Goal: Task Accomplishment & Management: Manage account settings

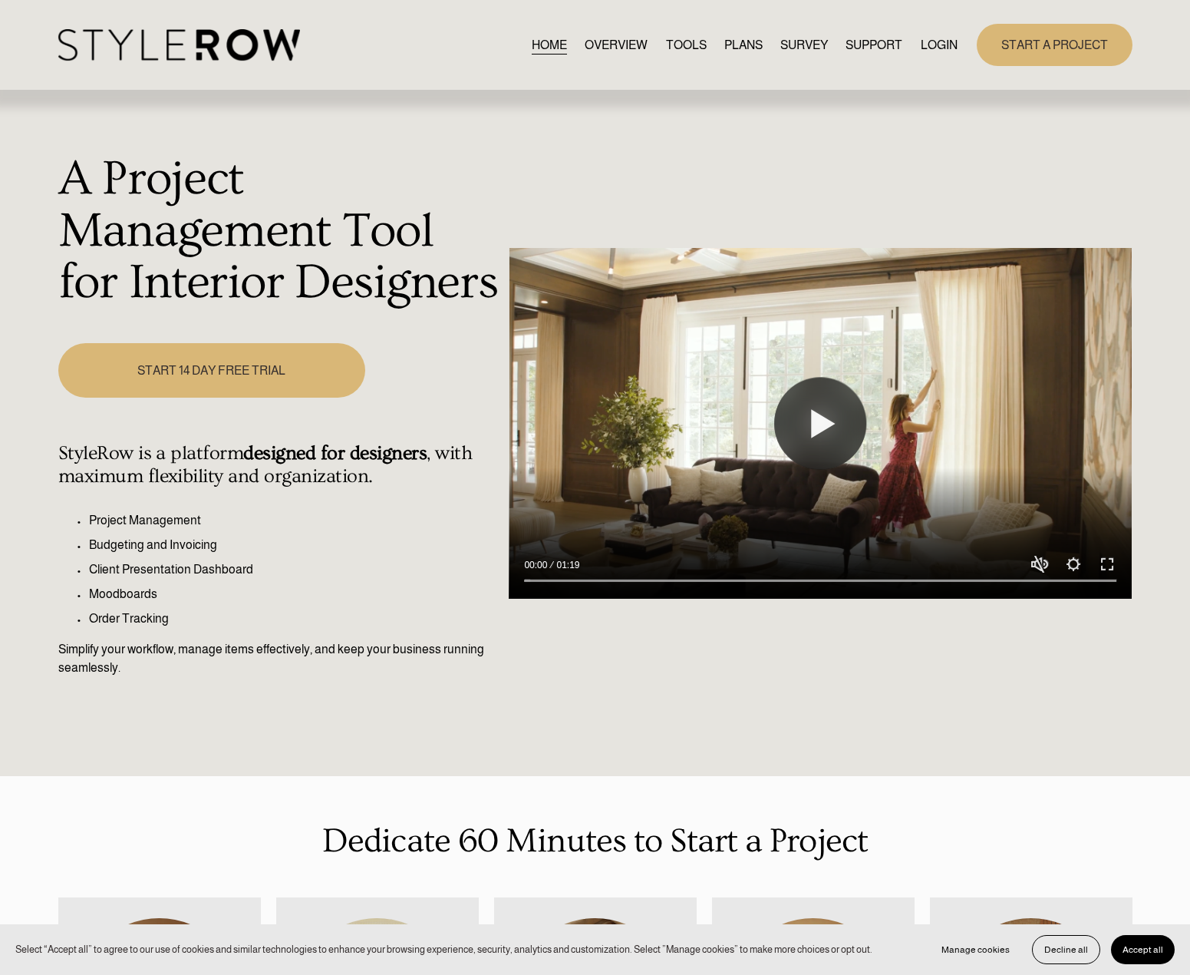
click at [936, 48] on link "LOGIN" at bounding box center [939, 45] width 37 height 21
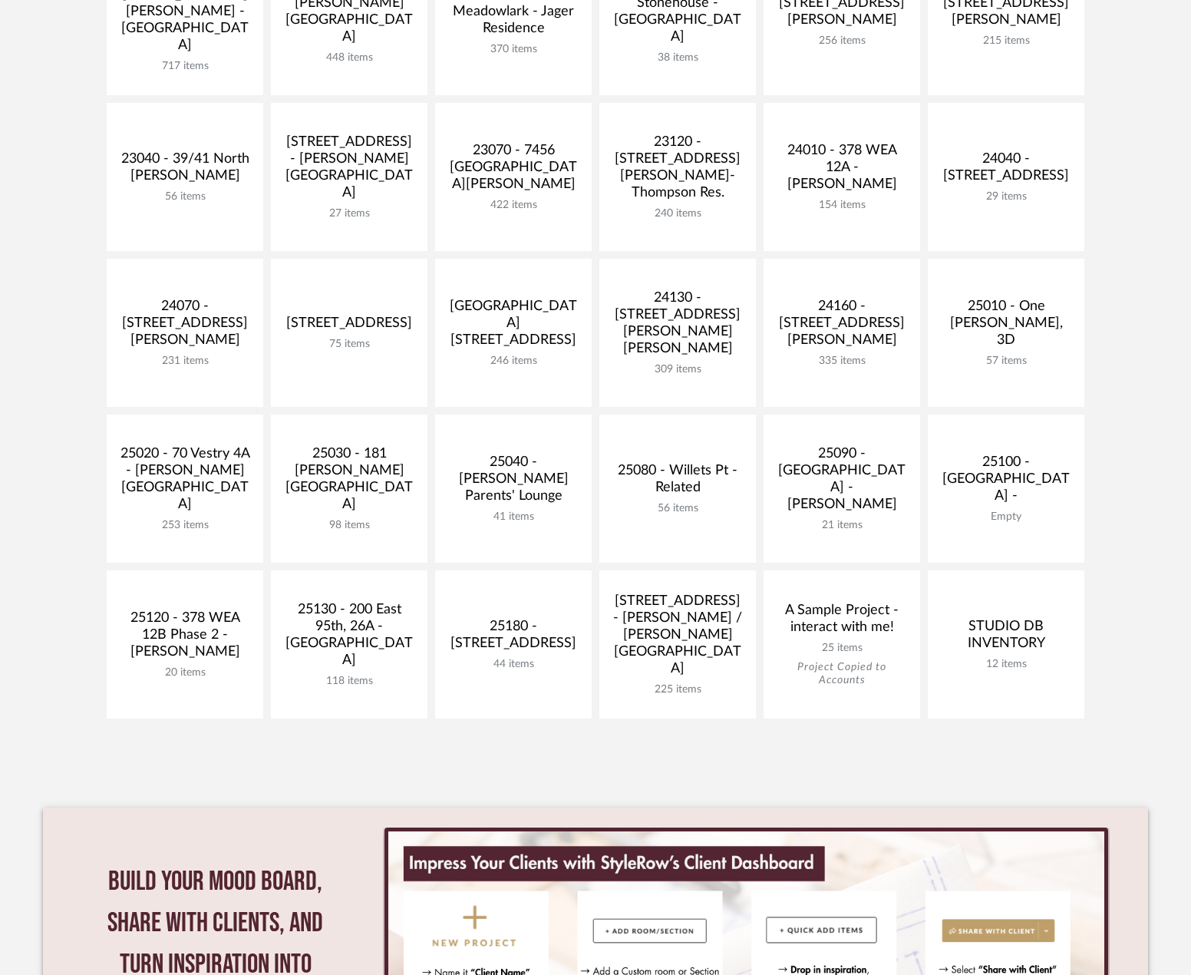
scroll to position [614, 0]
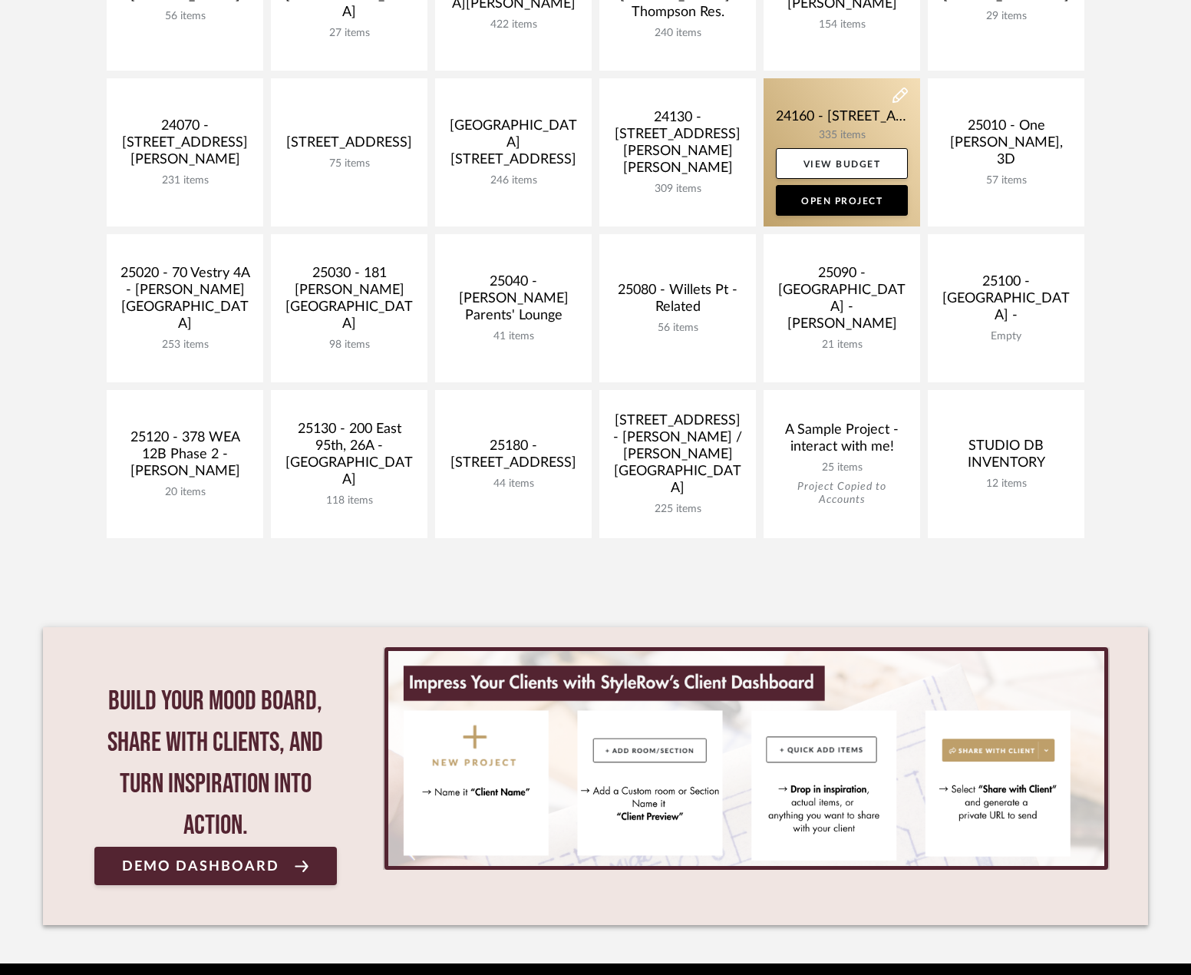
click at [835, 124] on link at bounding box center [842, 152] width 157 height 148
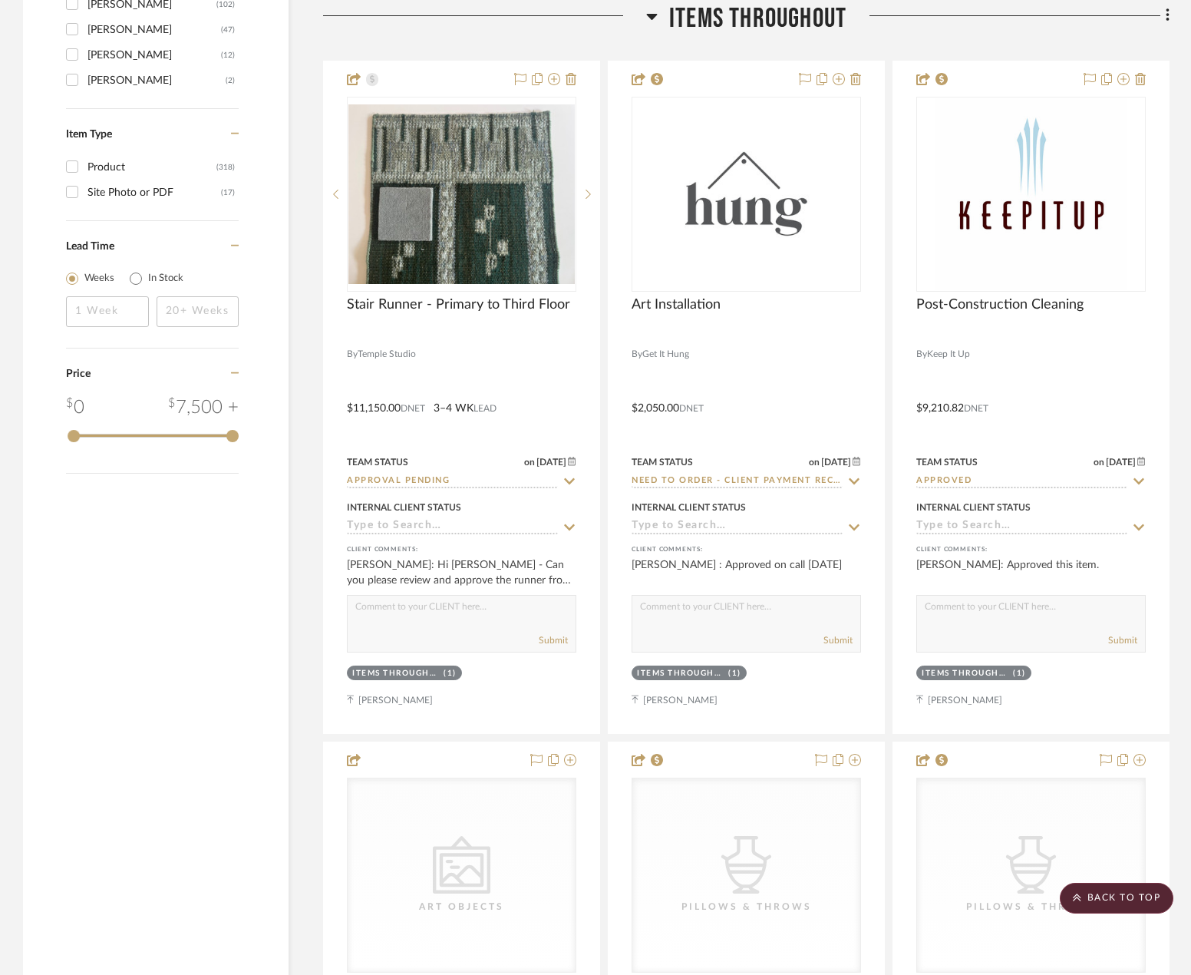
scroll to position [2456, 0]
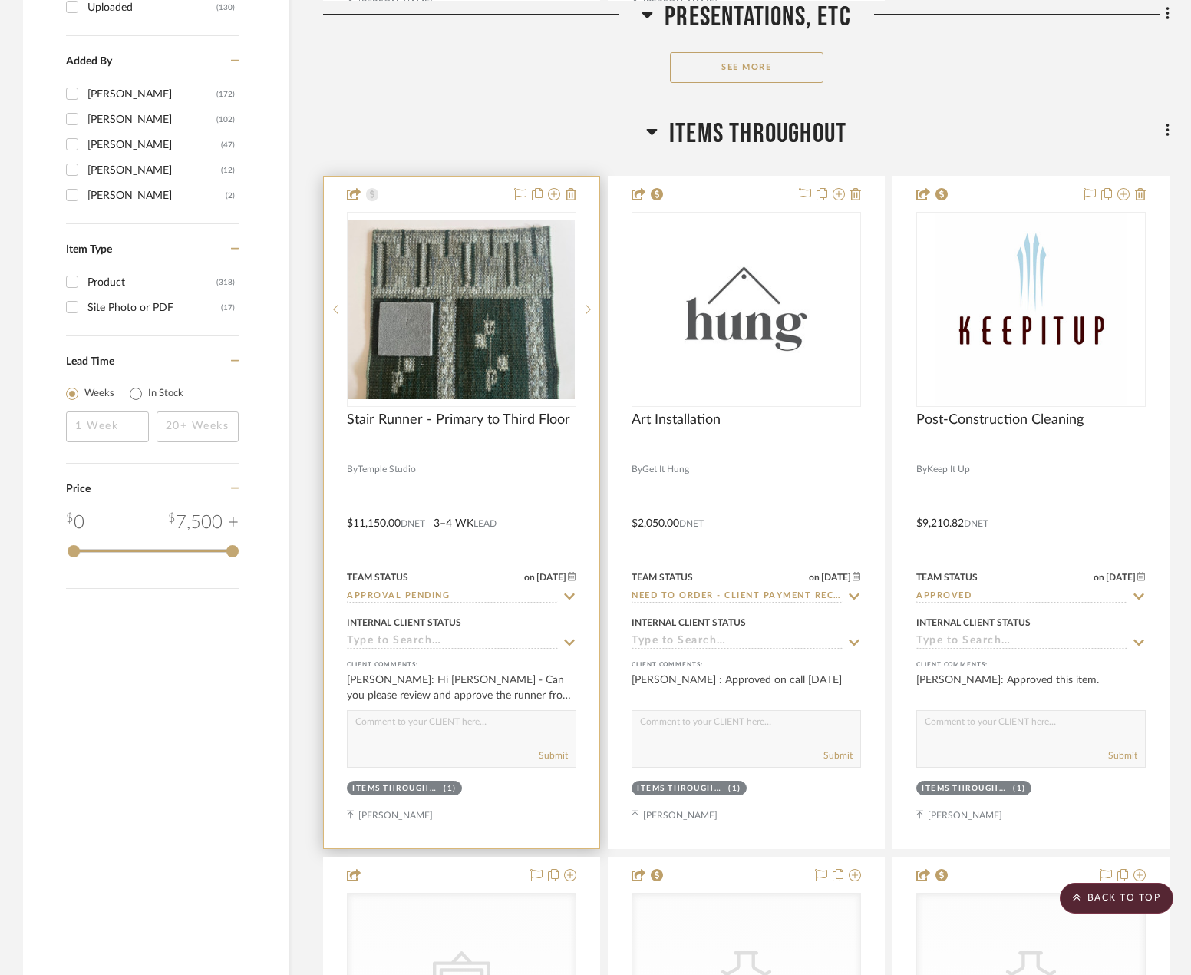
click at [529, 457] on div at bounding box center [461, 452] width 229 height 14
click at [471, 405] on div "0" at bounding box center [462, 309] width 228 height 193
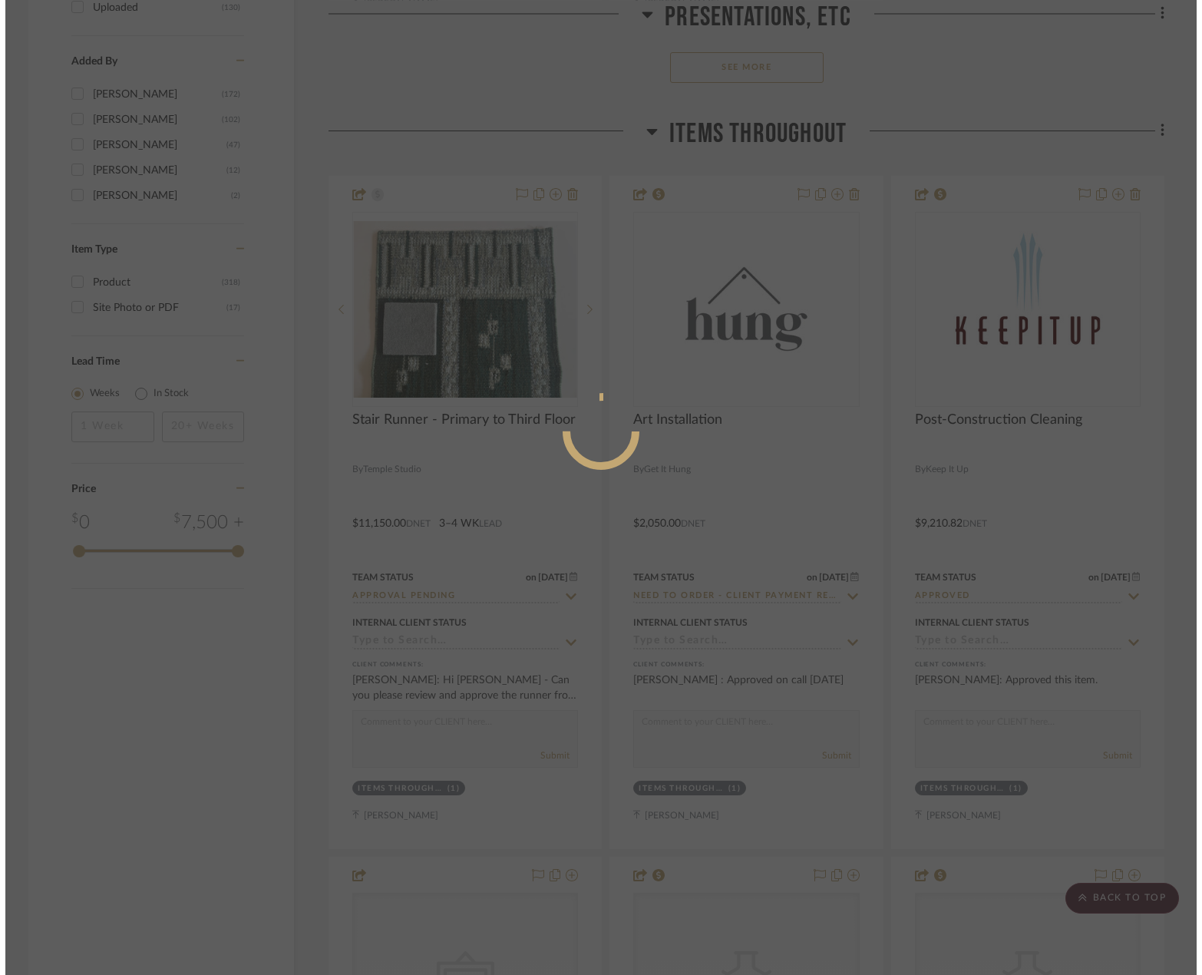
scroll to position [0, 0]
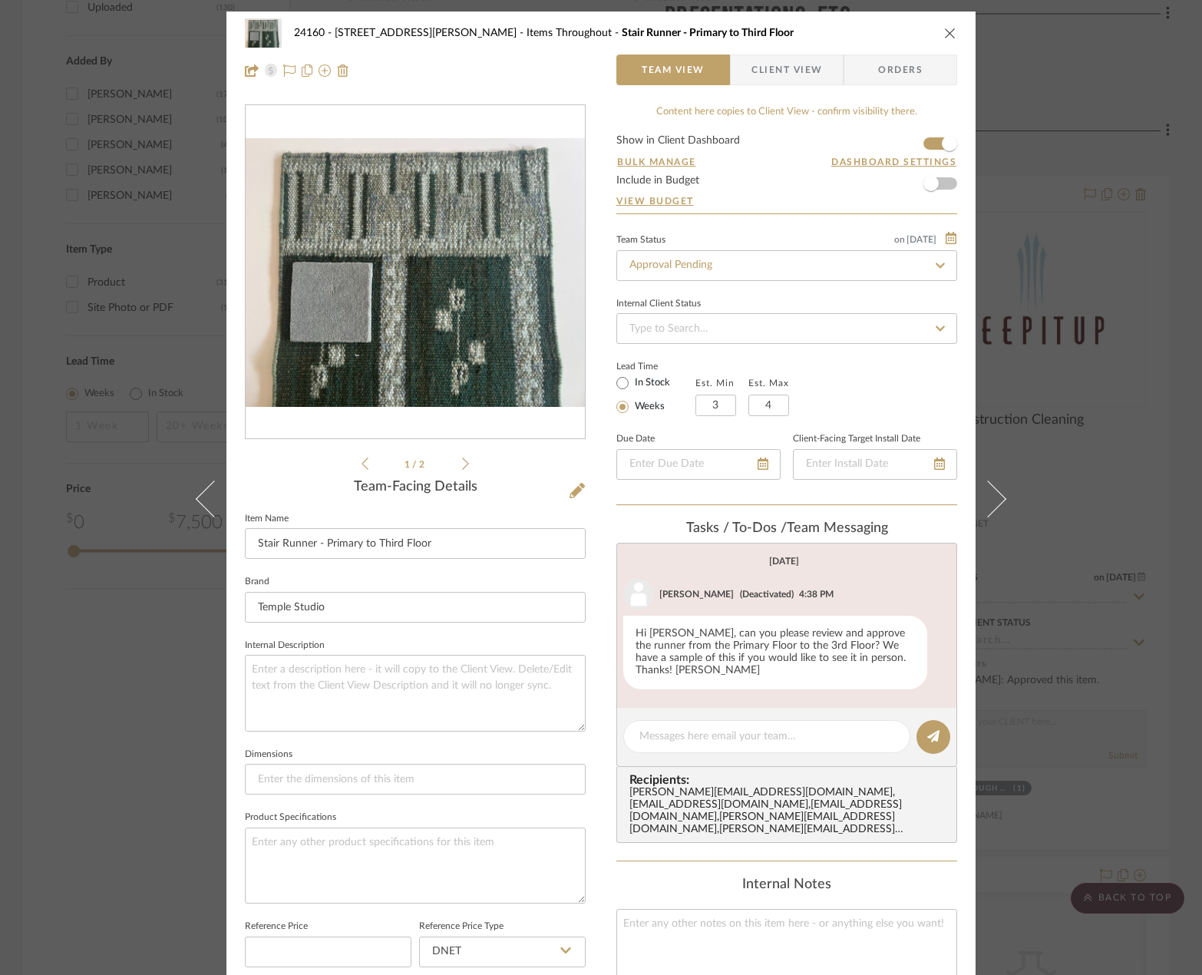
click at [759, 74] on span "Client View" at bounding box center [786, 69] width 71 height 31
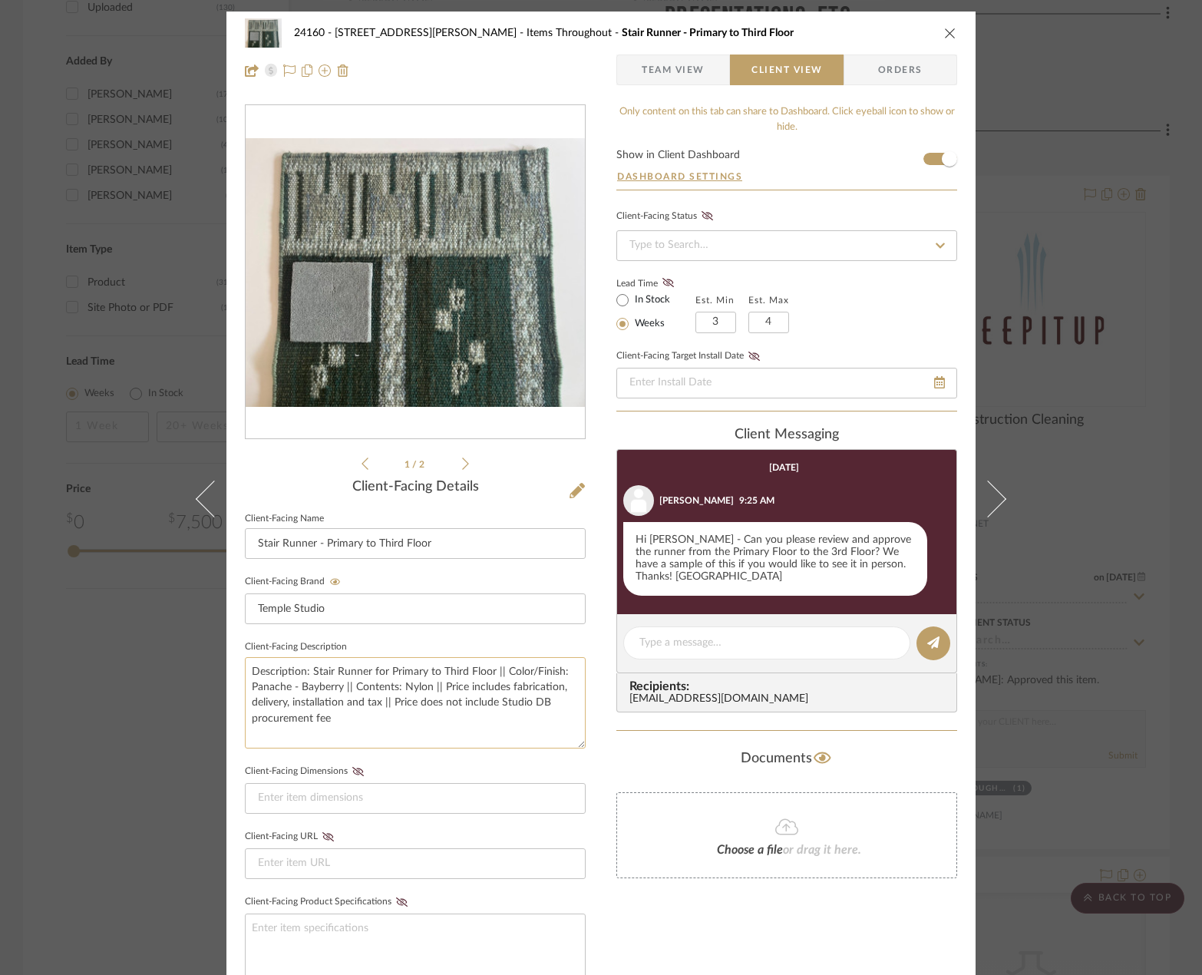
drag, startPoint x: 533, startPoint y: 667, endPoint x: 460, endPoint y: 671, distance: 73.0
click at [531, 667] on textarea "Description: Stair Runner for Primary to Third Floor || Color/Finish: Panache -…" at bounding box center [415, 702] width 341 height 91
drag, startPoint x: 337, startPoint y: 687, endPoint x: 247, endPoint y: 687, distance: 89.8
click at [247, 687] on textarea "Description: Stair Runner for Primary to Third Floor || Color/Finish: Panache -…" at bounding box center [415, 702] width 341 height 91
drag, startPoint x: 367, startPoint y: 691, endPoint x: 395, endPoint y: 691, distance: 28.4
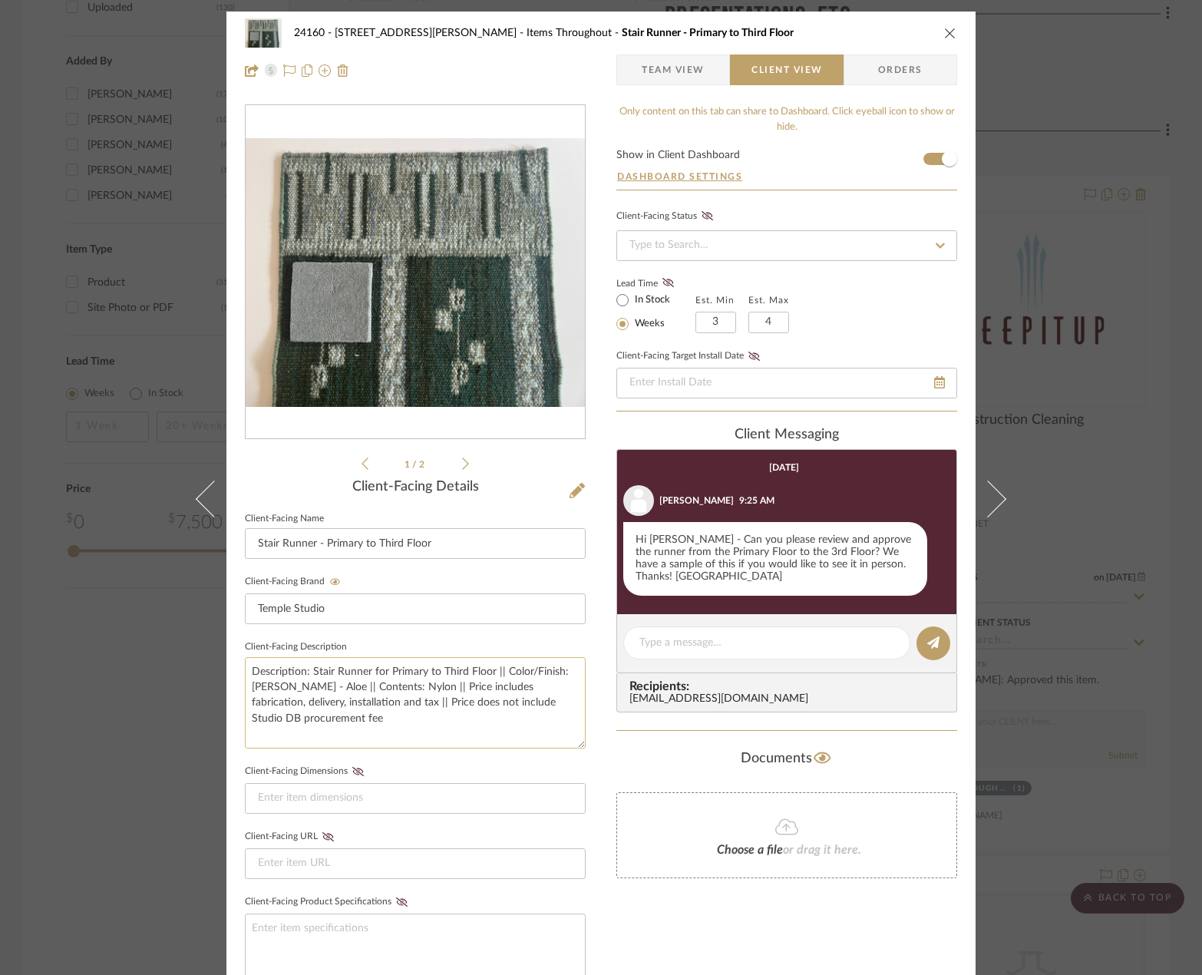
click at [395, 691] on textarea "Description: Stair Runner for Primary to Third Floor || Color/Finish: [PERSON_N…" at bounding box center [415, 702] width 341 height 91
click at [371, 691] on textarea "Description: Stair Runner for Primary to Third Floor || Color/Finish: [PERSON_N…" at bounding box center [415, 702] width 341 height 91
click at [468, 683] on textarea "Description: Stair Runner for Primary to Third Floor || Color/Finish: [PERSON_N…" at bounding box center [415, 702] width 341 height 91
click at [472, 688] on textarea "Description: Stair Runner for Primary to Third Floor || Color/Finish: [PERSON_N…" at bounding box center [415, 702] width 341 height 91
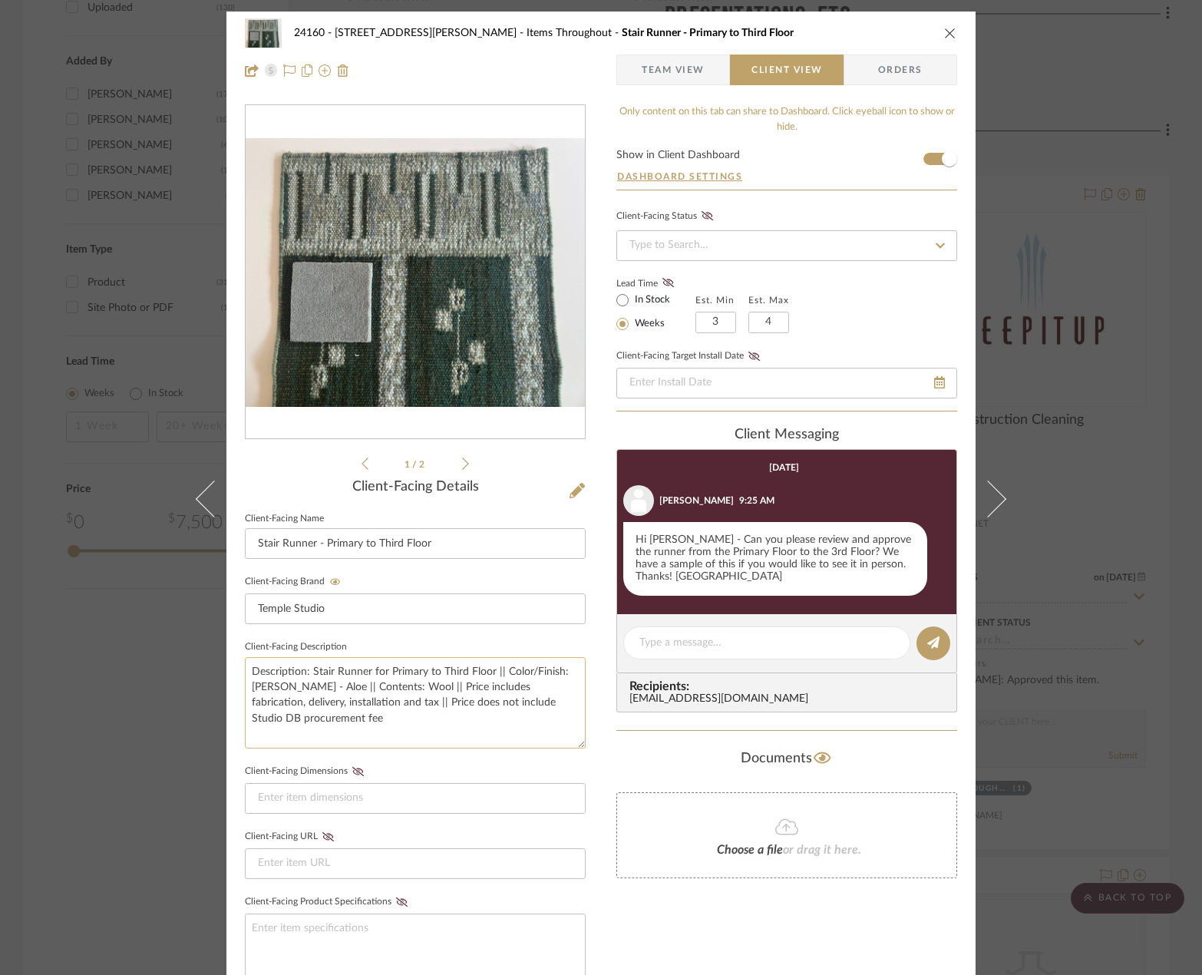
click at [472, 688] on textarea "Description: Stair Runner for Primary to Third Floor || Color/Finish: [PERSON_N…" at bounding box center [415, 702] width 341 height 91
click at [322, 712] on textarea "Description: Stair Runner for Primary to Third Floor || Color/Finish: [PERSON_N…" at bounding box center [415, 702] width 341 height 91
click at [349, 705] on textarea "Description: Stair Runner for Primary to Third Floor || Color/Finish: [PERSON_N…" at bounding box center [415, 702] width 341 height 91
type textarea "Description: Stair Runner for Primary to Third Floor || Color/Finish: [PERSON_N…"
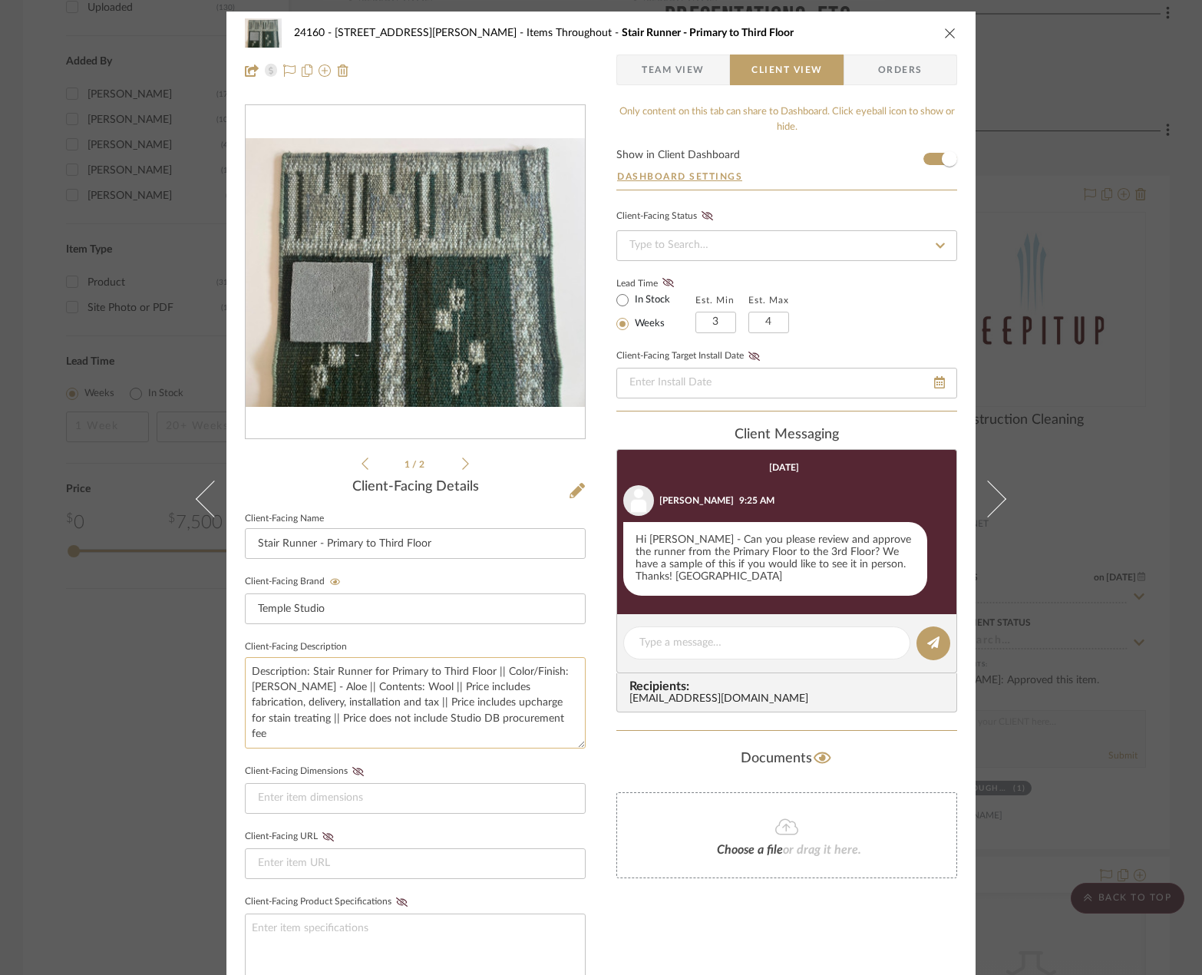
drag, startPoint x: 539, startPoint y: 704, endPoint x: 526, endPoint y: 708, distance: 12.9
click at [526, 708] on textarea "Description: Stair Runner for Primary to Third Floor || Color/Finish: [PERSON_N…" at bounding box center [415, 702] width 341 height 91
click at [501, 739] on textarea "Description: Stair Runner for Primary to Third Floor || Color/Finish: [PERSON_N…" at bounding box center [415, 702] width 341 height 91
type textarea "Description: Stair Runner for Primary to Third Floor || Color/Finish: [PERSON_N…"
click at [494, 785] on input at bounding box center [415, 798] width 341 height 31
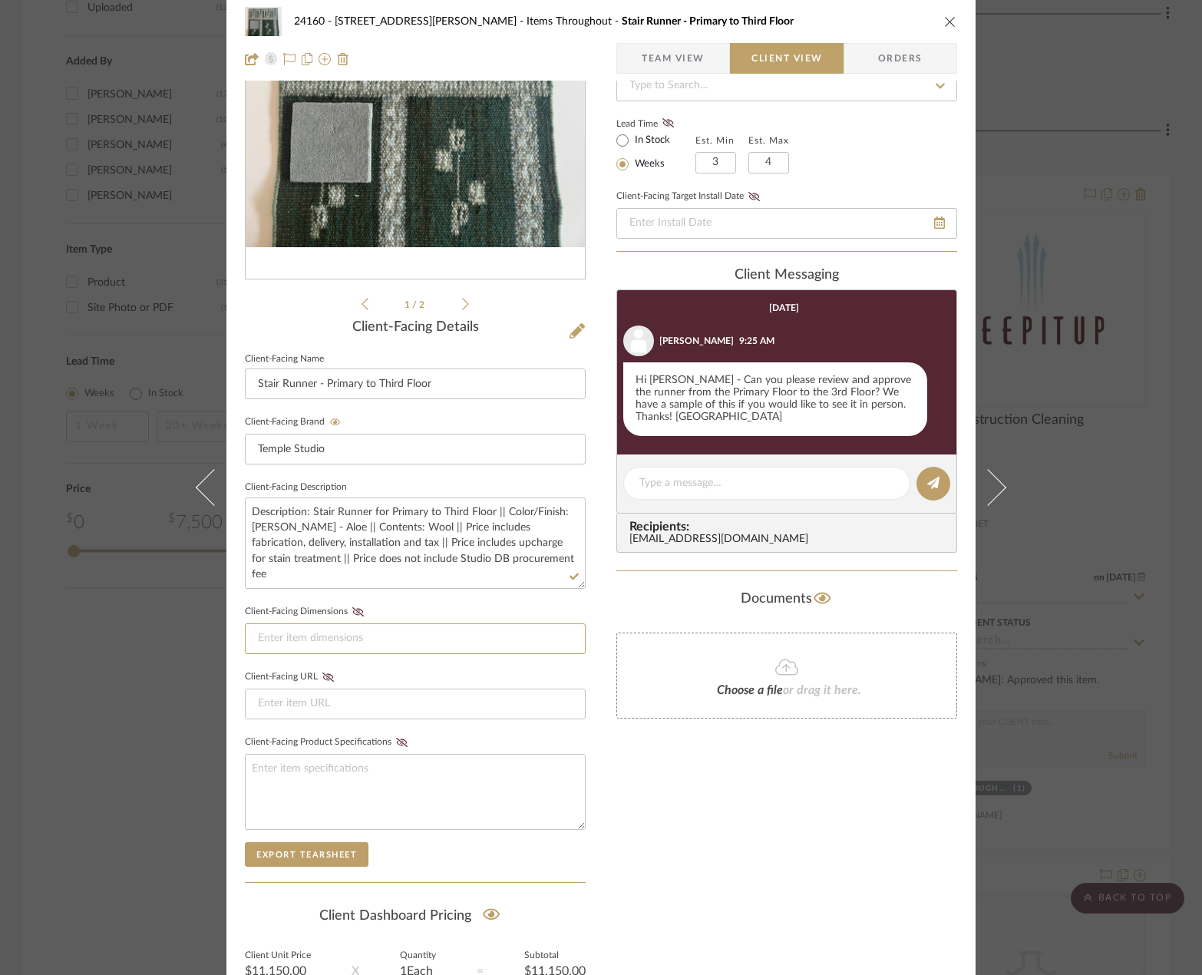
scroll to position [315, 0]
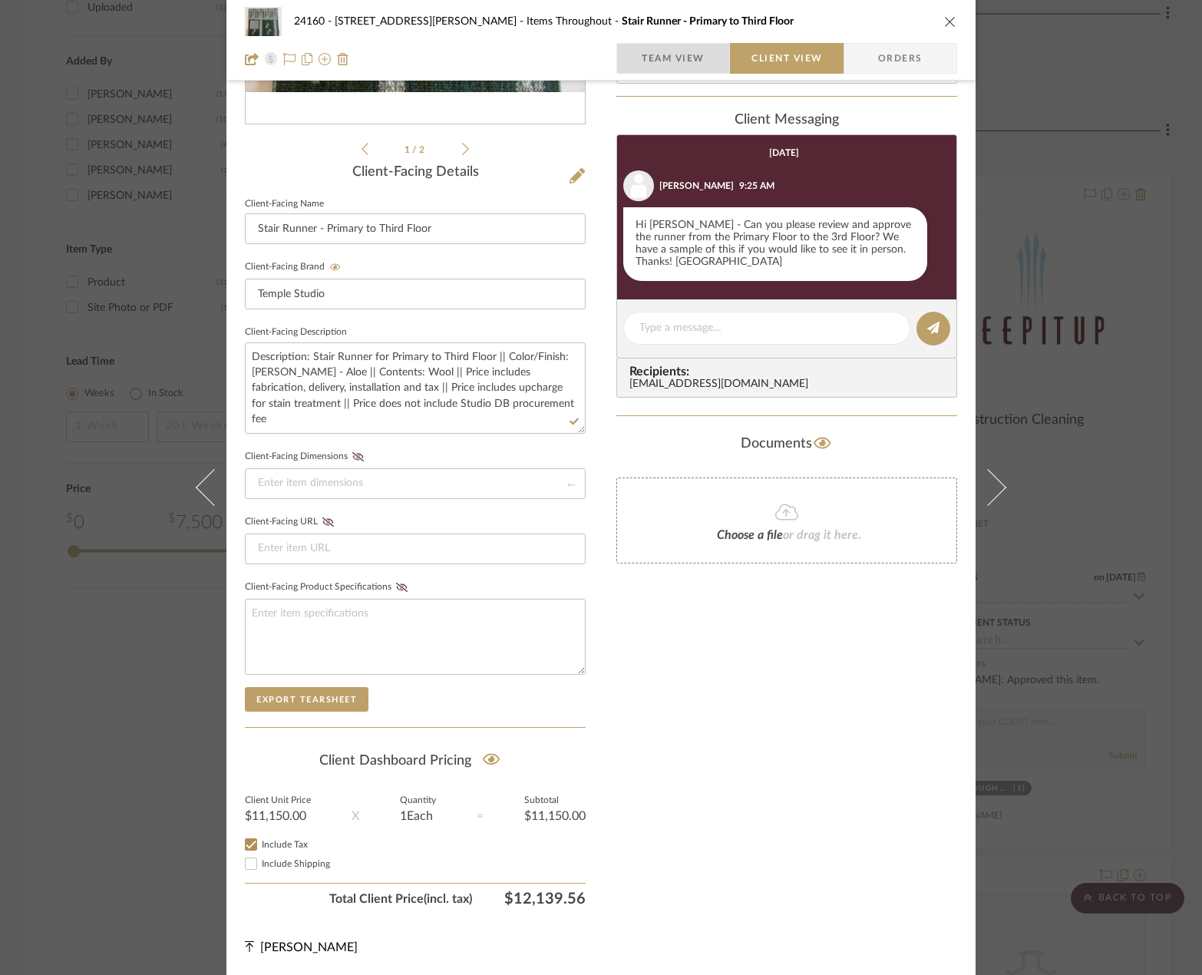
click at [685, 49] on span "Team View" at bounding box center [673, 58] width 63 height 31
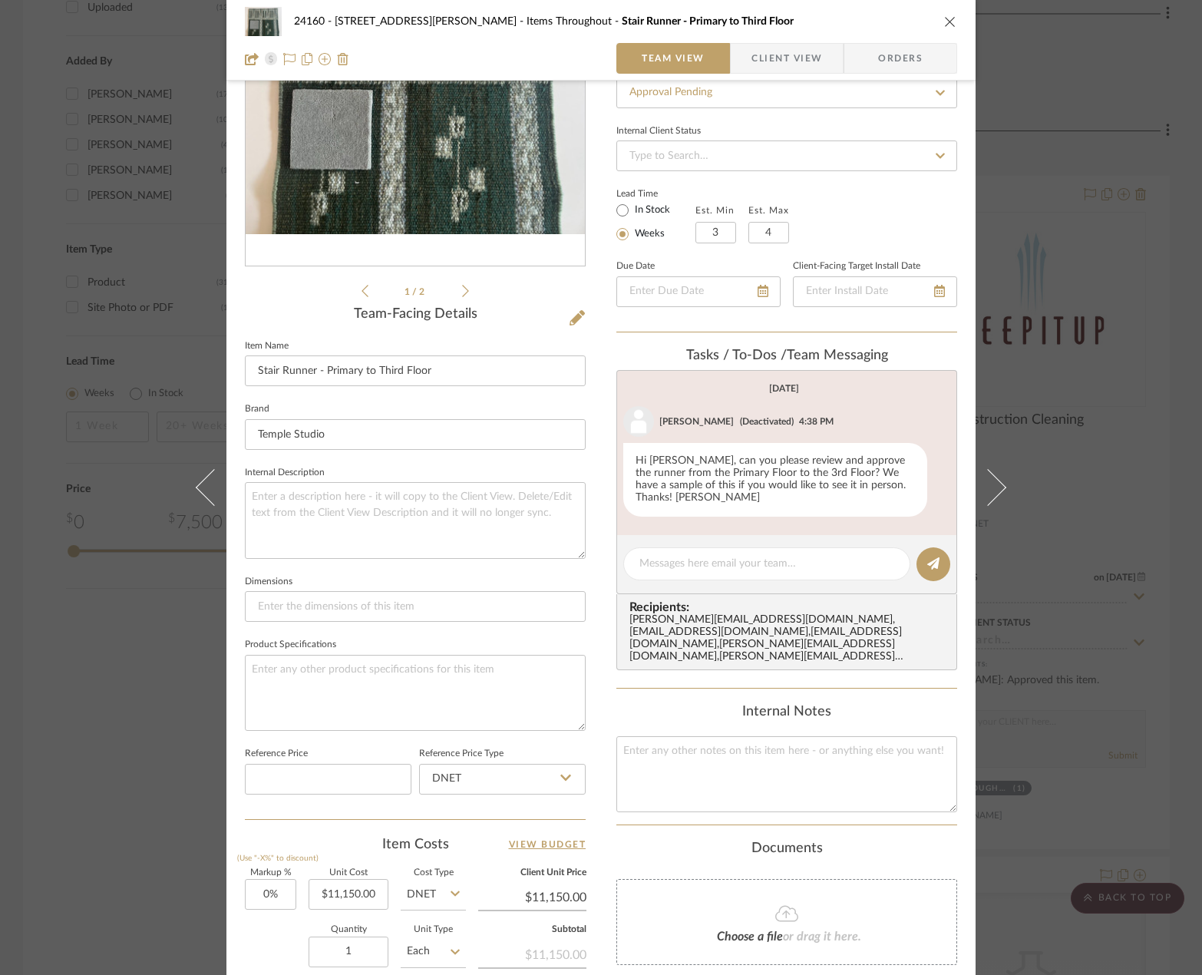
scroll to position [0, 0]
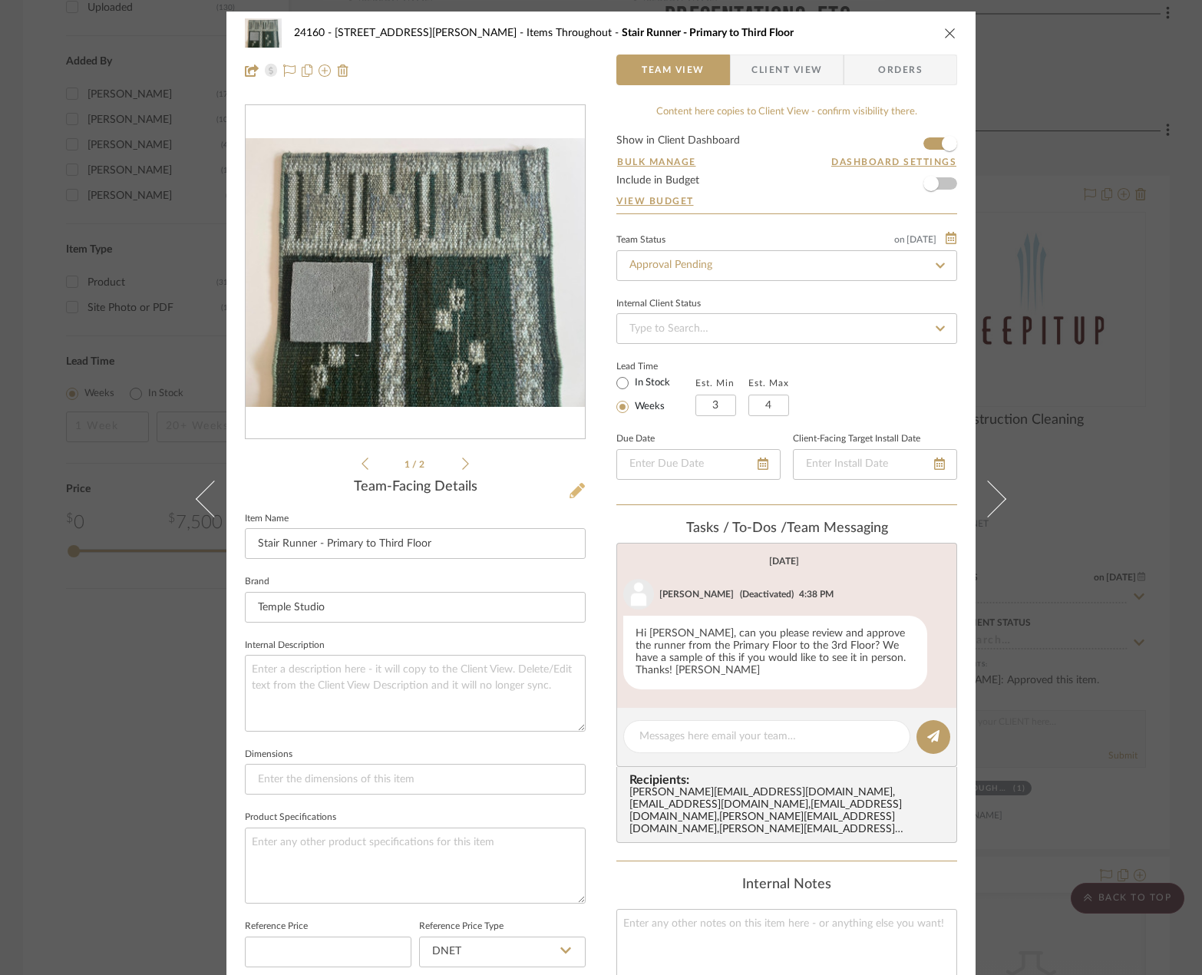
click at [569, 491] on icon at bounding box center [576, 490] width 15 height 15
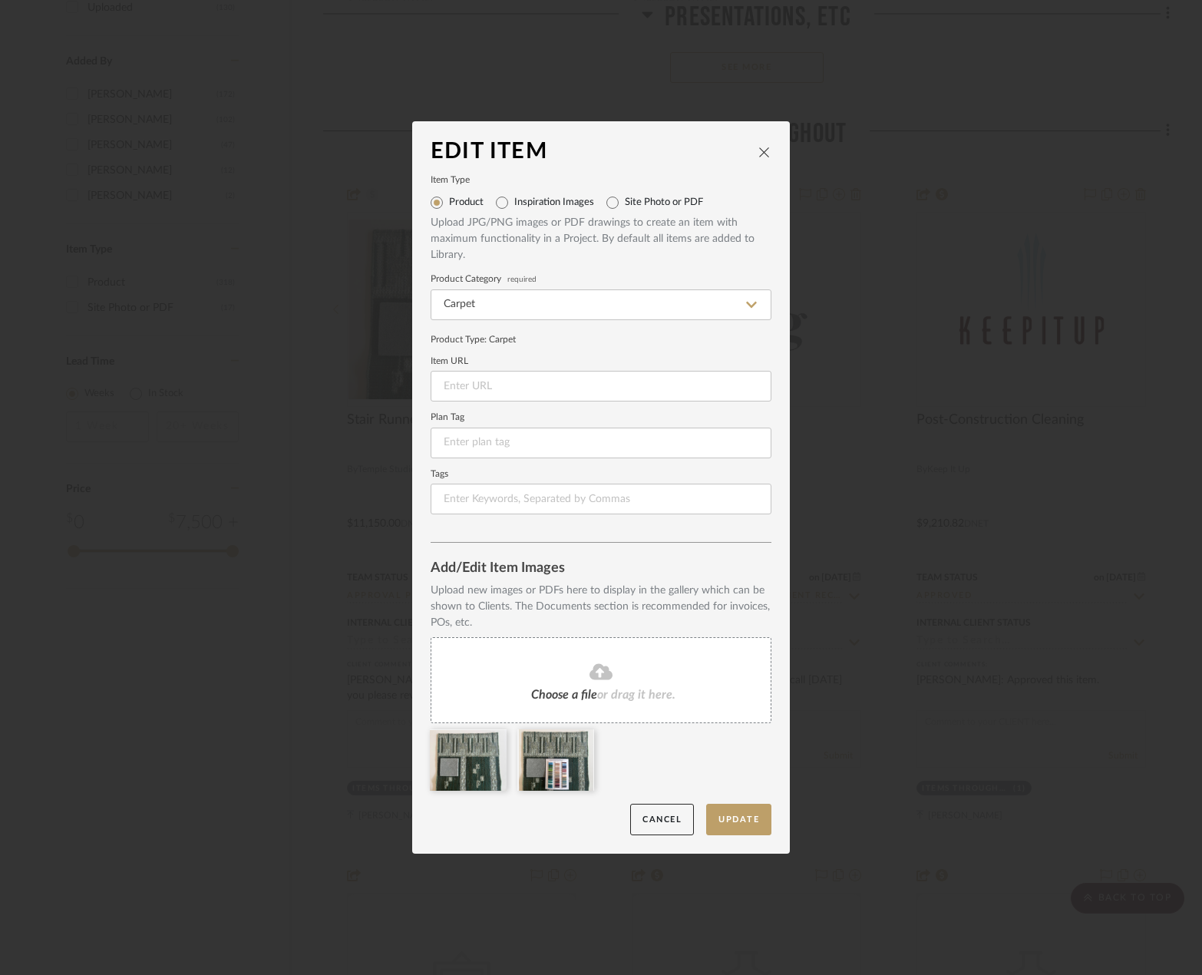
click at [594, 681] on icon at bounding box center [600, 671] width 23 height 18
click at [490, 743] on icon at bounding box center [495, 739] width 11 height 12
click at [0, 0] on icon at bounding box center [0, 0] width 0 height 0
click at [742, 822] on button "Update" at bounding box center [738, 819] width 65 height 31
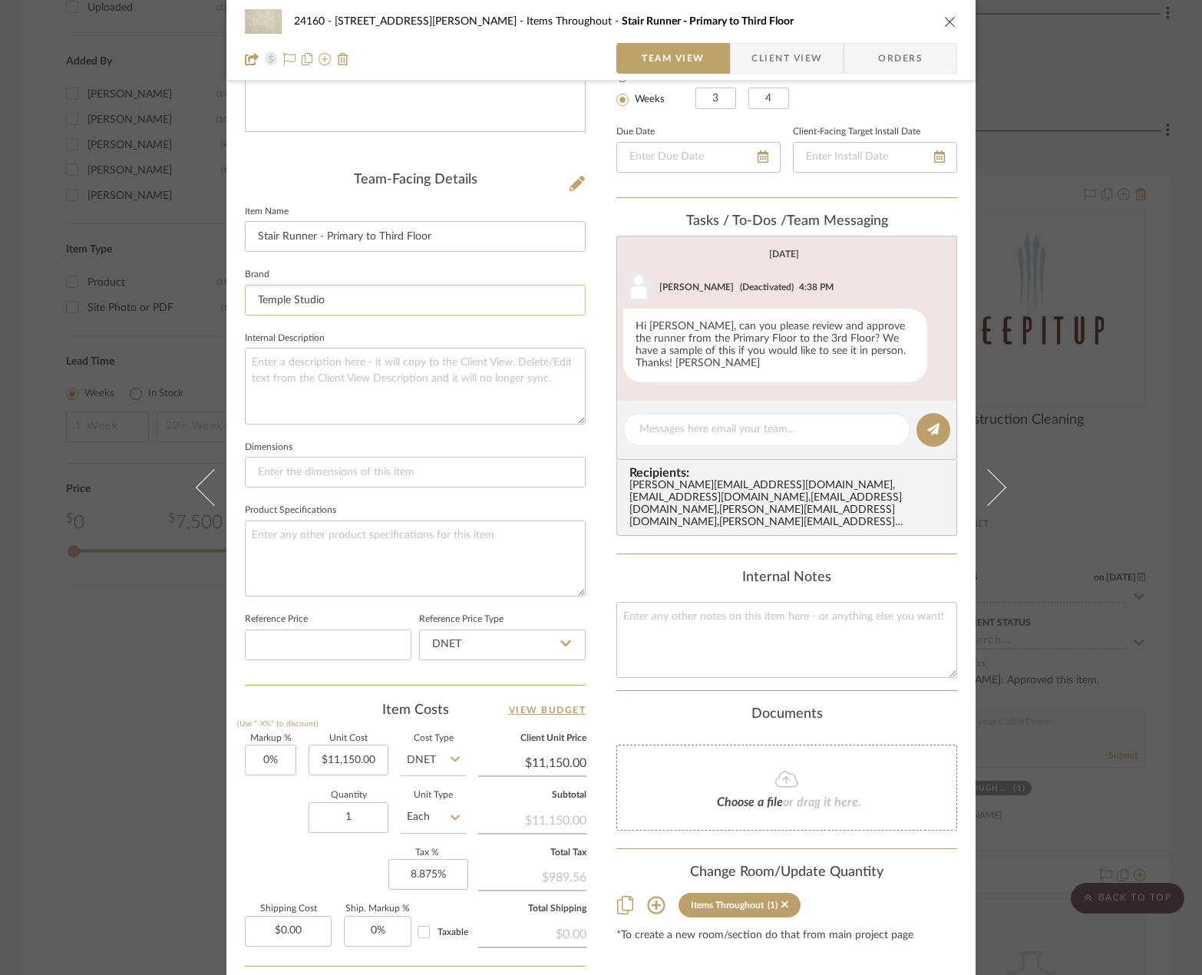
scroll to position [451, 0]
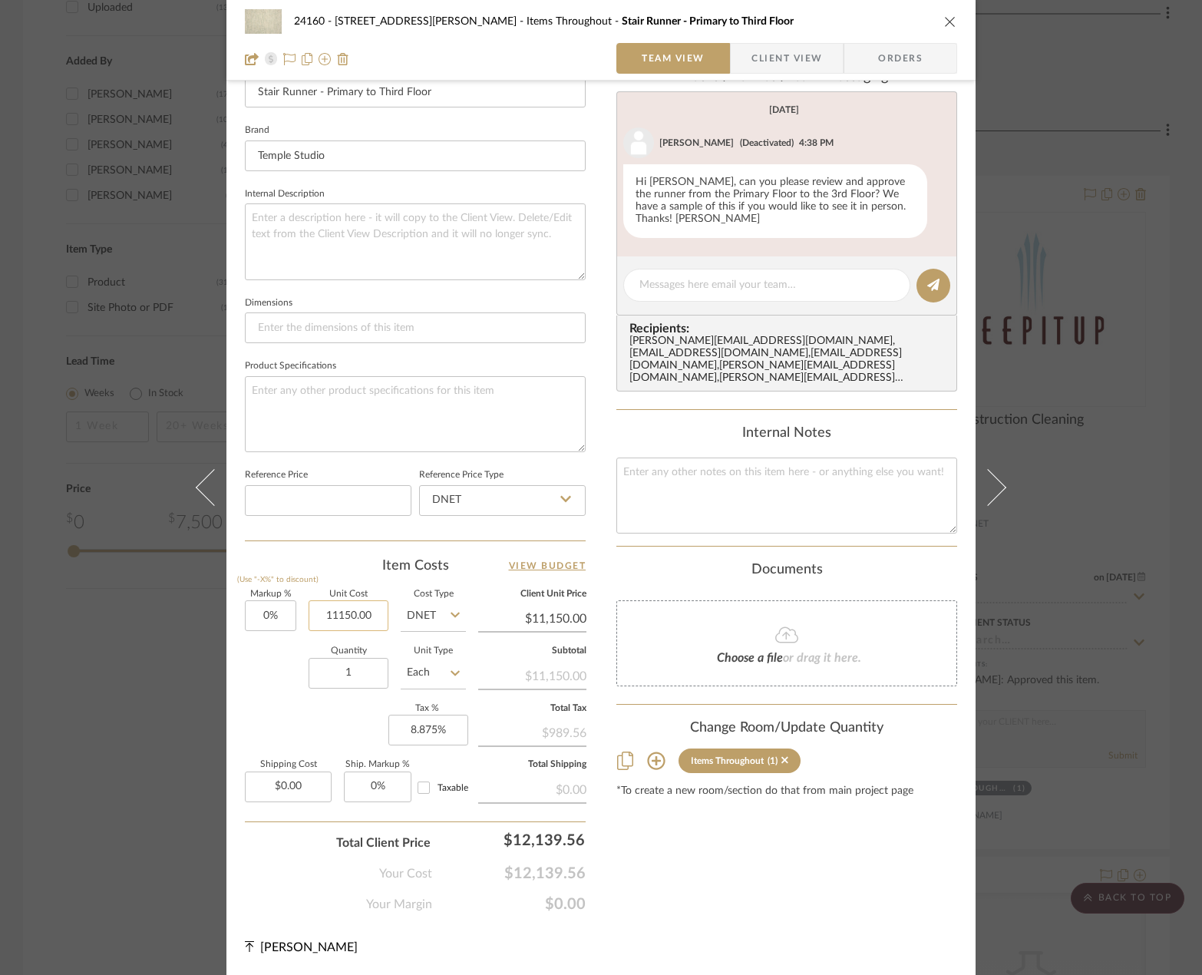
click at [348, 615] on input "11150.00" at bounding box center [349, 615] width 80 height 31
type input "$15,252.00"
type input "8.875"
click at [441, 732] on input "8.875" at bounding box center [428, 729] width 80 height 31
type input "$15,252.00"
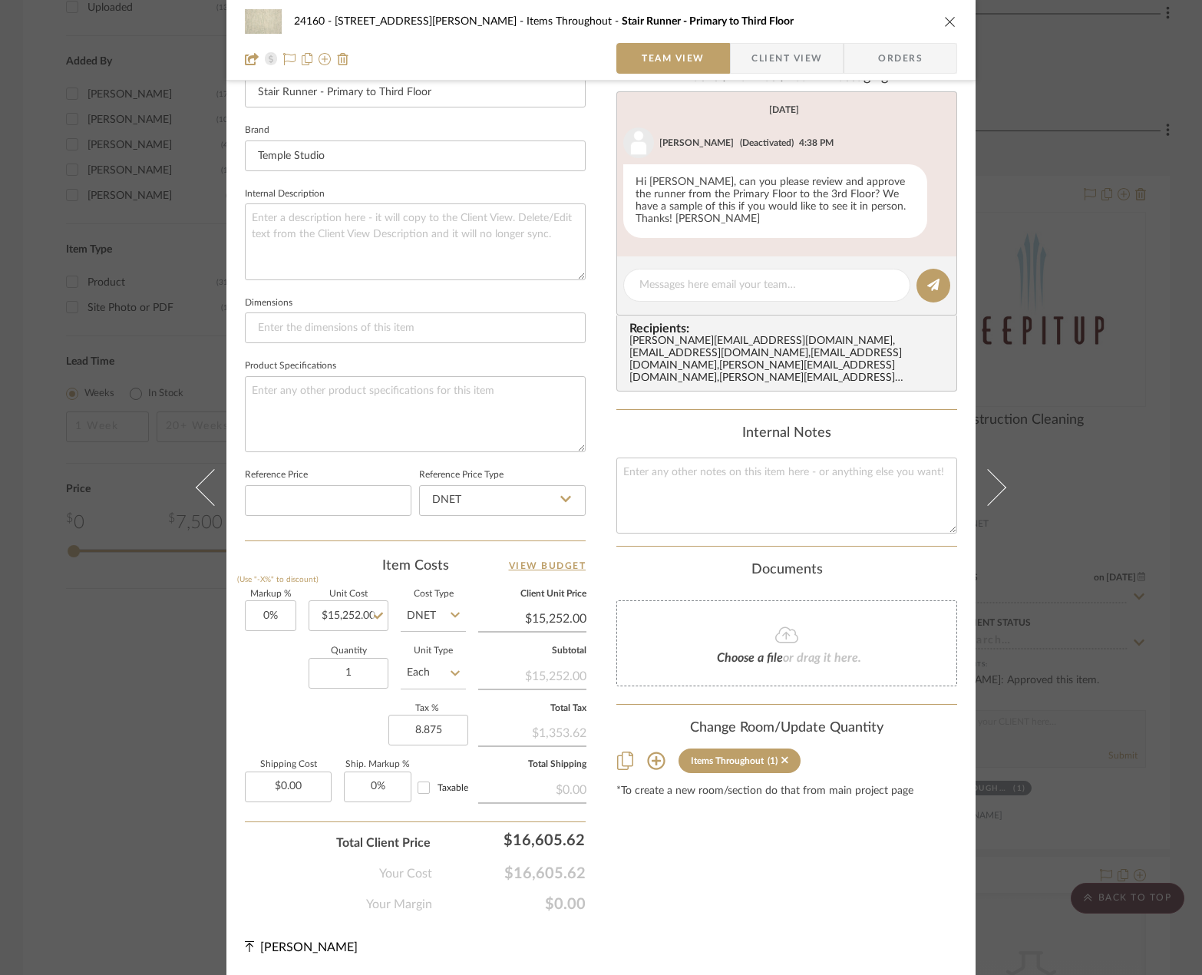
type input "8.875%"
click at [325, 728] on div "Markup % (Use "-X%" to discount) 0% Unit Cost $15,252.00 Cost Type DNET Client …" at bounding box center [415, 702] width 341 height 224
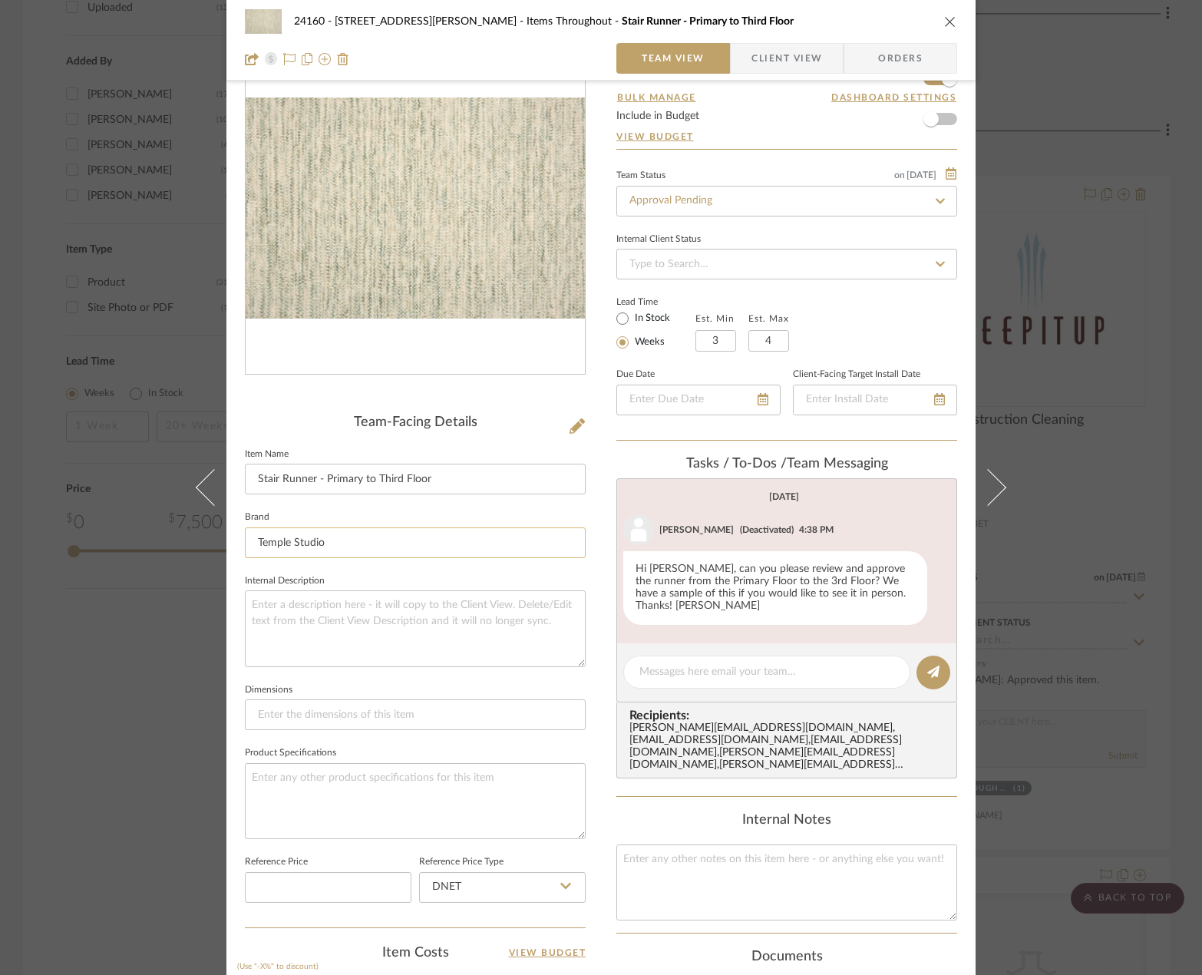
scroll to position [0, 0]
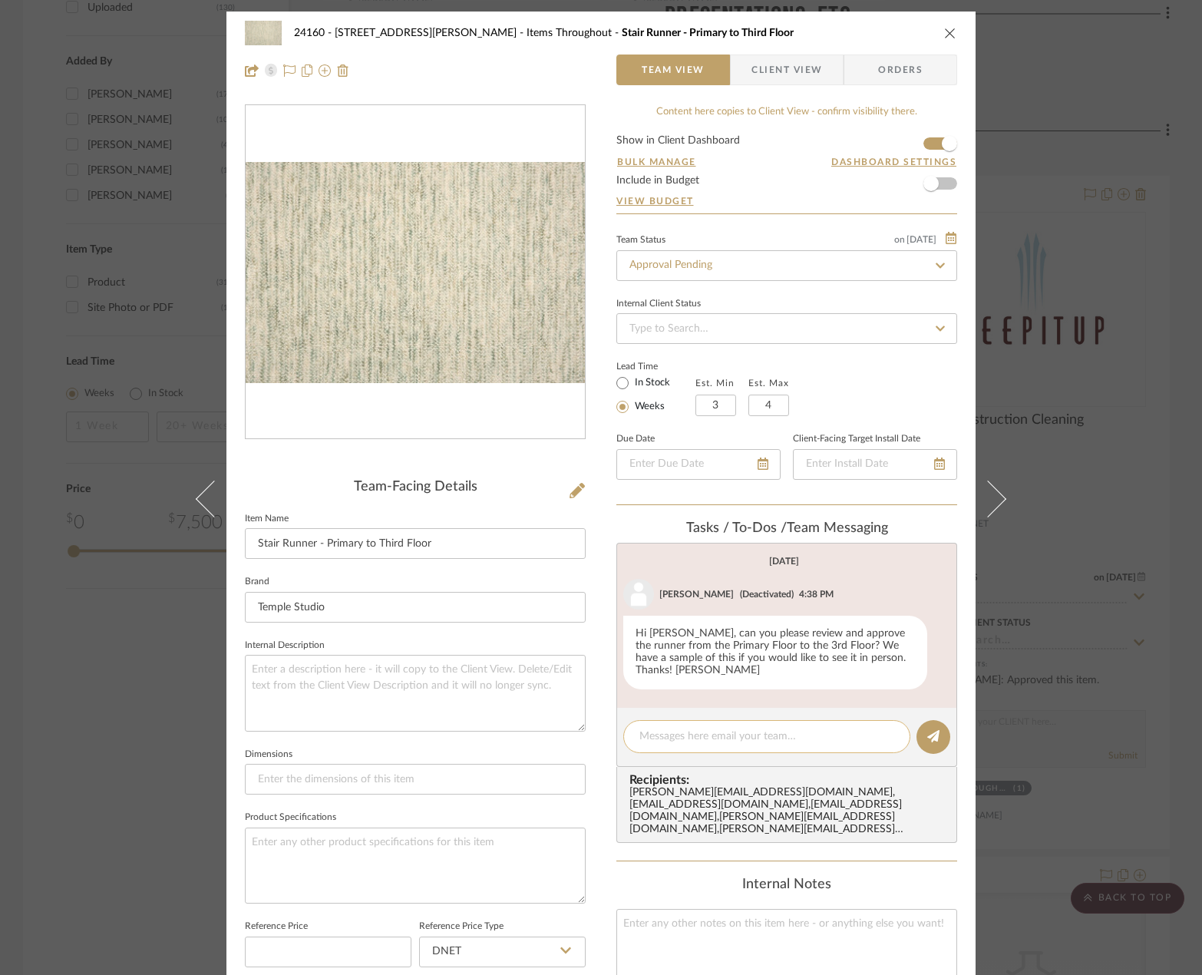
click at [786, 728] on div at bounding box center [766, 736] width 287 height 33
click at [699, 744] on textarea at bounding box center [766, 736] width 255 height 16
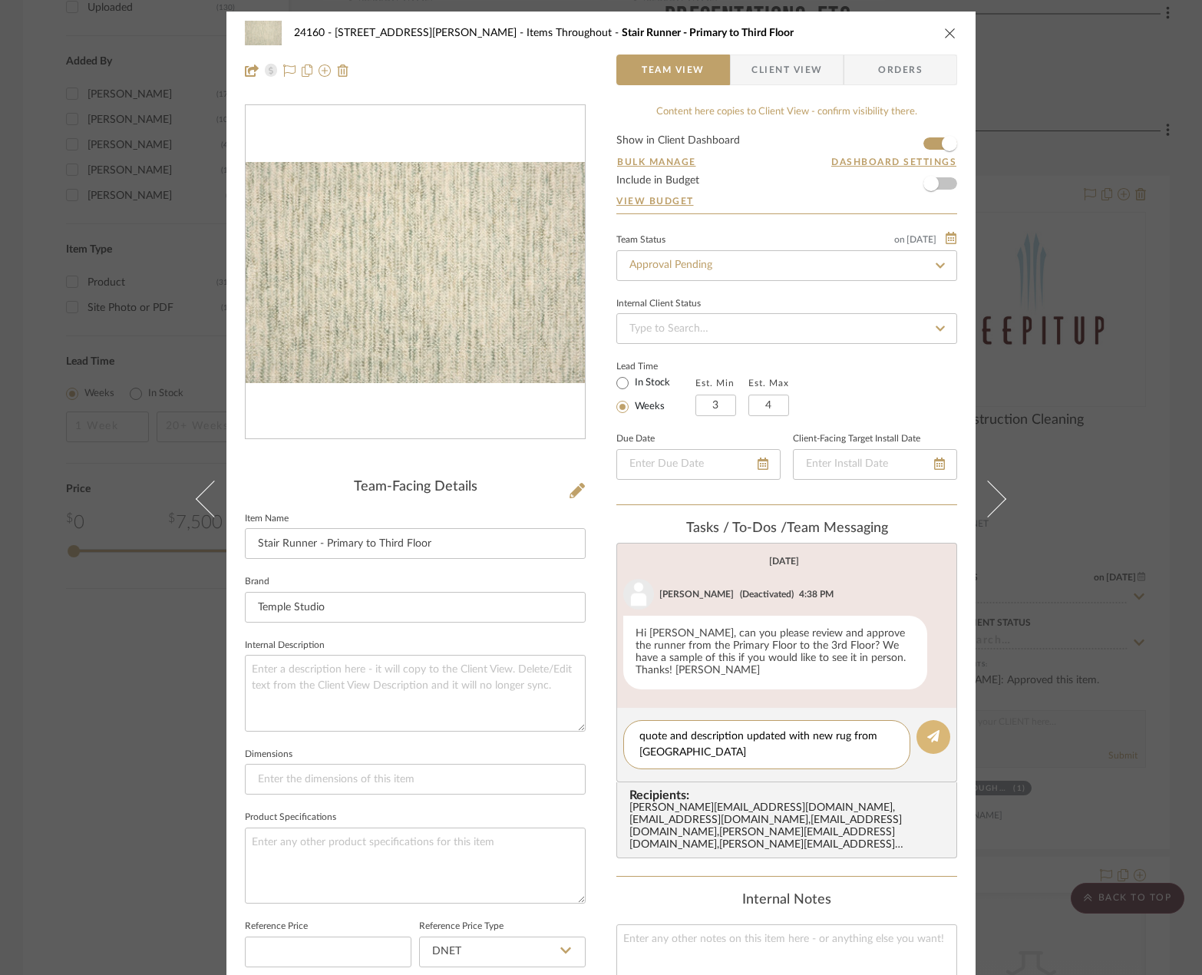
type textarea "quote and description updated with new rug from [GEOGRAPHIC_DATA]"
click at [927, 740] on icon at bounding box center [933, 736] width 12 height 12
click at [1066, 741] on div "24160 - [STREET_ADDRESS] - [PERSON_NAME] Items Throughout Stair Runner - Primar…" at bounding box center [601, 487] width 1202 height 975
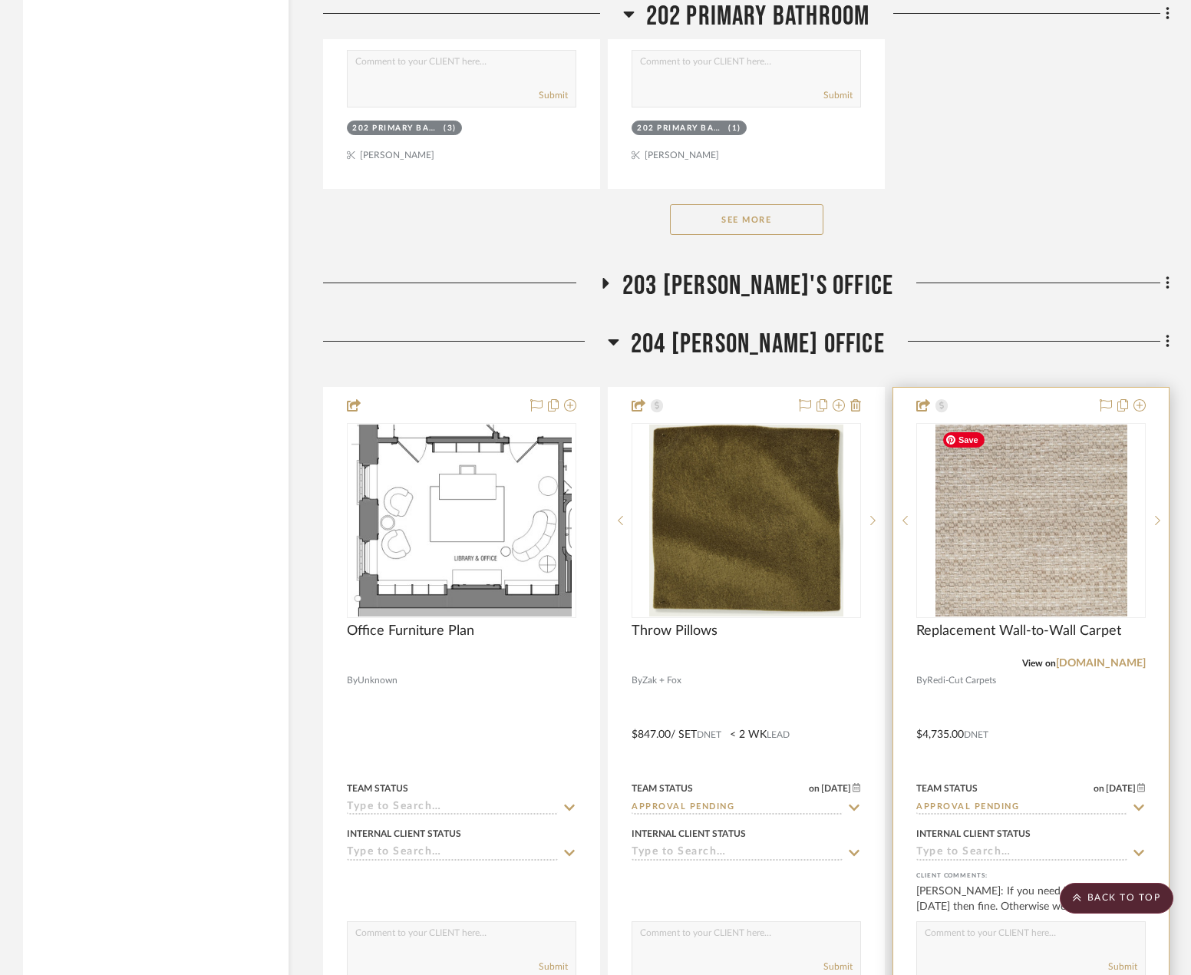
scroll to position [27551, 0]
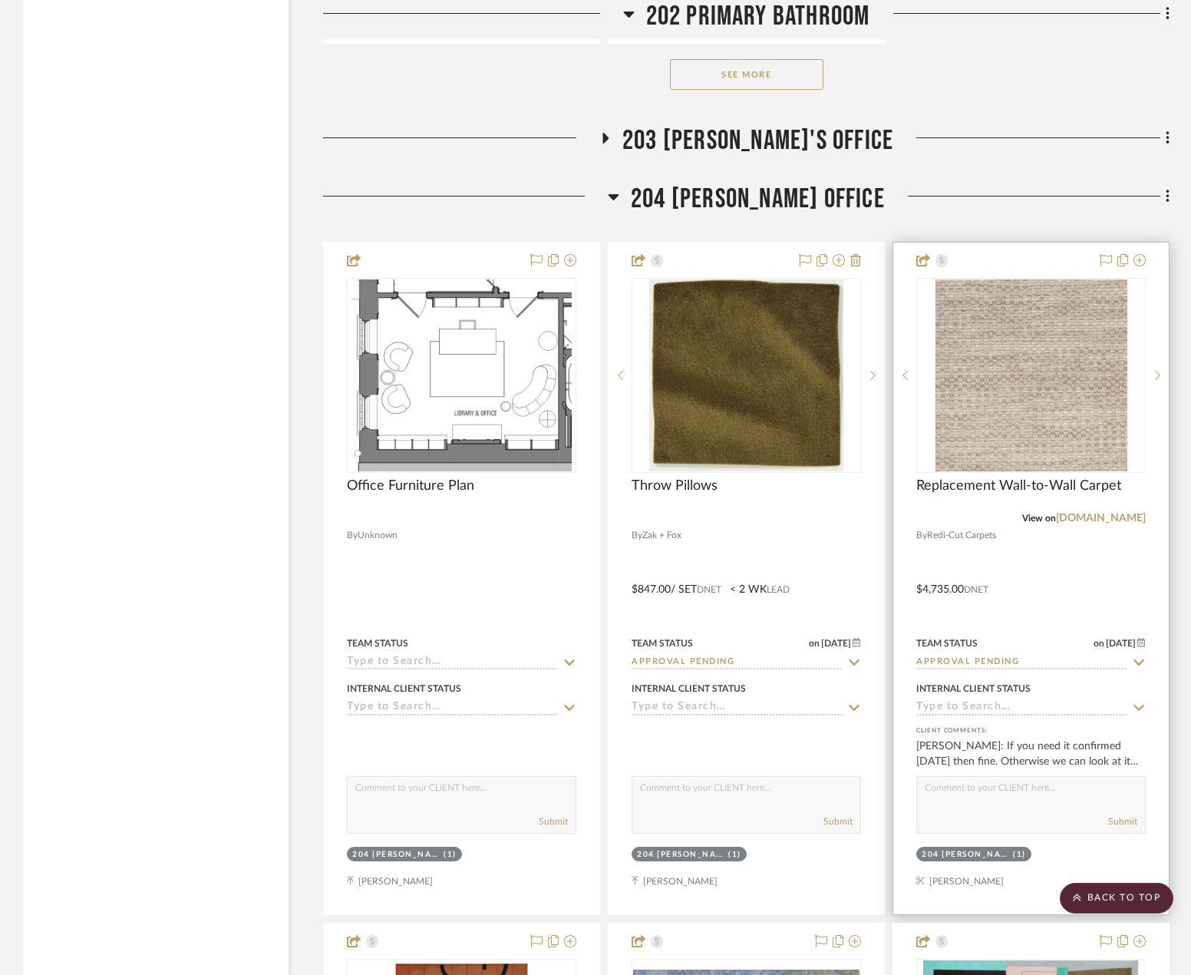
click at [1015, 555] on div at bounding box center [1031, 579] width 276 height 672
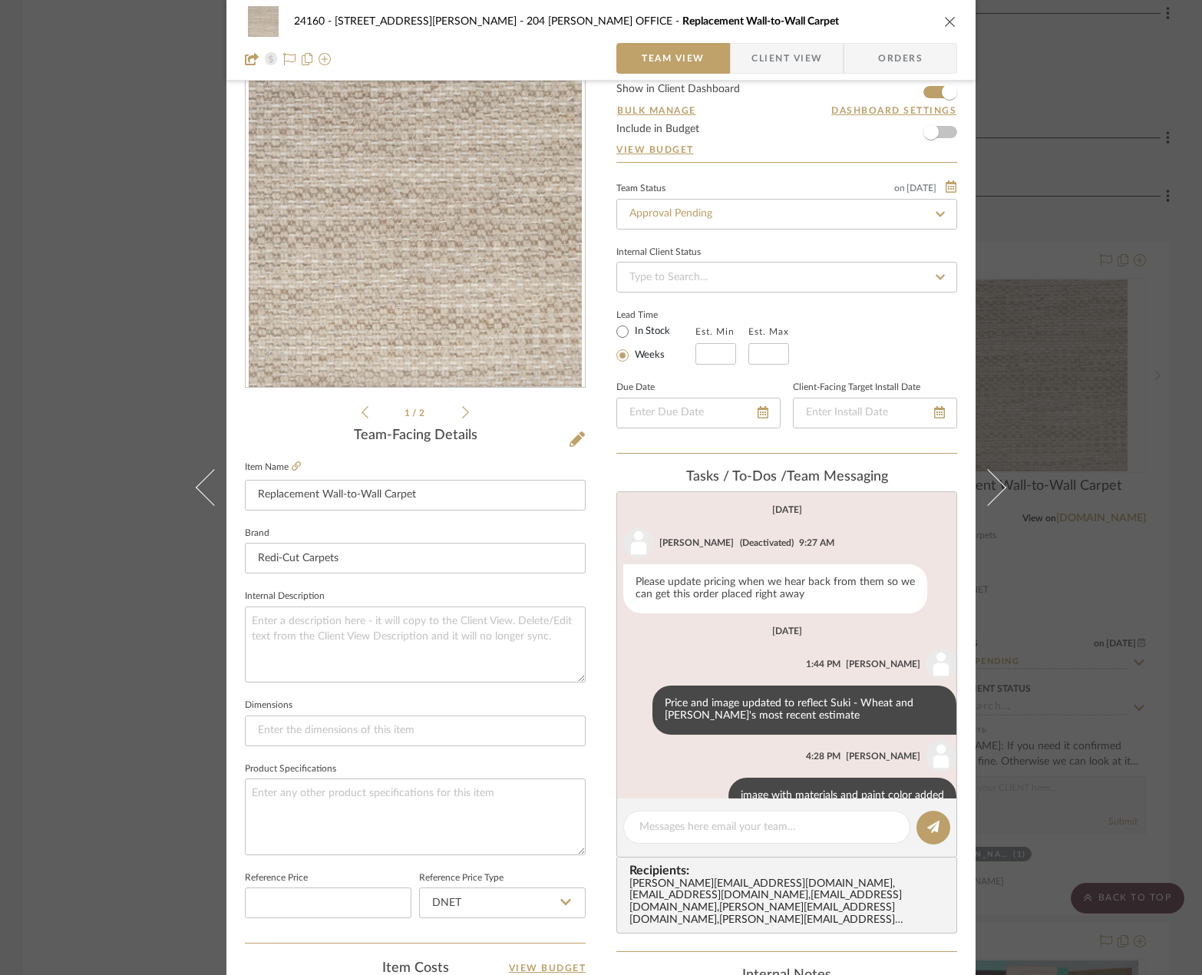
scroll to position [0, 0]
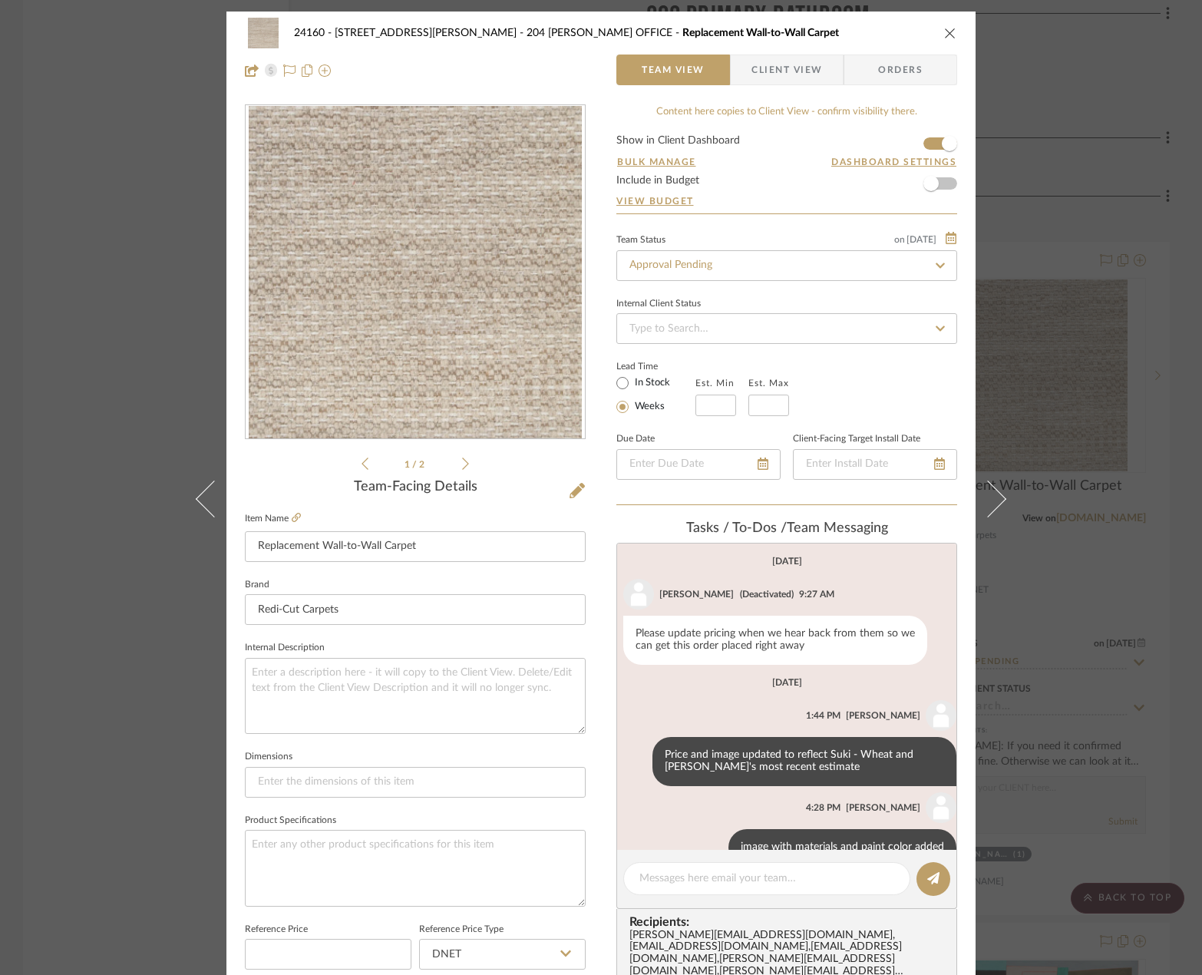
drag, startPoint x: 1006, startPoint y: 429, endPoint x: 1034, endPoint y: 399, distance: 40.7
click at [1007, 428] on button at bounding box center [996, 499] width 43 height 975
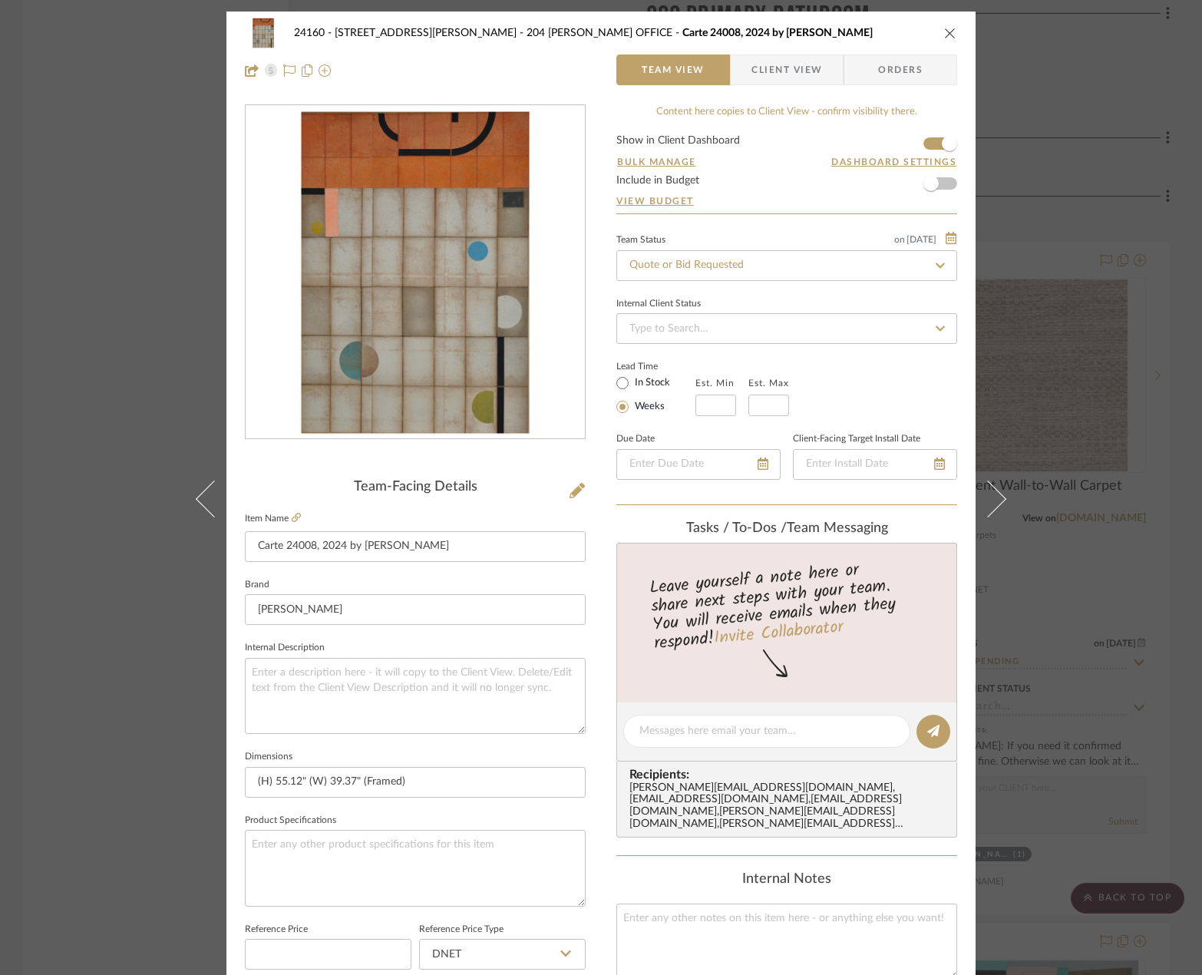
drag, startPoint x: 1120, startPoint y: 237, endPoint x: 1193, endPoint y: 182, distance: 90.9
click at [1126, 235] on div "24160 - [STREET_ADDRESS] - [PERSON_NAME] 204 [PERSON_NAME] OFFICE Carte 24008, …" at bounding box center [601, 487] width 1202 height 975
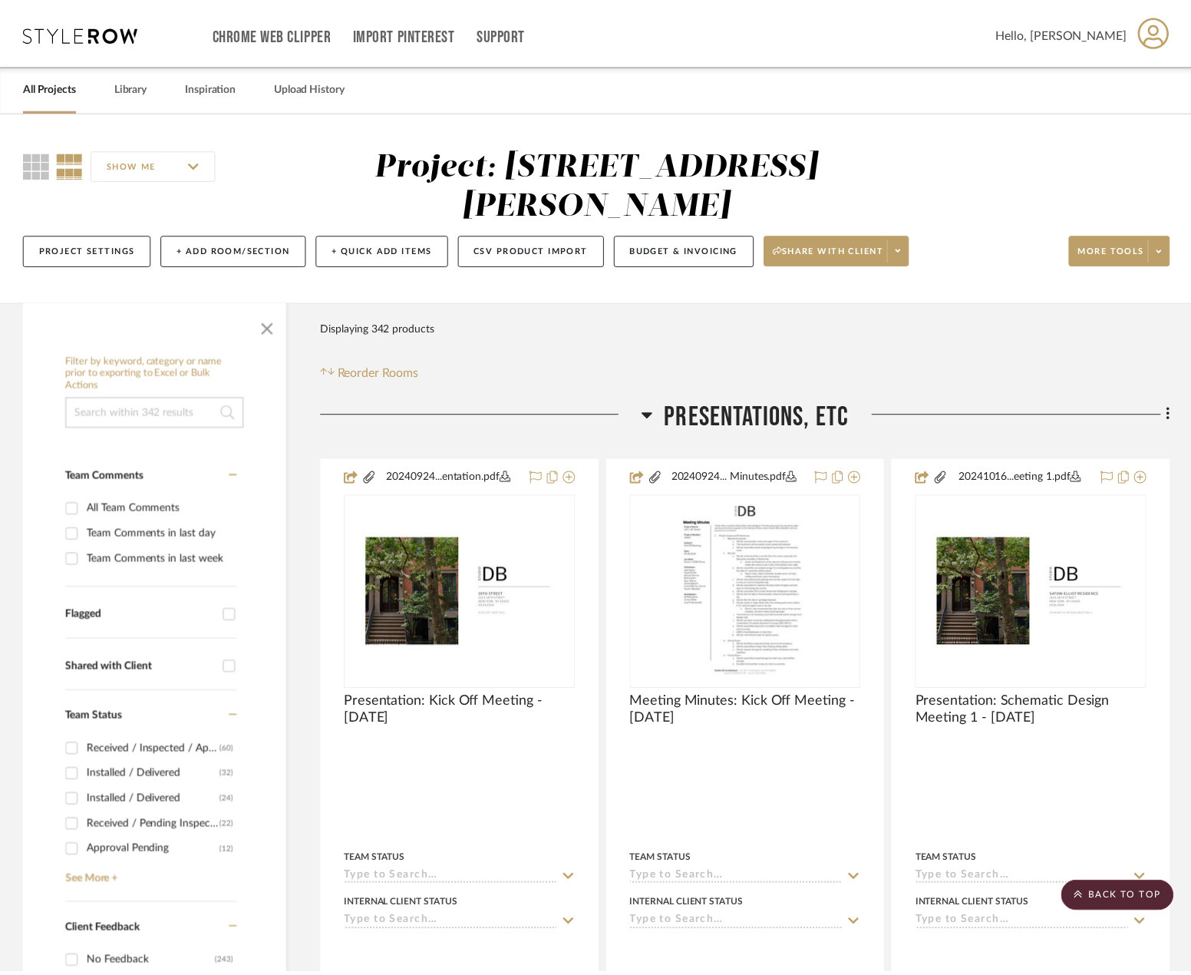
scroll to position [27551, 0]
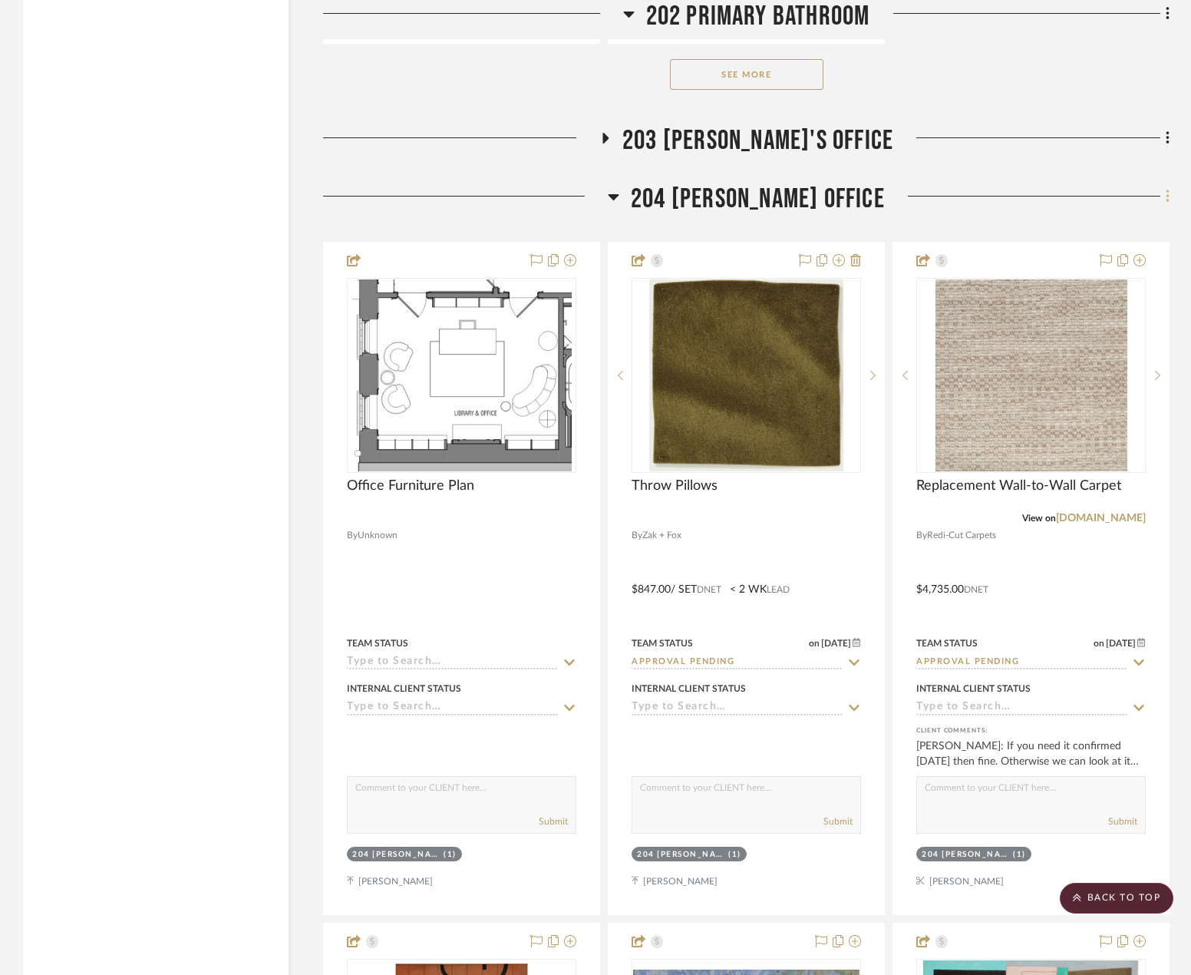
click at [1164, 196] on fa-icon at bounding box center [1165, 197] width 10 height 25
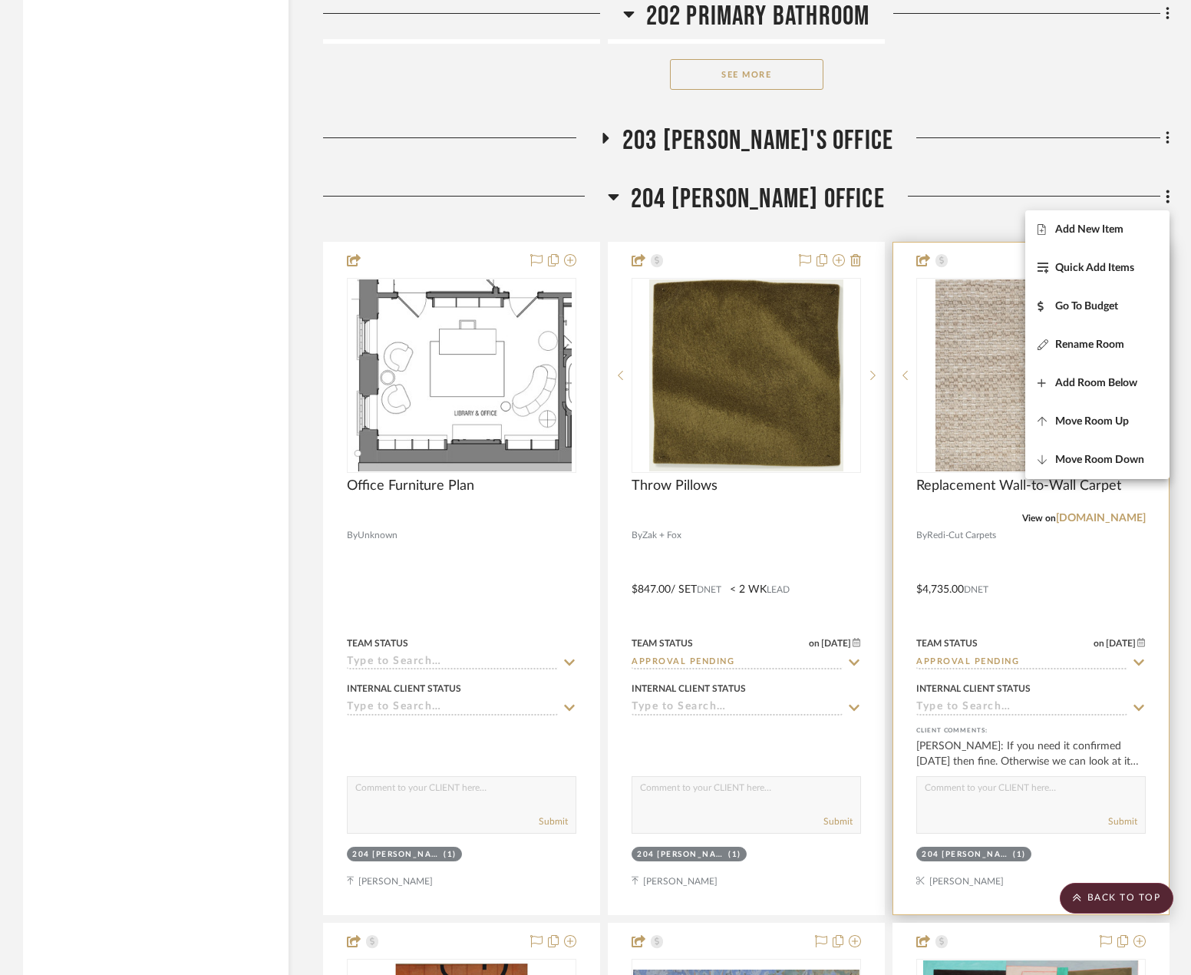
click at [1103, 241] on button "Add New Item" at bounding box center [1097, 229] width 144 height 38
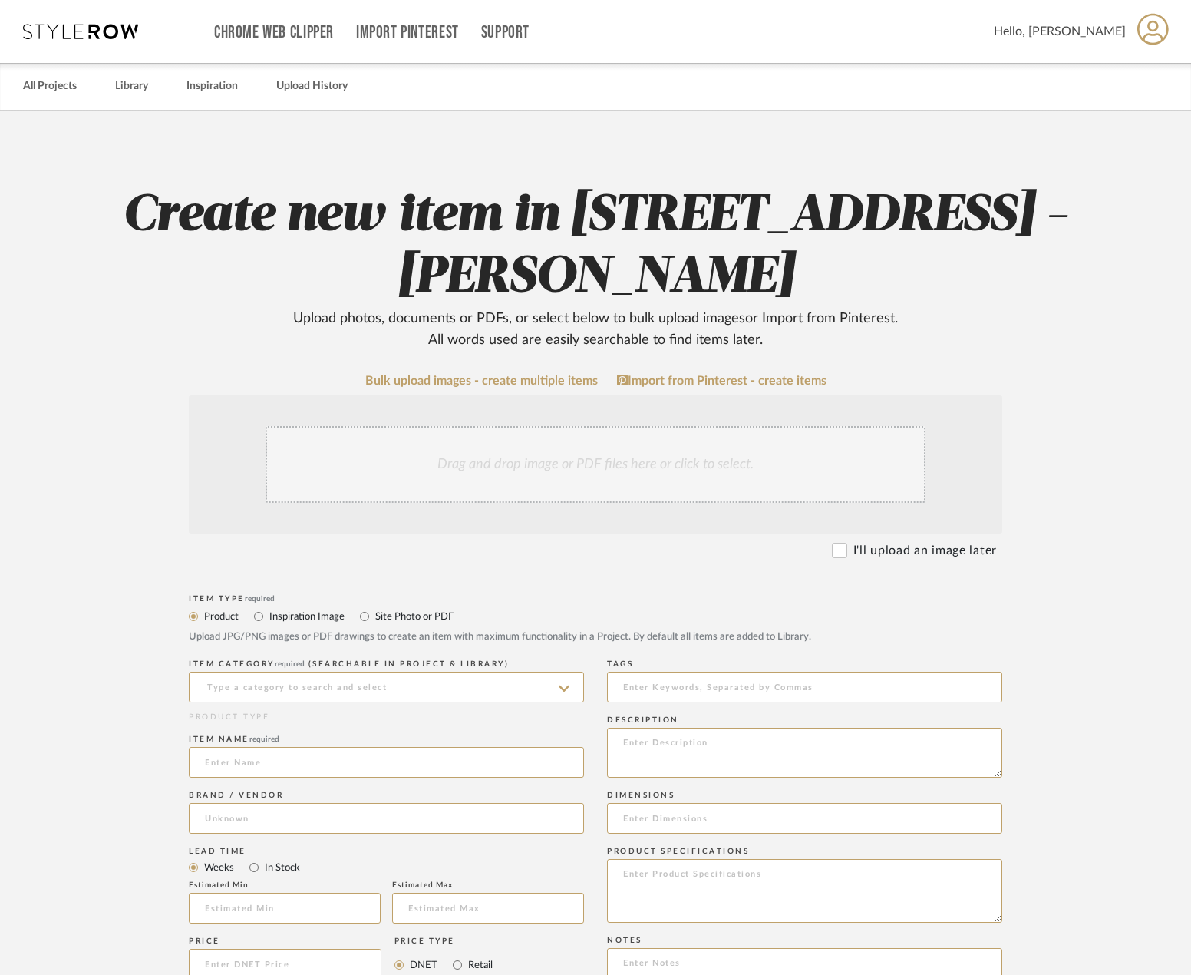
click at [378, 487] on div "Drag and drop image or PDF files here or click to select." at bounding box center [596, 464] width 660 height 77
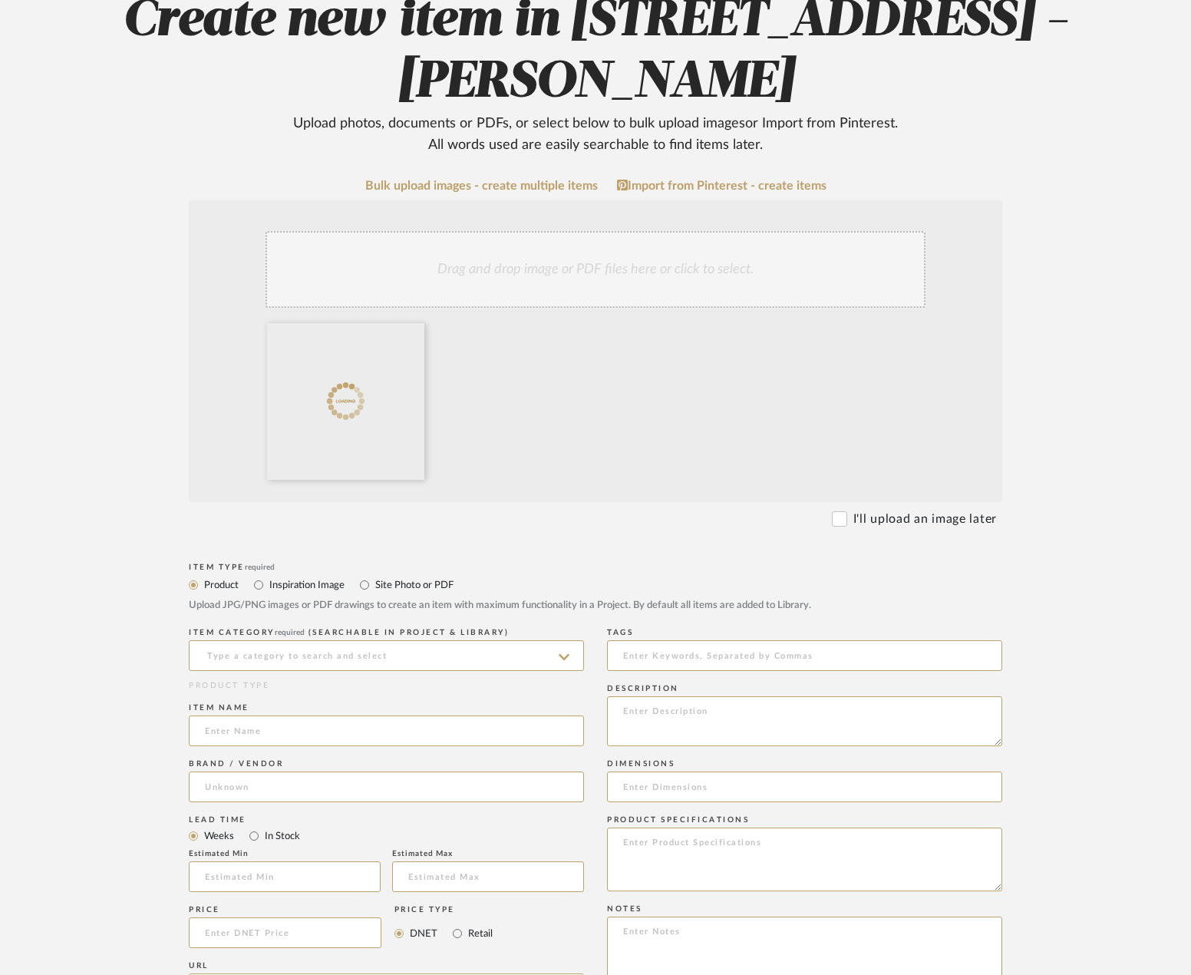
scroll to position [307, 0]
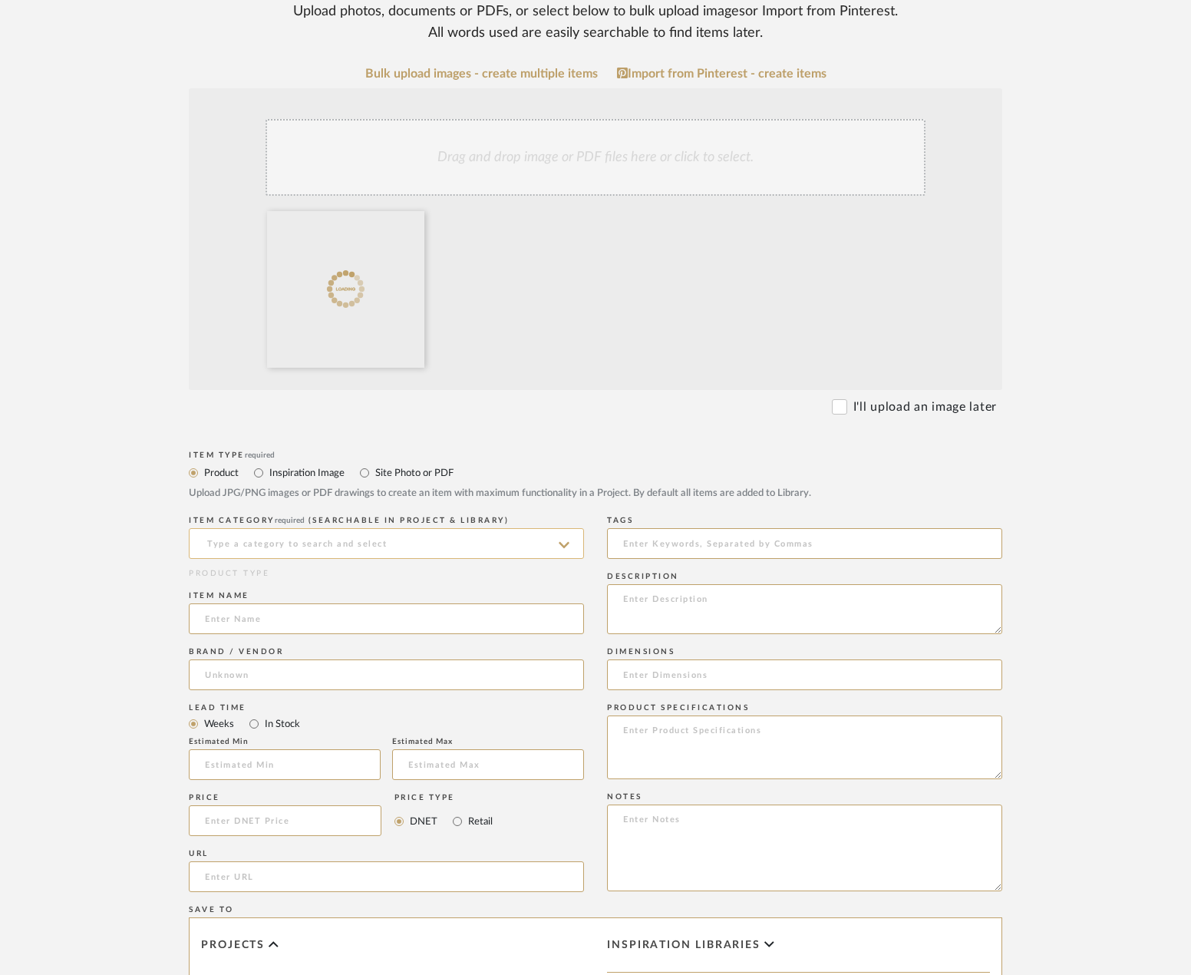
click at [308, 546] on input at bounding box center [386, 543] width 395 height 31
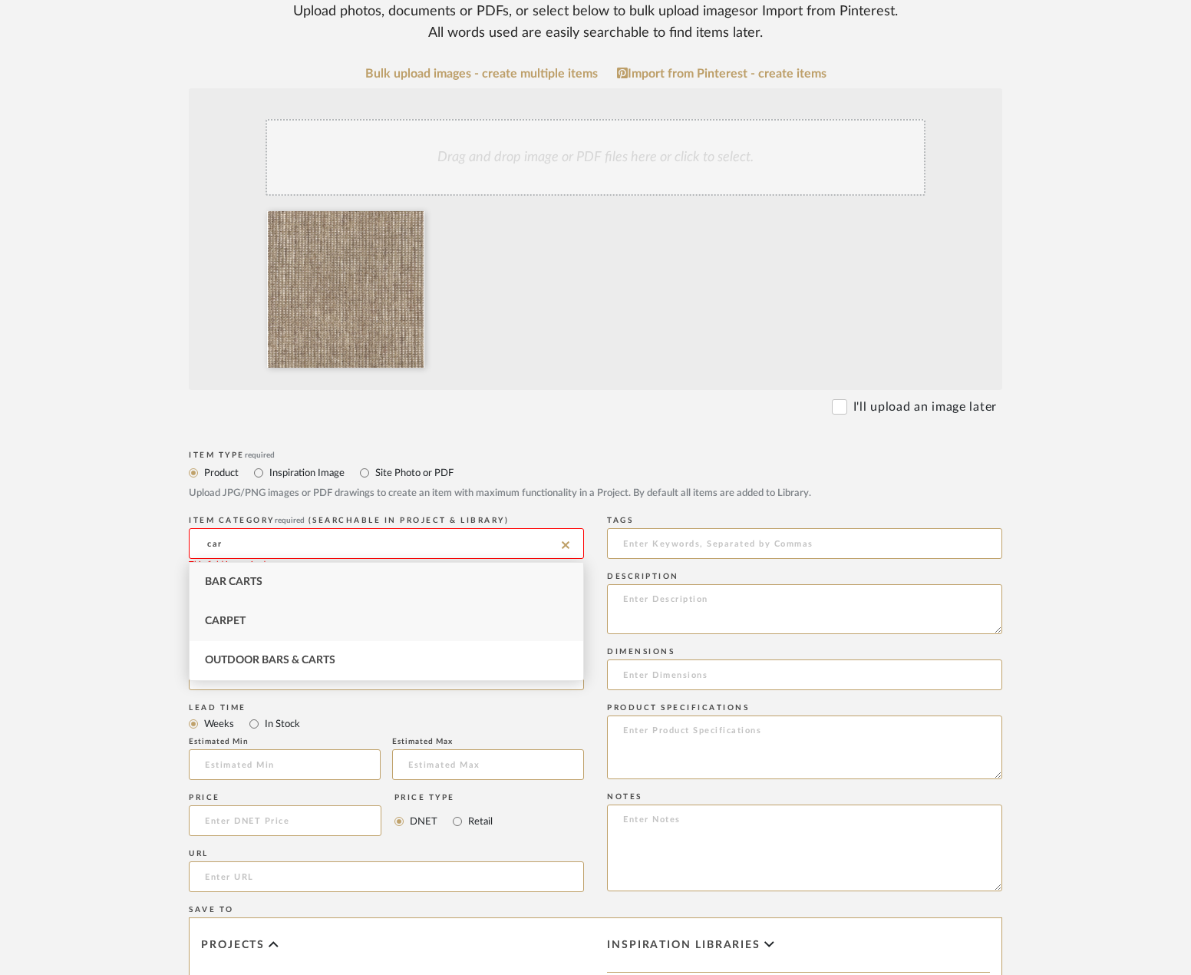
click at [325, 629] on div "Carpet" at bounding box center [387, 621] width 394 height 39
type input "Carpet"
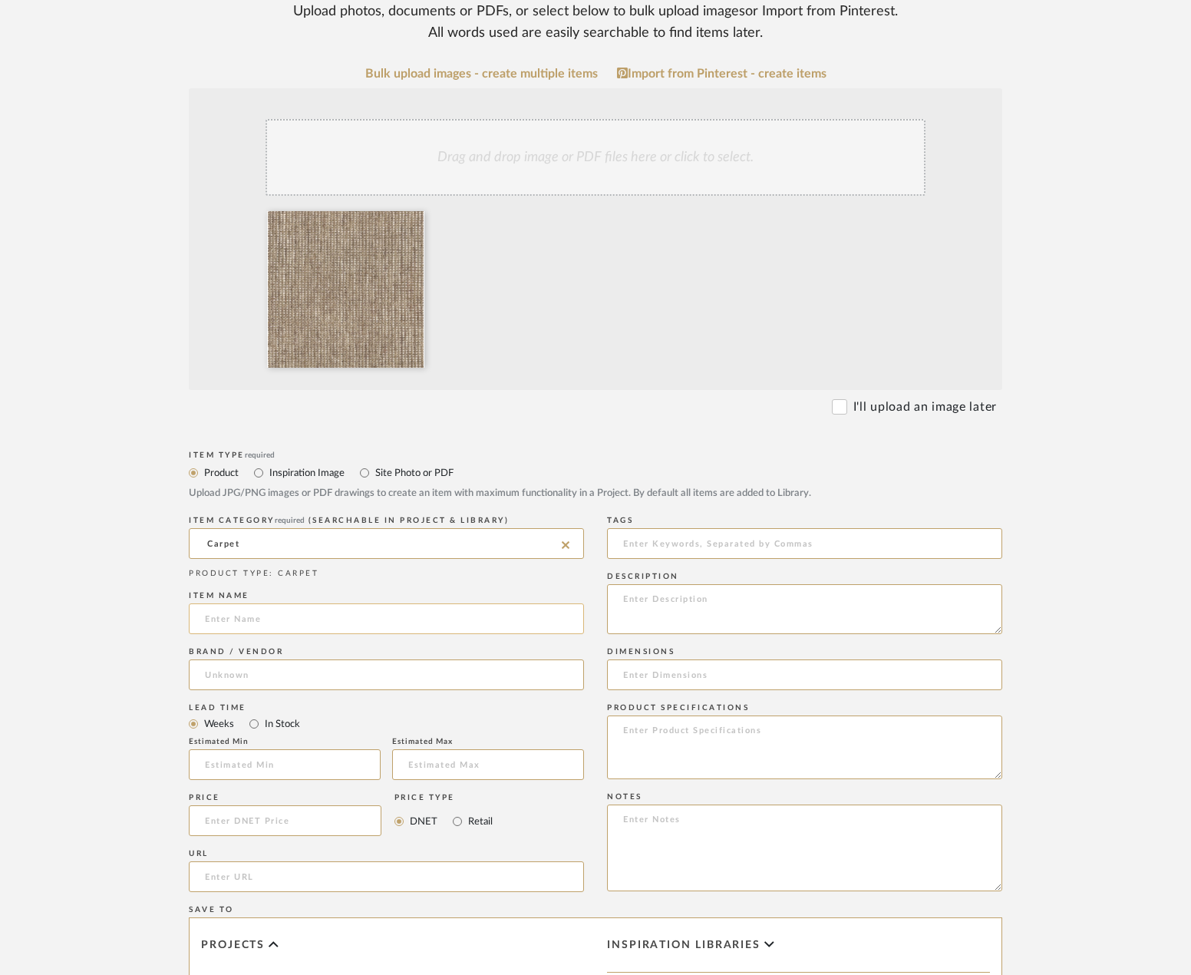
click at [322, 619] on input at bounding box center [386, 618] width 395 height 31
type input "Replacement Wall to Wall Carpet"
click at [338, 688] on input at bounding box center [386, 674] width 395 height 31
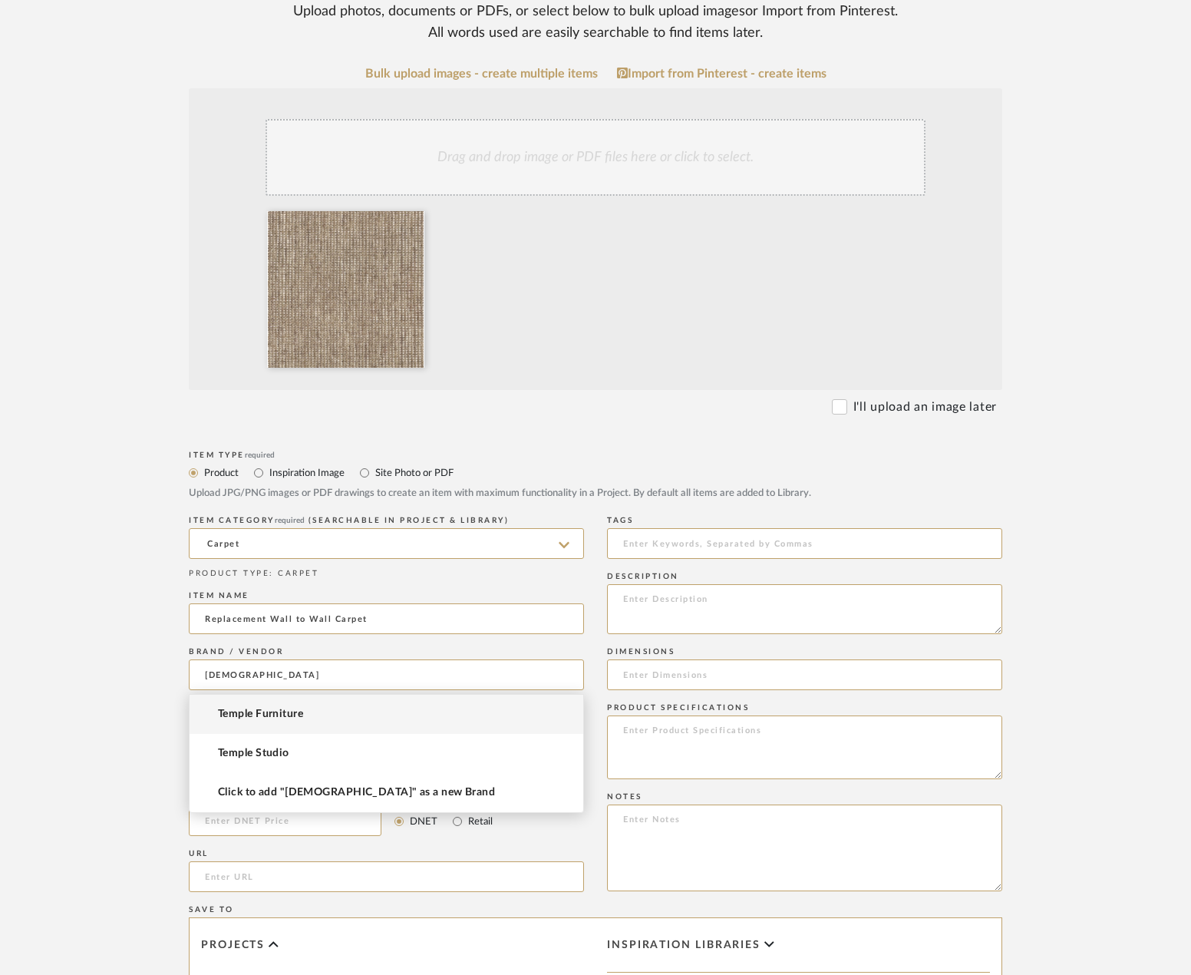
click at [336, 760] on mat-option "Temple Studio" at bounding box center [387, 753] width 394 height 39
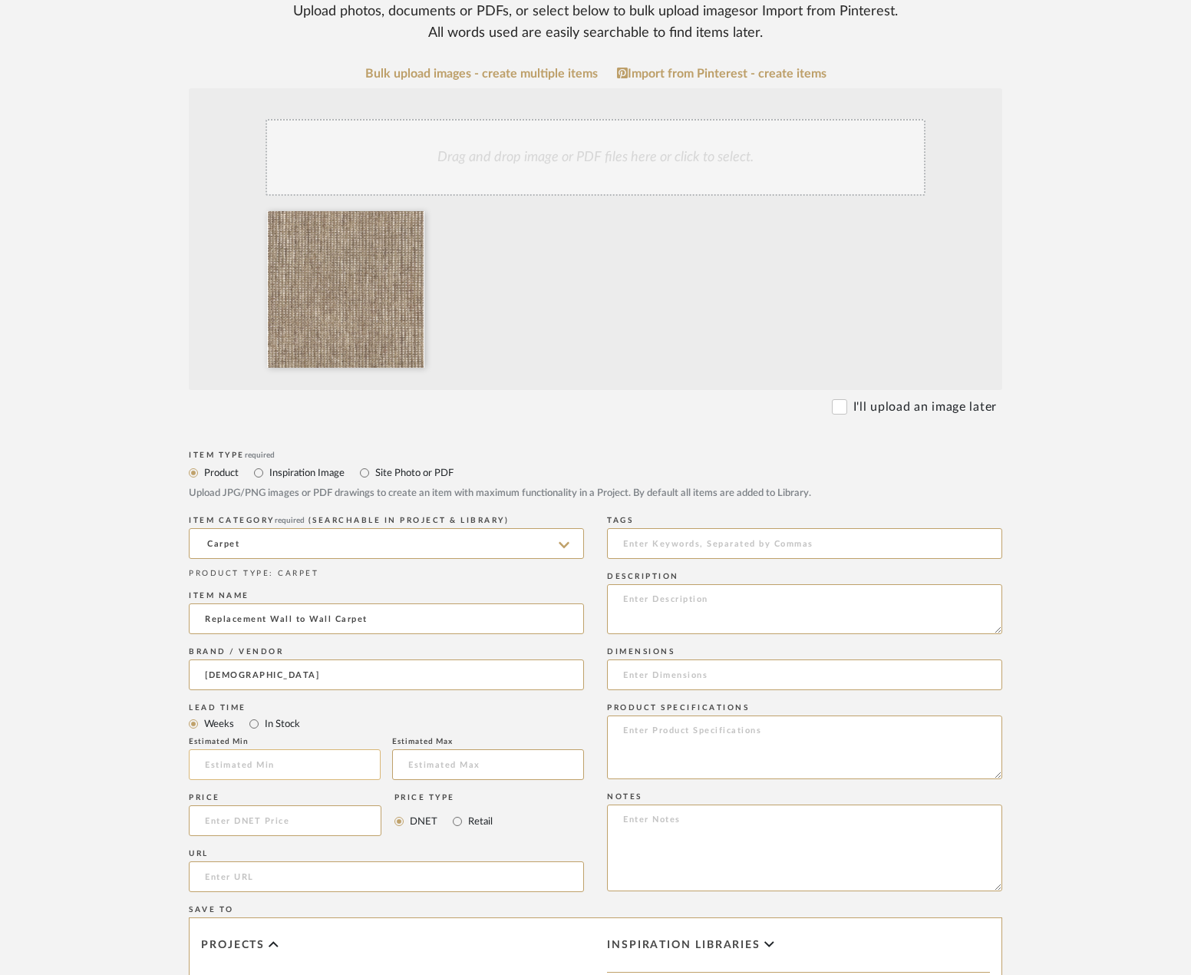
type input "Temple Studio"
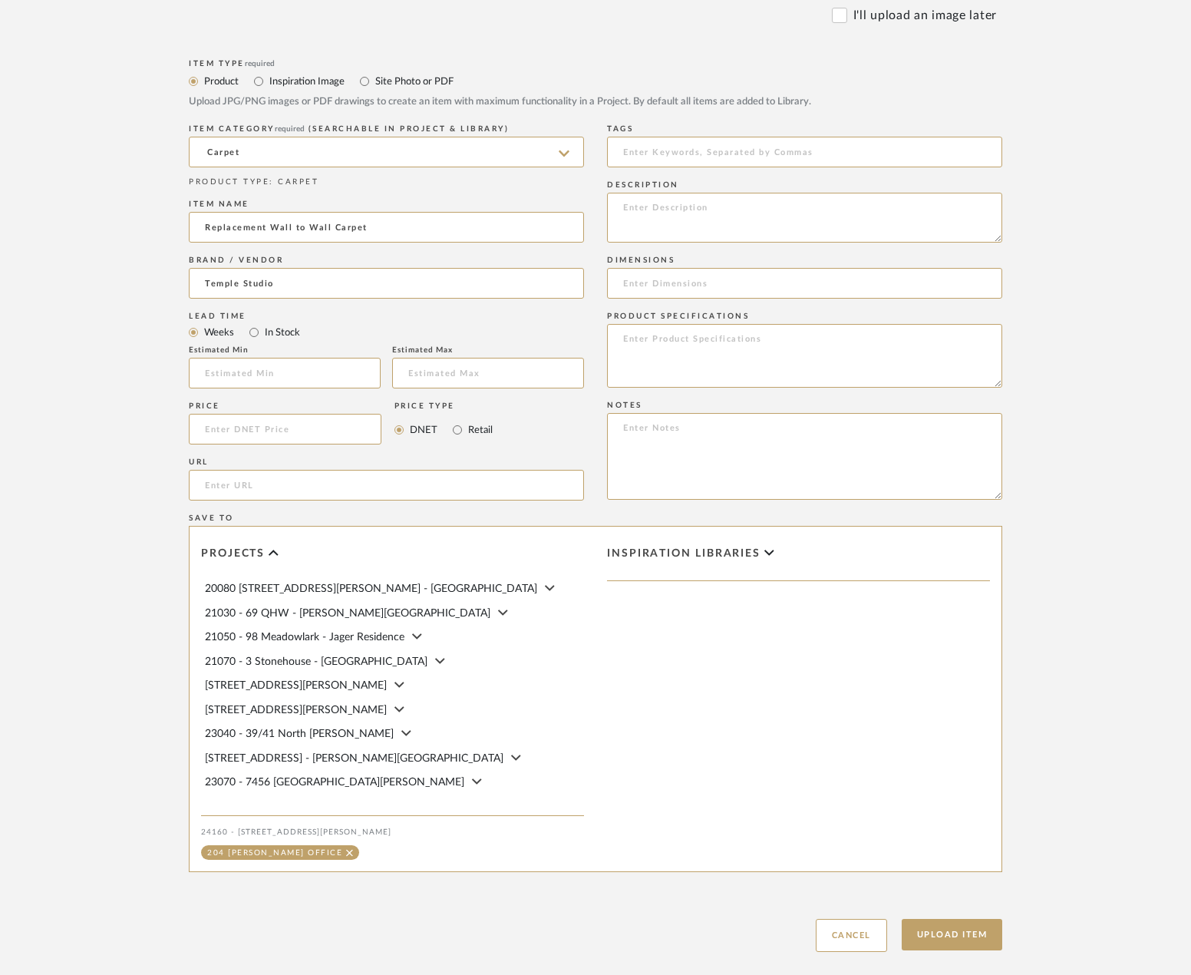
scroll to position [784, 0]
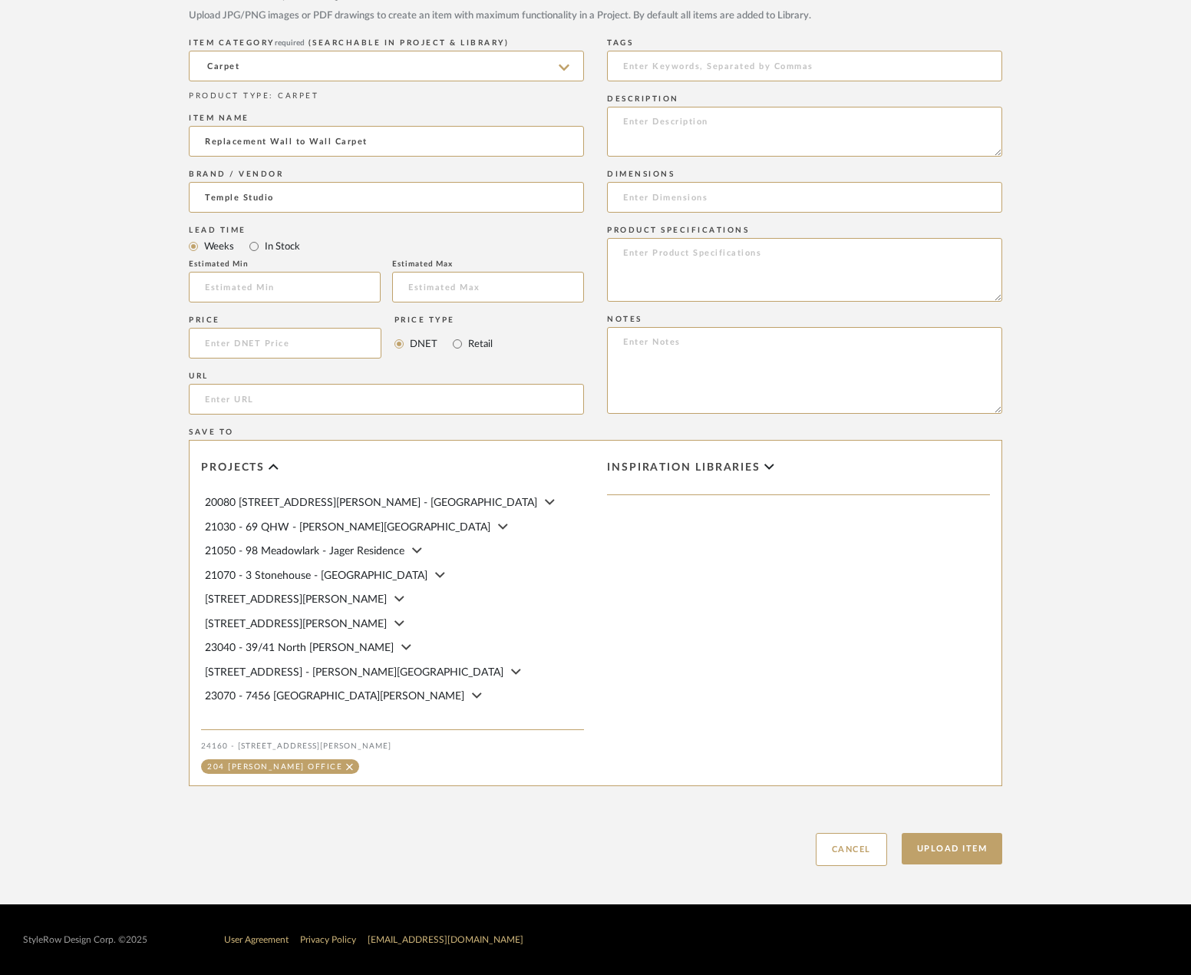
drag, startPoint x: 899, startPoint y: 820, endPoint x: 909, endPoint y: 827, distance: 11.7
click at [901, 820] on div "Upload Item Cancel" at bounding box center [595, 830] width 813 height 71
click at [938, 841] on button "Upload Item" at bounding box center [952, 848] width 101 height 31
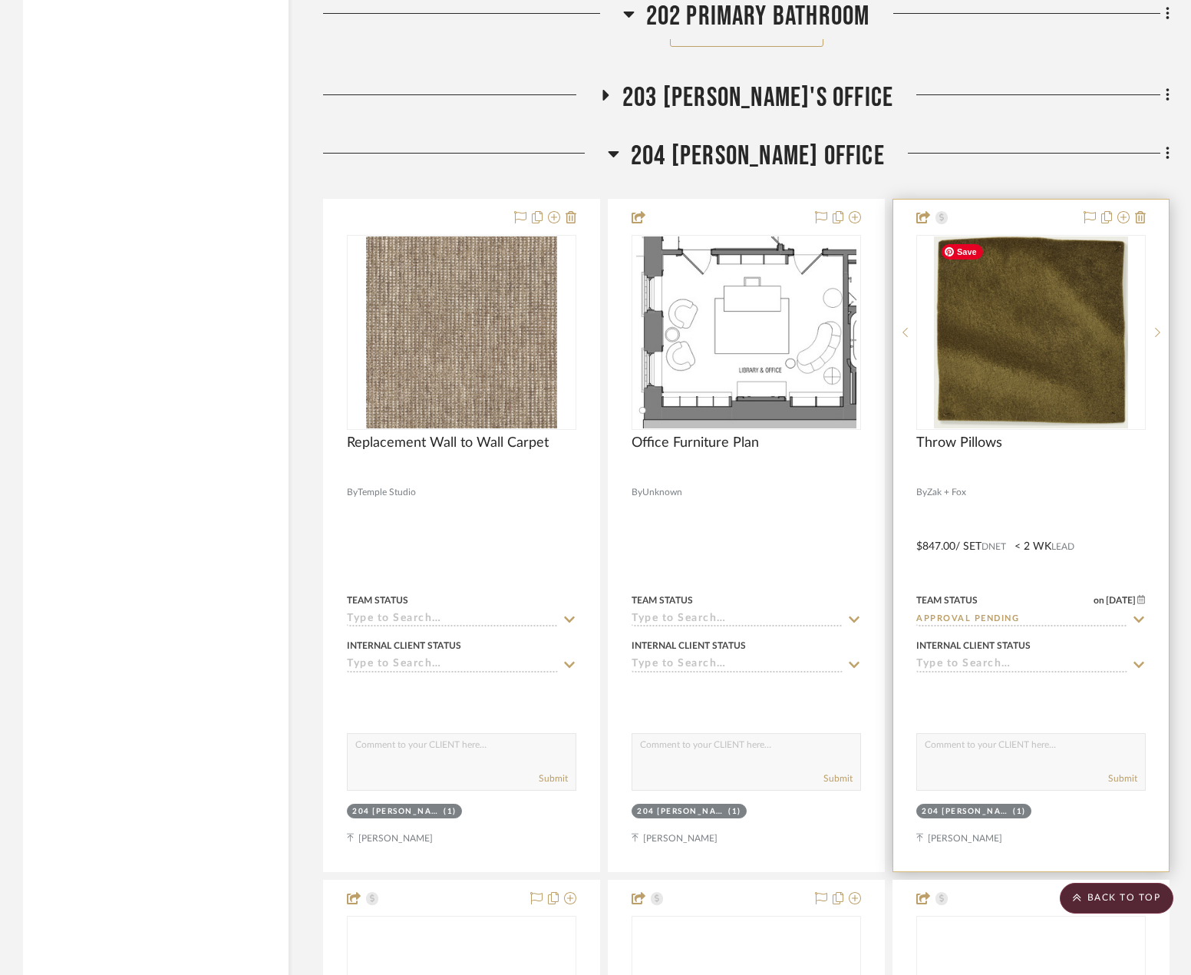
scroll to position [27680, 0]
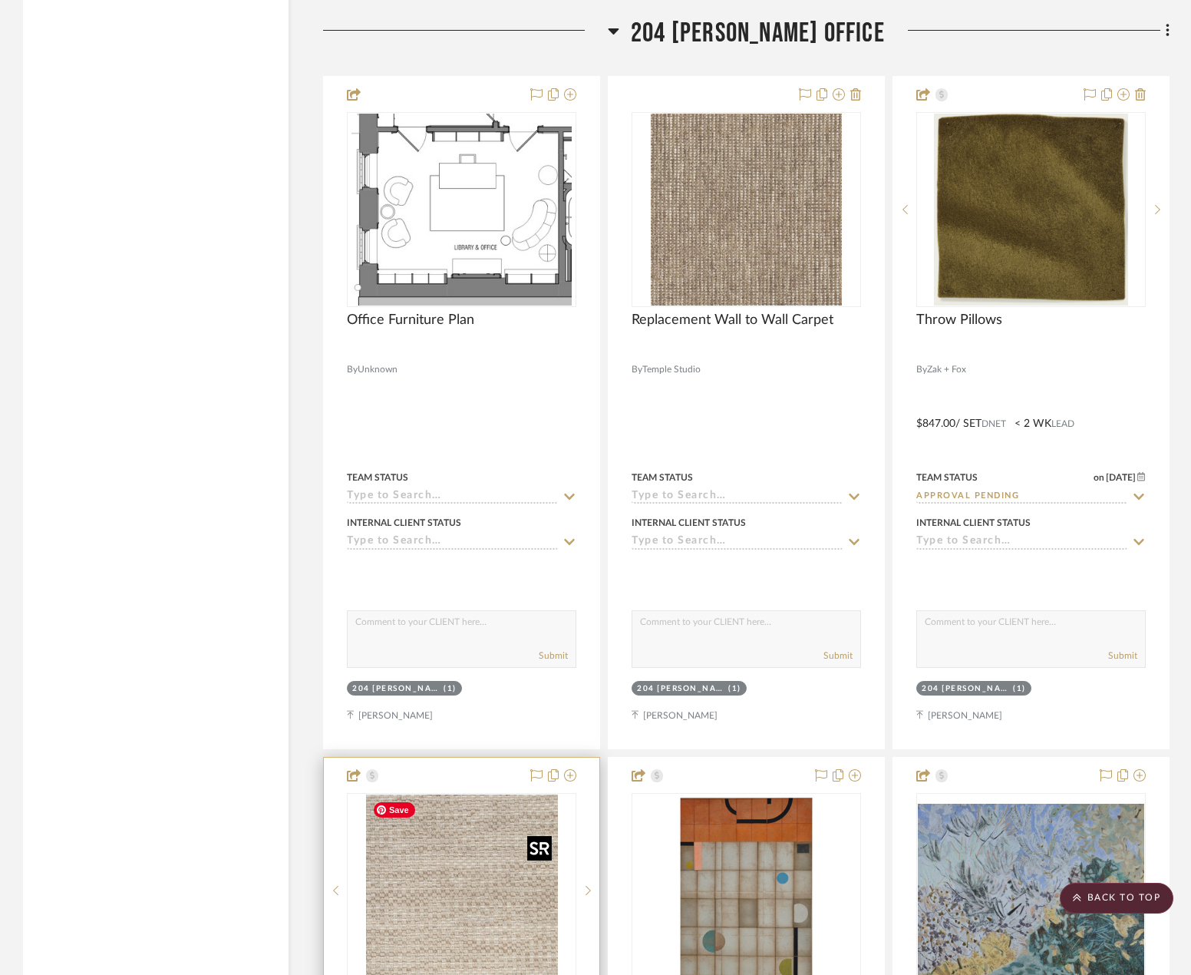
click at [0, 0] on img at bounding box center [0, 0] width 0 height 0
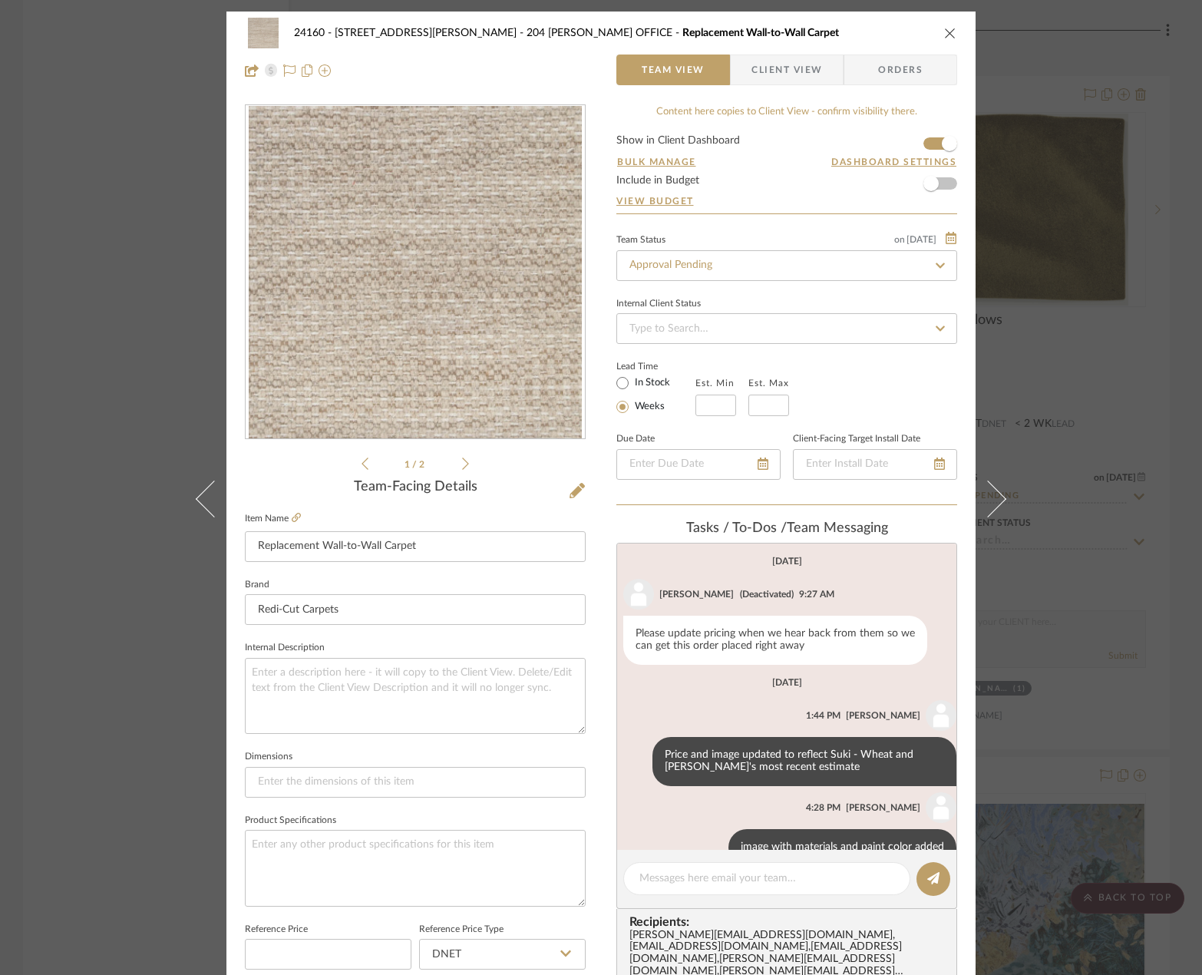
scroll to position [35, 0]
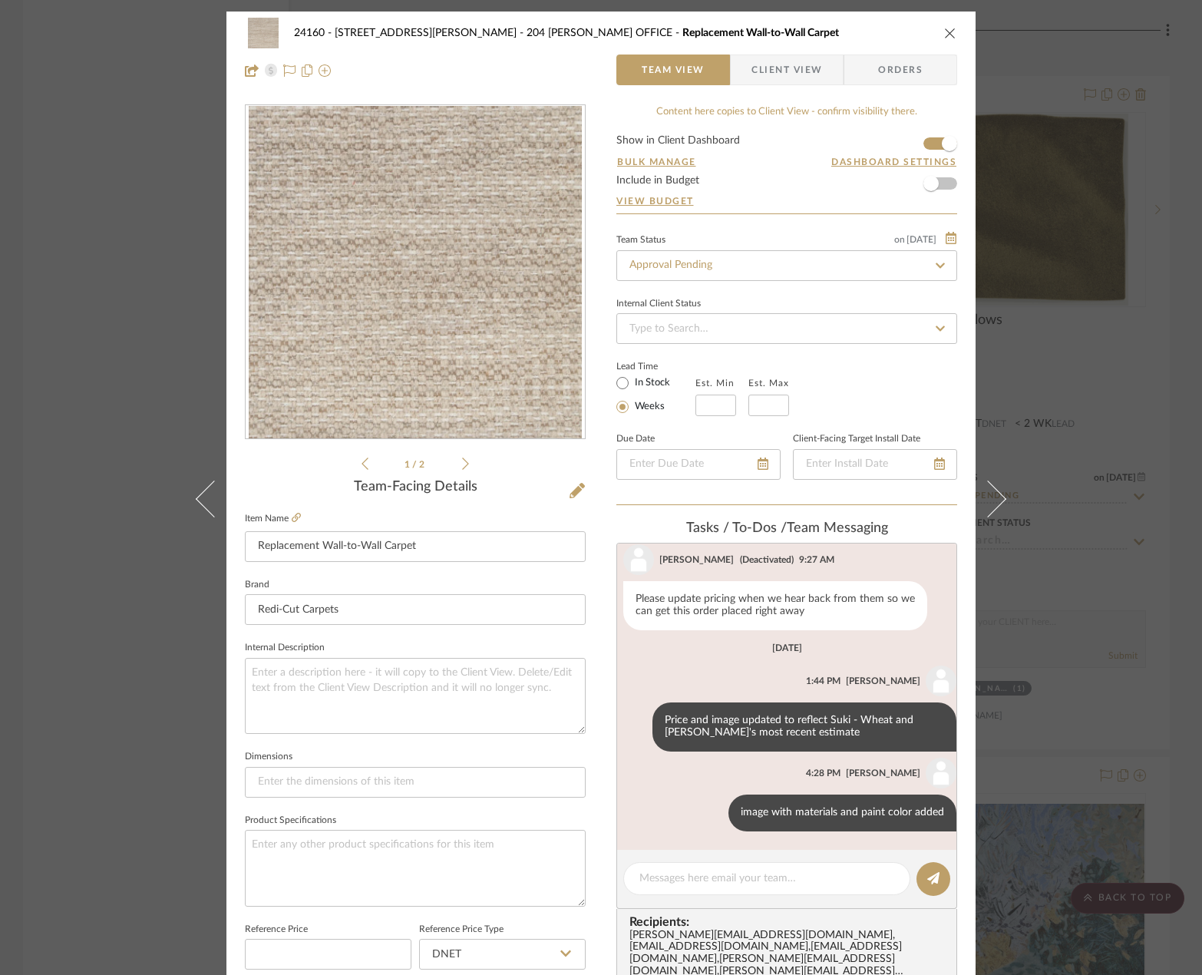
click at [760, 62] on span "Client View" at bounding box center [786, 69] width 71 height 31
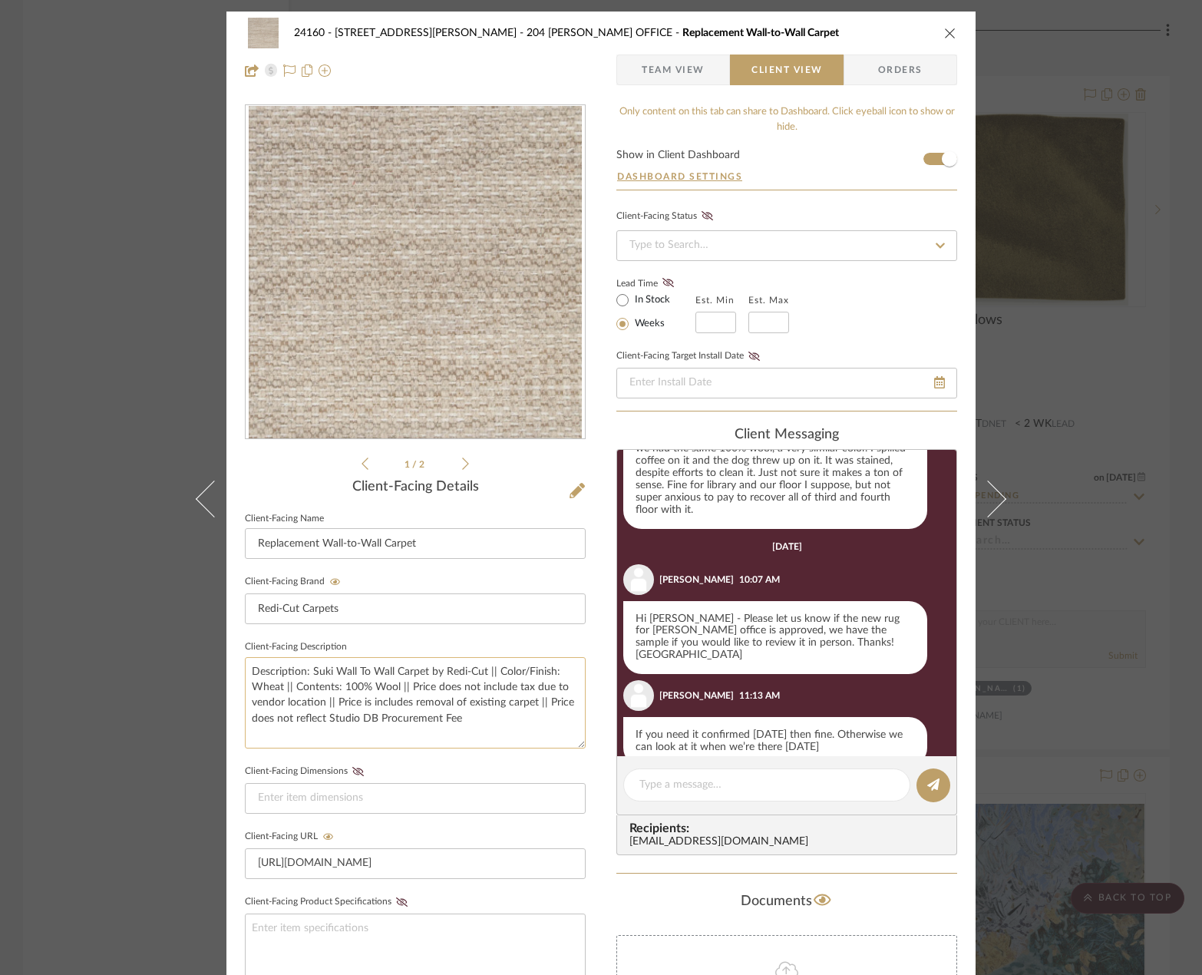
scroll to position [583, 0]
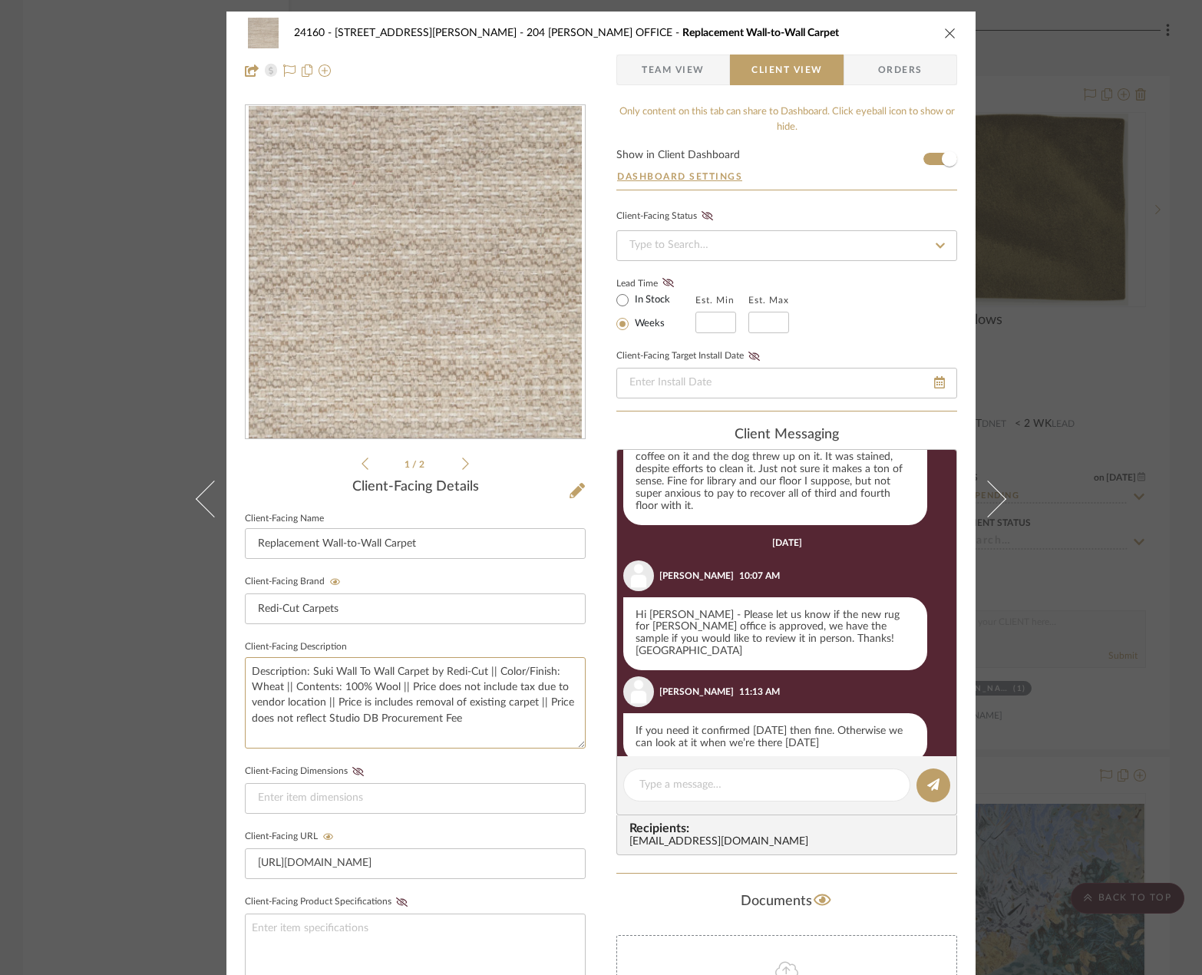
drag, startPoint x: 495, startPoint y: 716, endPoint x: 238, endPoint y: 669, distance: 261.3
click at [238, 669] on div "24160 - [STREET_ADDRESS] - [PERSON_NAME] 204 [PERSON_NAME] OFFICE Replacement W…" at bounding box center [600, 651] width 749 height 1278
click at [510, 727] on textarea "Description: Suki Wall To Wall Carpet by Redi-Cut || Color/Finish: Wheat || Con…" at bounding box center [415, 702] width 341 height 91
click at [1117, 522] on div "24160 - [STREET_ADDRESS] - [PERSON_NAME] 204 [PERSON_NAME] OFFICE Replacement W…" at bounding box center [601, 487] width 1202 height 975
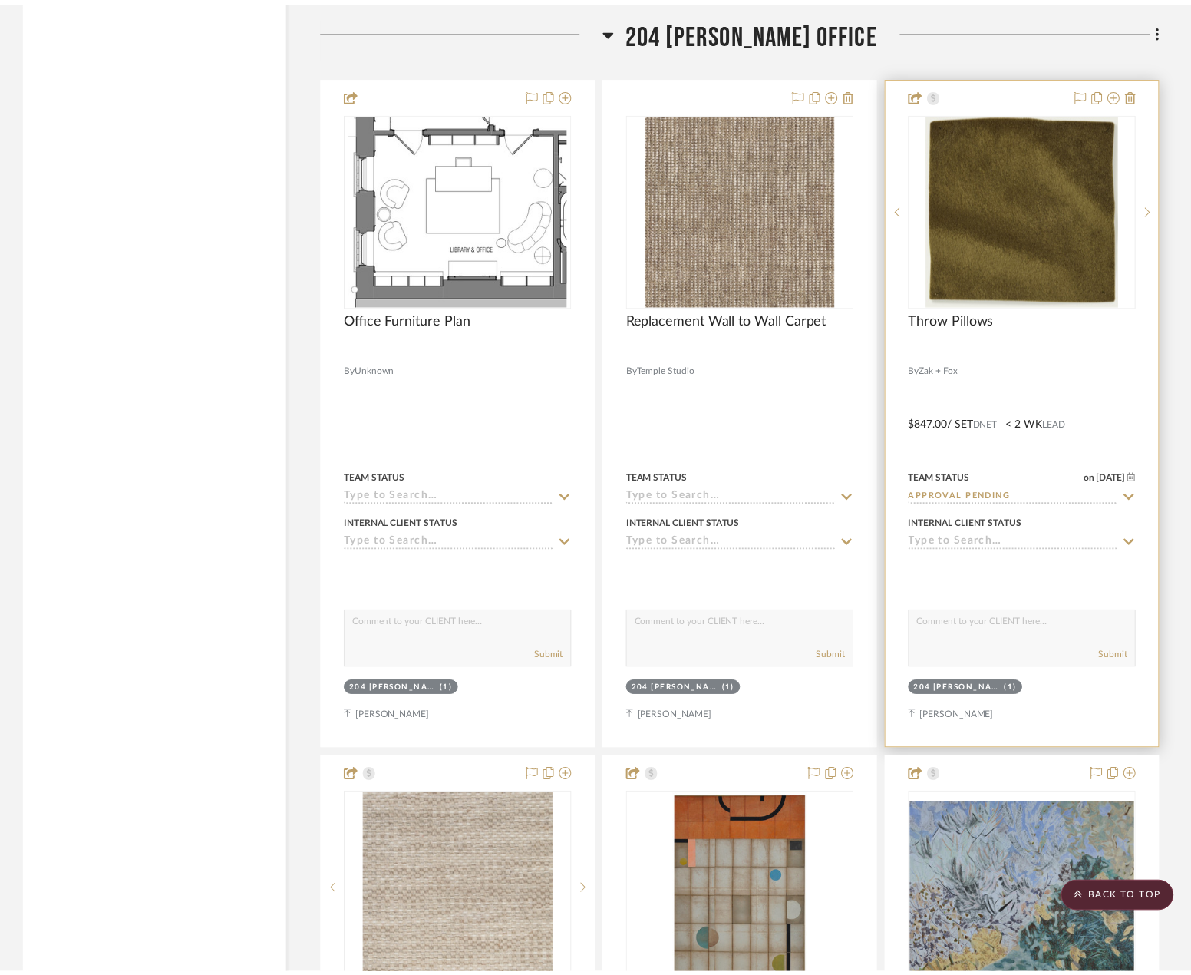
scroll to position [27680, 0]
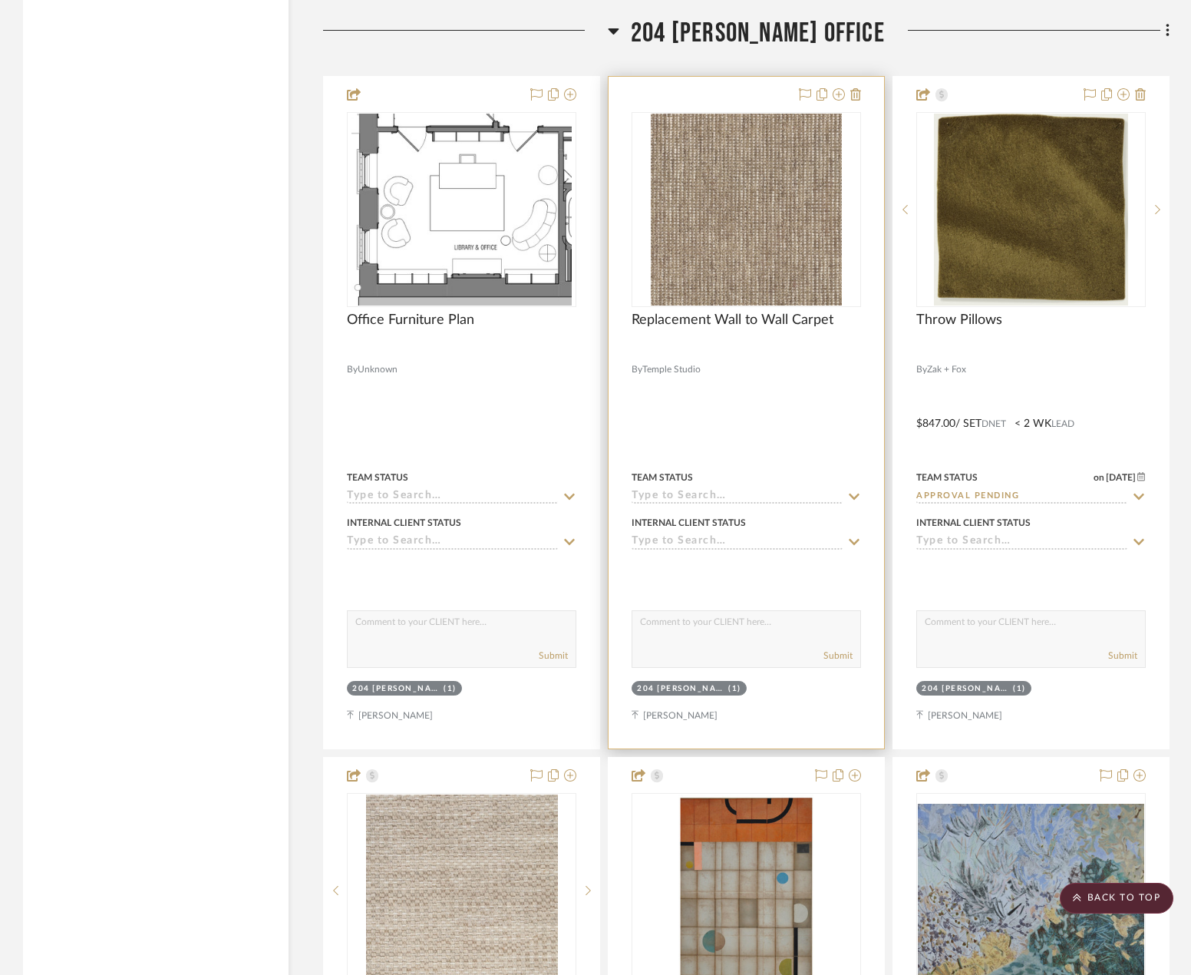
click at [806, 374] on div at bounding box center [747, 413] width 276 height 672
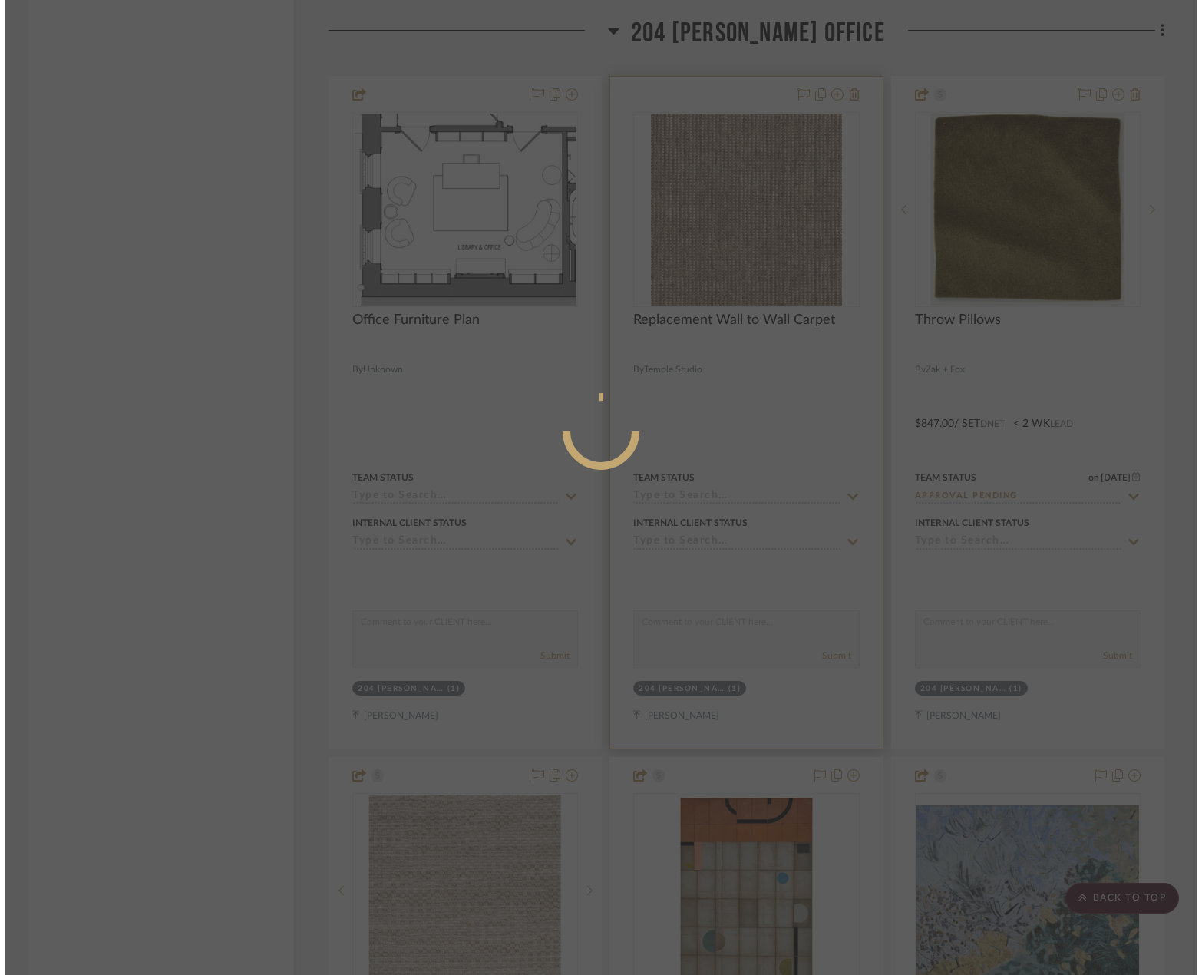
scroll to position [0, 0]
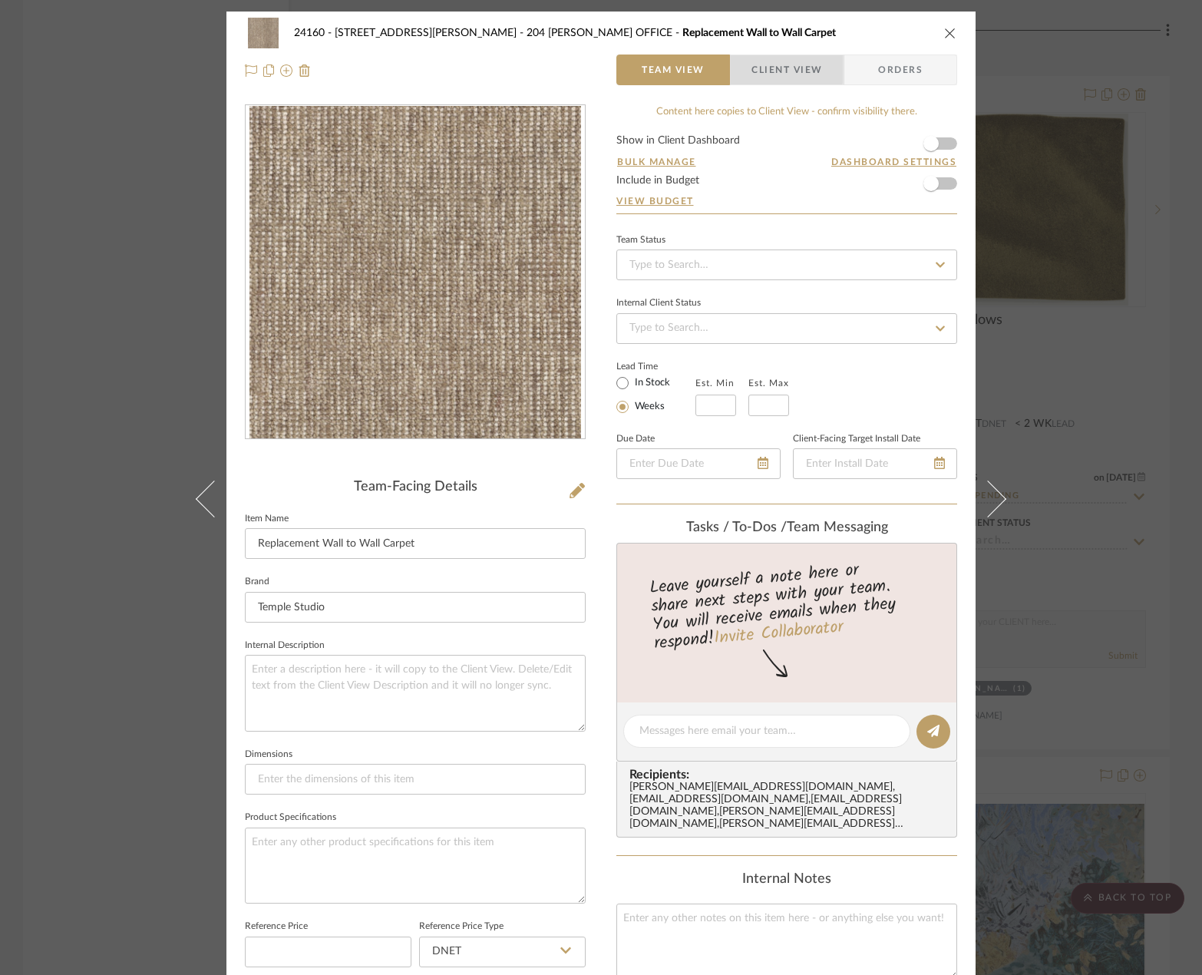
click at [771, 66] on span "Client View" at bounding box center [786, 69] width 71 height 31
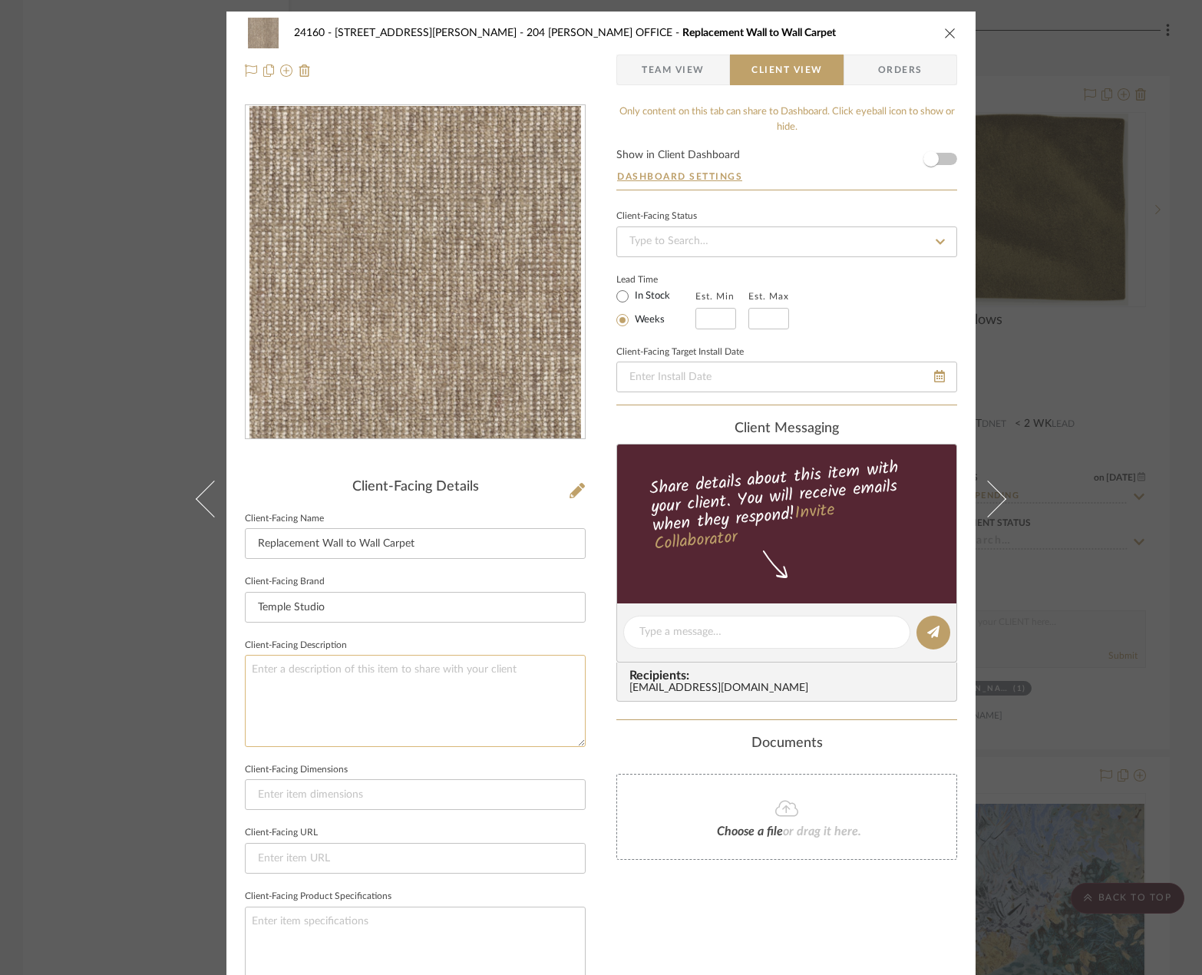
click at [420, 662] on textarea at bounding box center [415, 700] width 341 height 91
paste textarea "Description: Suki Wall To Wall Carpet by Redi-Cut || Color/Finish: Wheat || Con…"
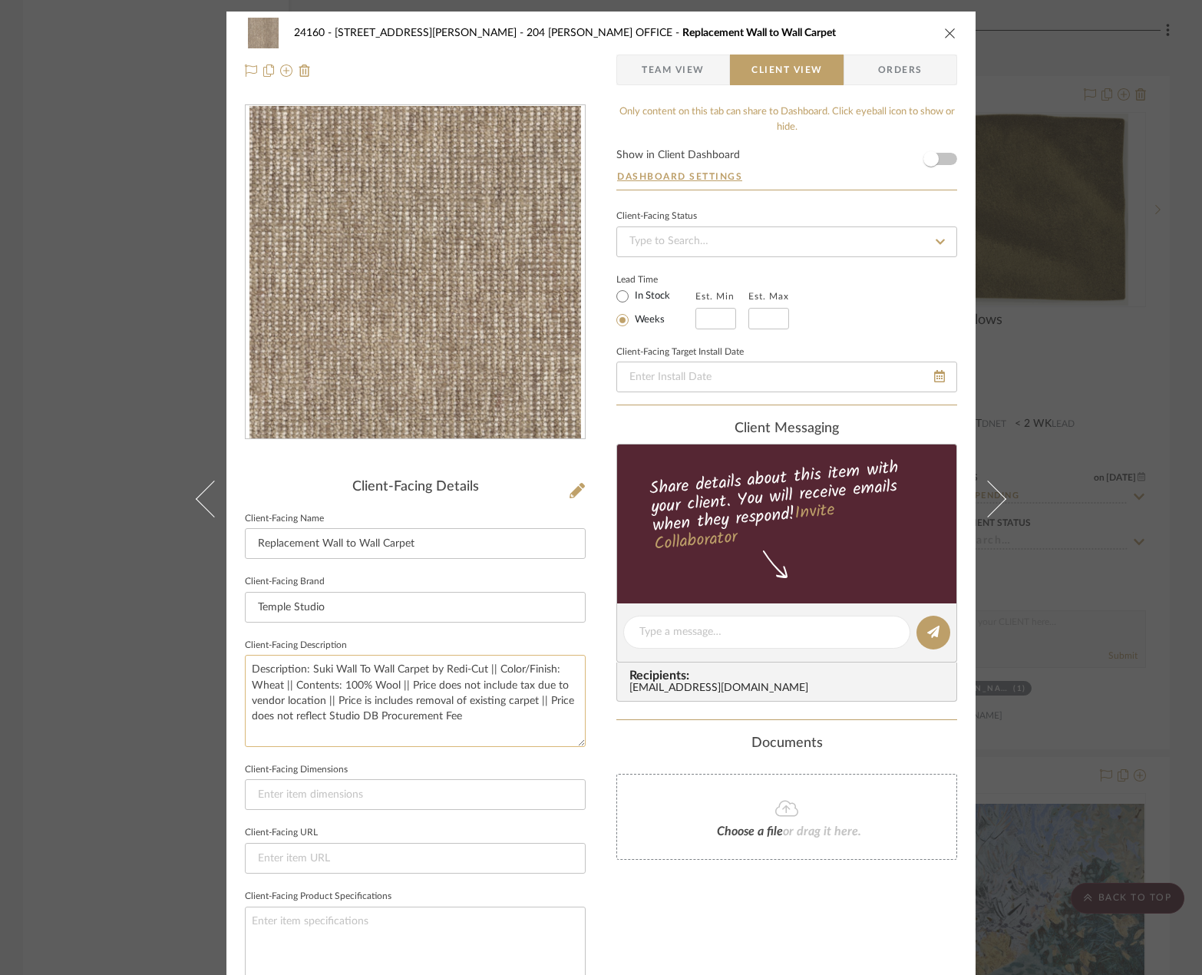
drag, startPoint x: 309, startPoint y: 672, endPoint x: 480, endPoint y: 667, distance: 170.4
click at [480, 667] on textarea "Description: Suki Wall To Wall Carpet by Redi-Cut || Color/Finish: Wheat || Con…" at bounding box center [415, 700] width 341 height 91
drag, startPoint x: 249, startPoint y: 686, endPoint x: 279, endPoint y: 689, distance: 30.1
click at [279, 689] on textarea "Description: Heirloom Carpet by Temple Studio || Color/Finish: Wheat || Content…" at bounding box center [415, 700] width 341 height 91
click at [349, 701] on textarea "Description: Heirloom Carpet by Temple Studio || Color/Finish: Cobblestone || C…" at bounding box center [415, 700] width 341 height 91
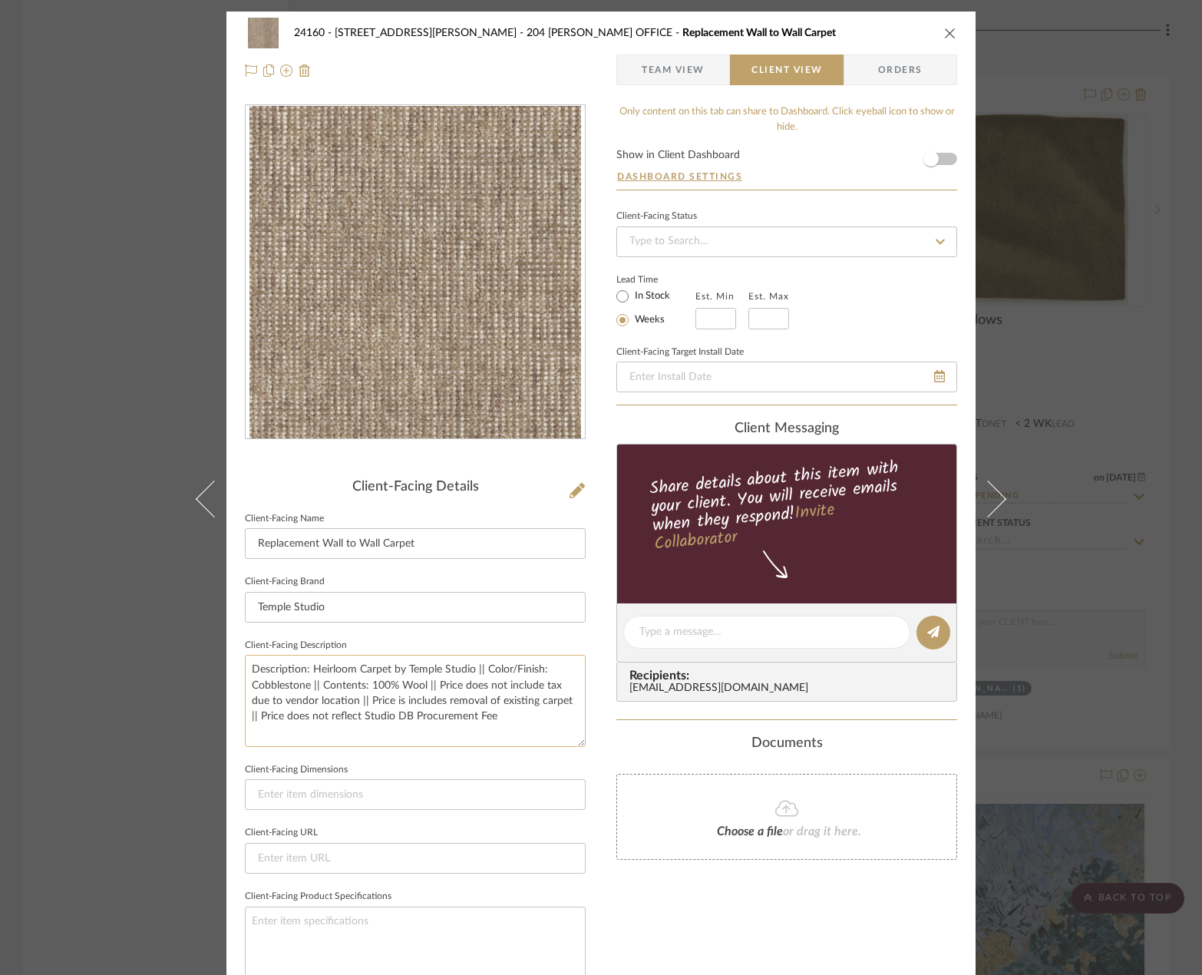
click at [345, 703] on textarea "Description: Heirloom Carpet by Temple Studio || Color/Finish: Cobblestone || C…" at bounding box center [415, 700] width 341 height 91
type textarea "Description: Heirloom Carpet by Temple Studio || Color/Finish: Cobblestone || C…"
click at [1059, 635] on div "24160 - [STREET_ADDRESS] - [PERSON_NAME] 204 [PERSON_NAME] OFFICE Replacement W…" at bounding box center [601, 487] width 1202 height 975
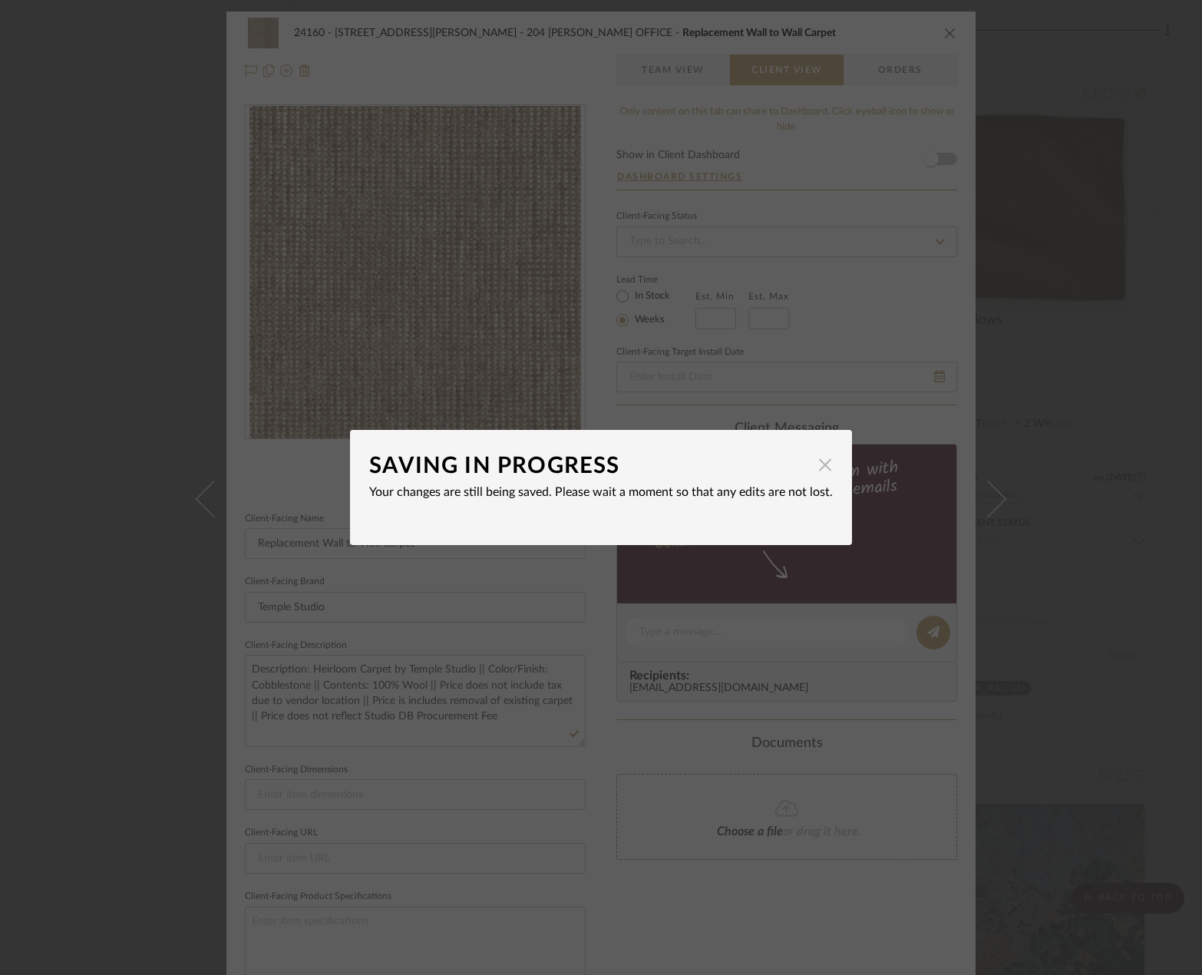
click at [817, 468] on span "button" at bounding box center [825, 464] width 31 height 31
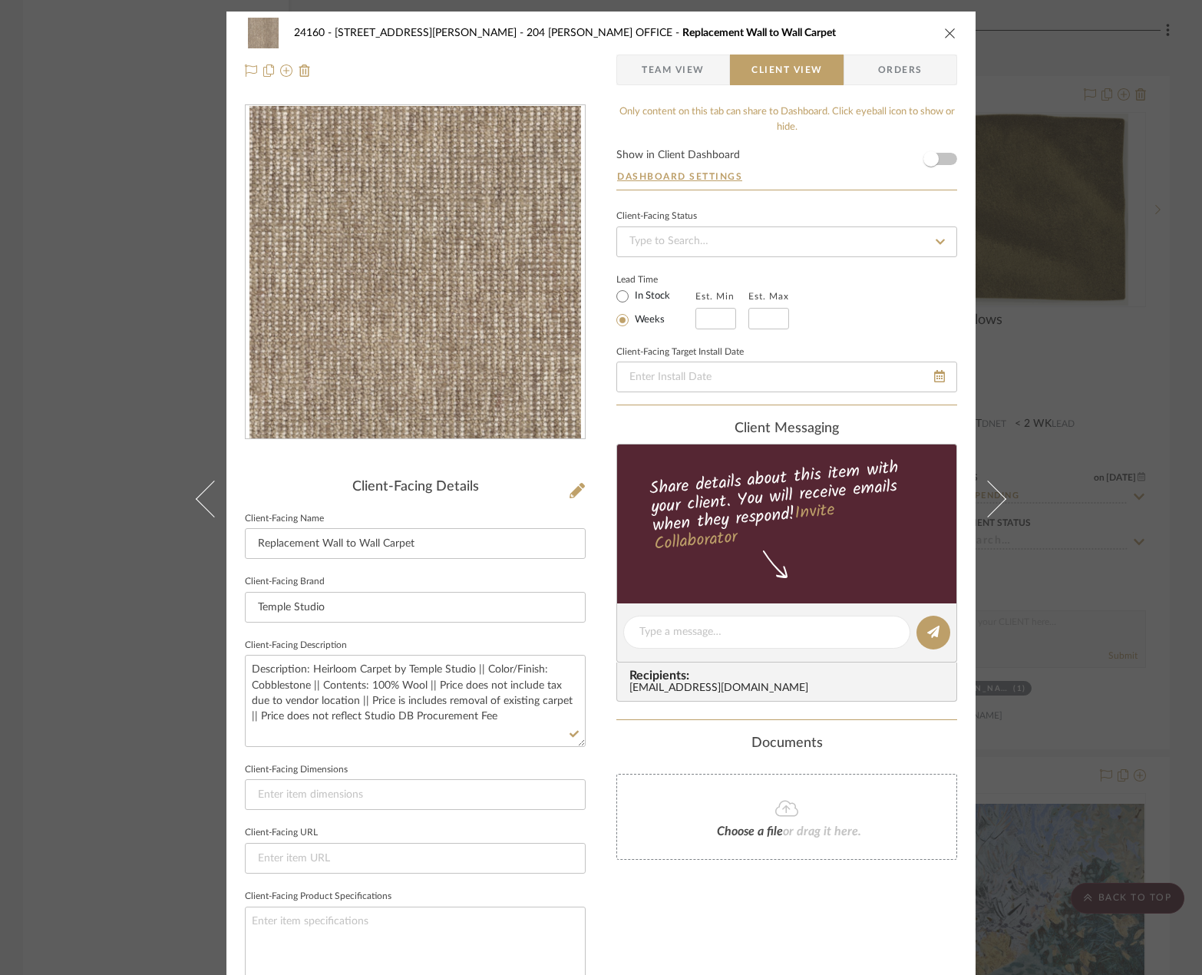
click at [1060, 723] on div "24160 - [STREET_ADDRESS] - [PERSON_NAME] 204 [PERSON_NAME] OFFICE Replacement W…" at bounding box center [601, 487] width 1202 height 975
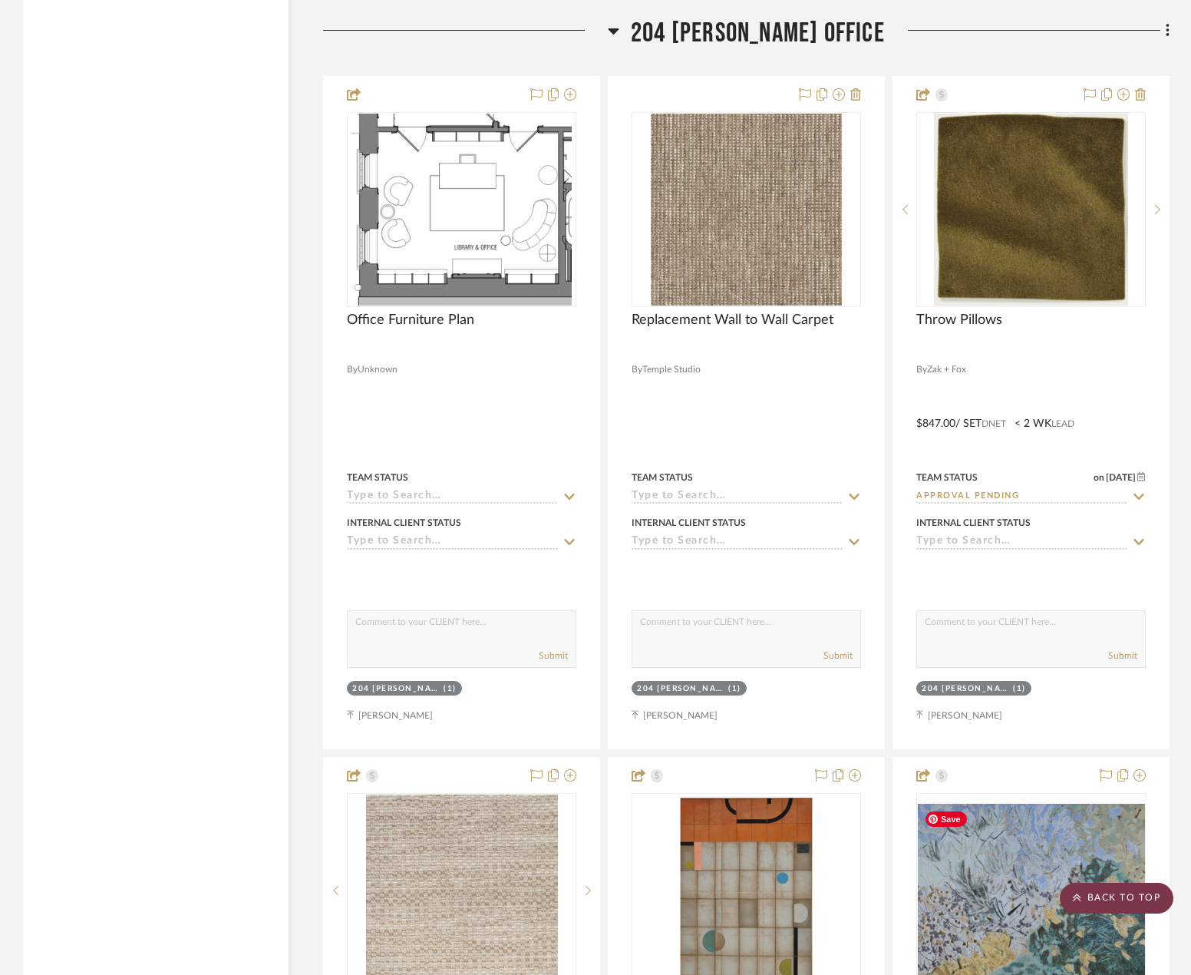
click at [1103, 899] on scroll-to-top-button "BACK TO TOP" at bounding box center [1117, 898] width 114 height 31
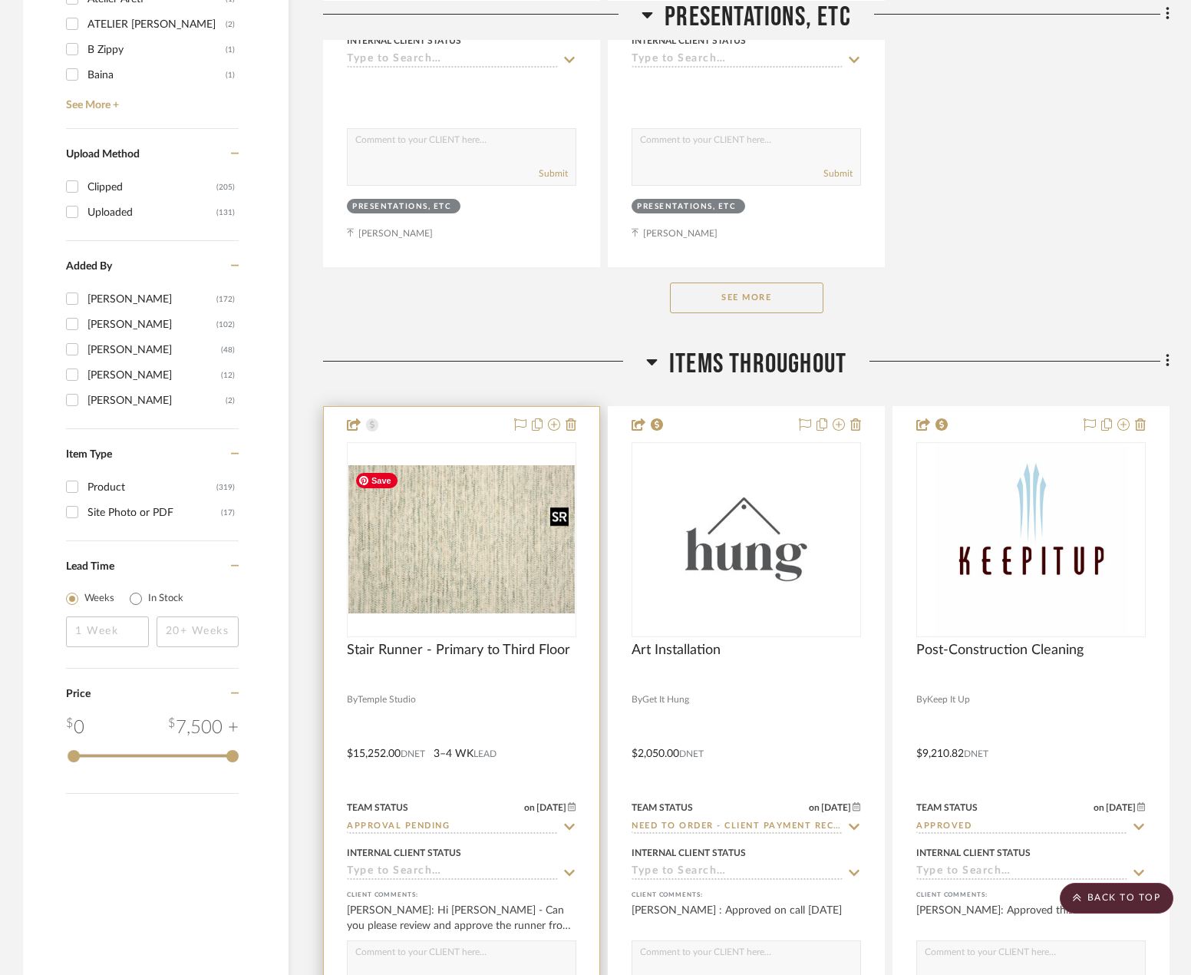
scroll to position [2763, 0]
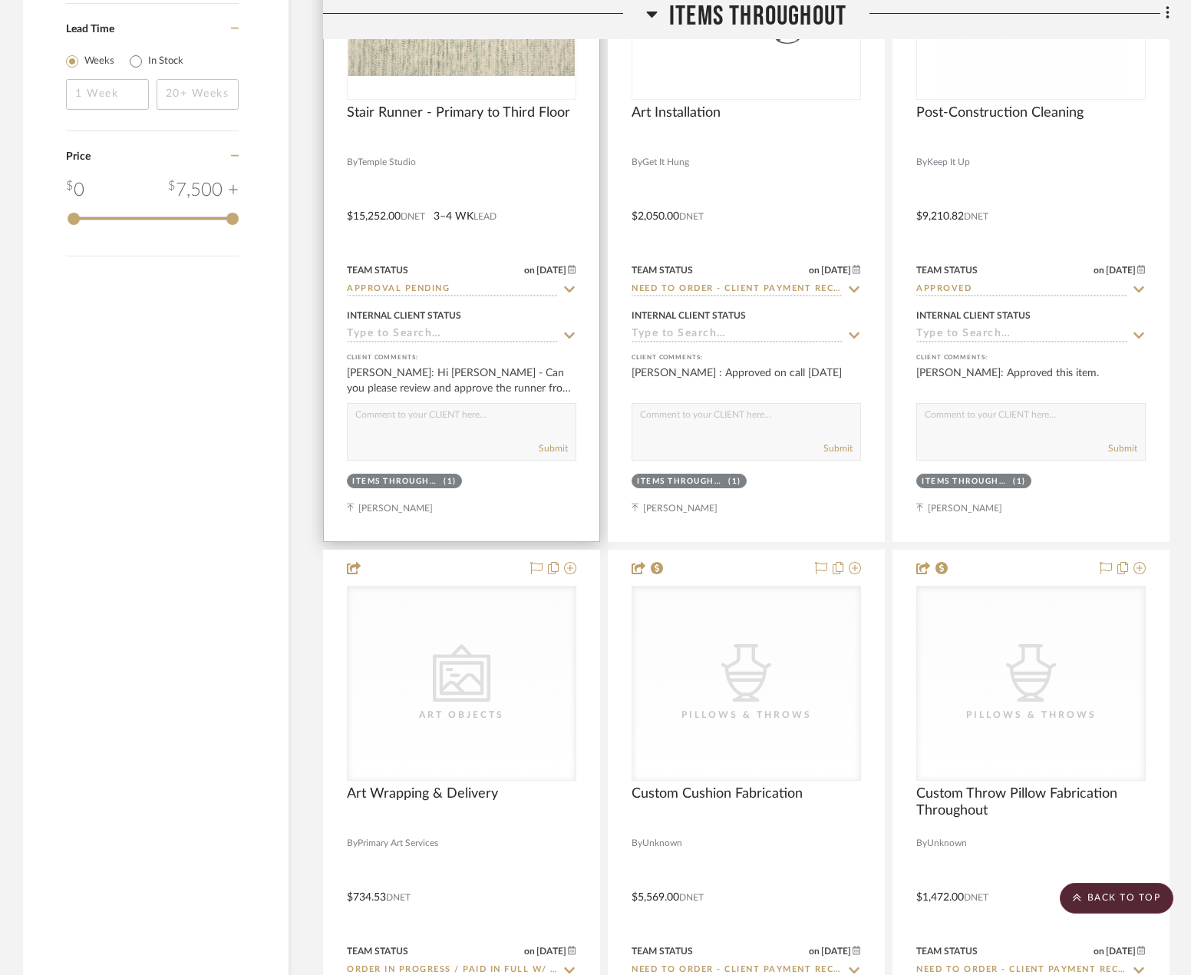
click at [543, 215] on div at bounding box center [462, 206] width 276 height 672
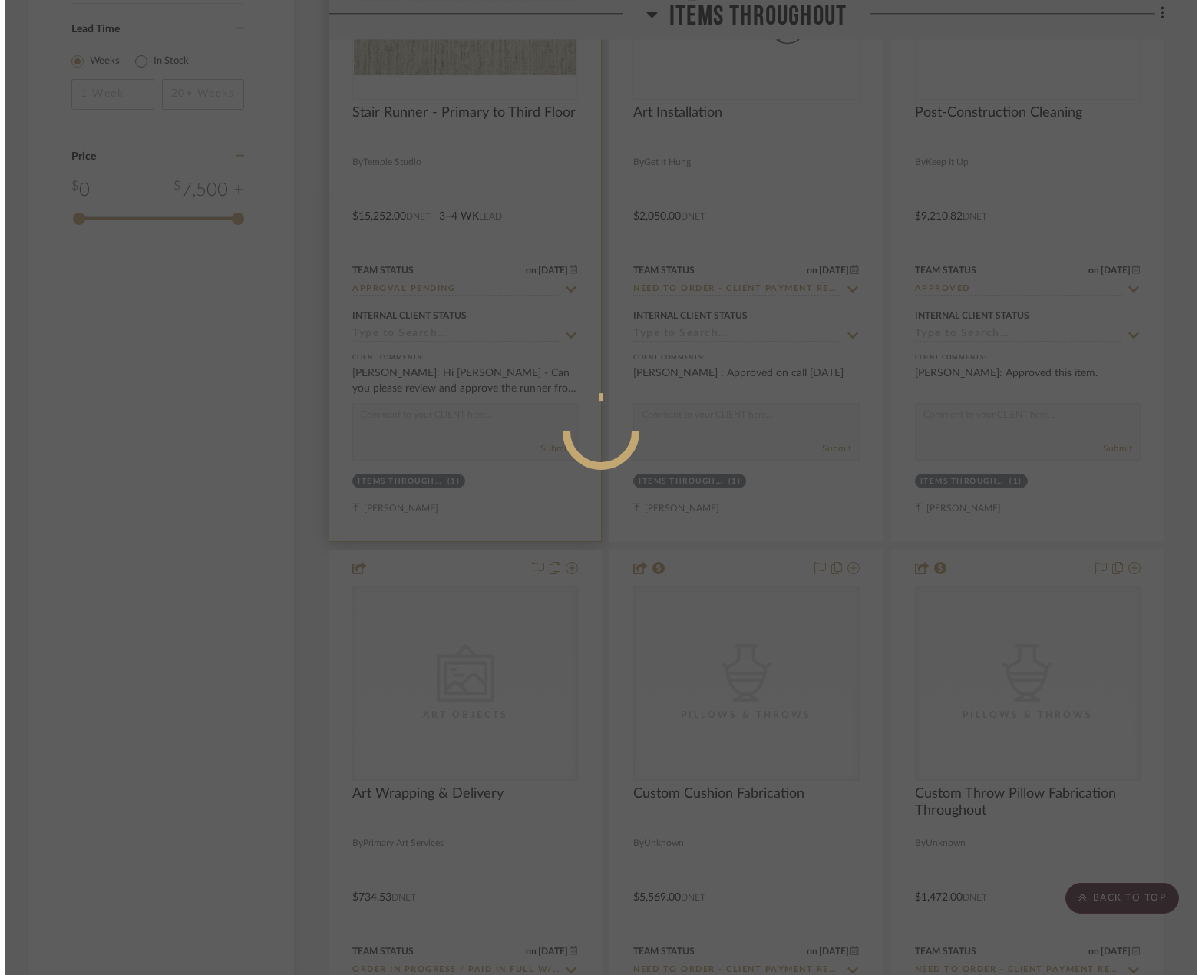
scroll to position [0, 0]
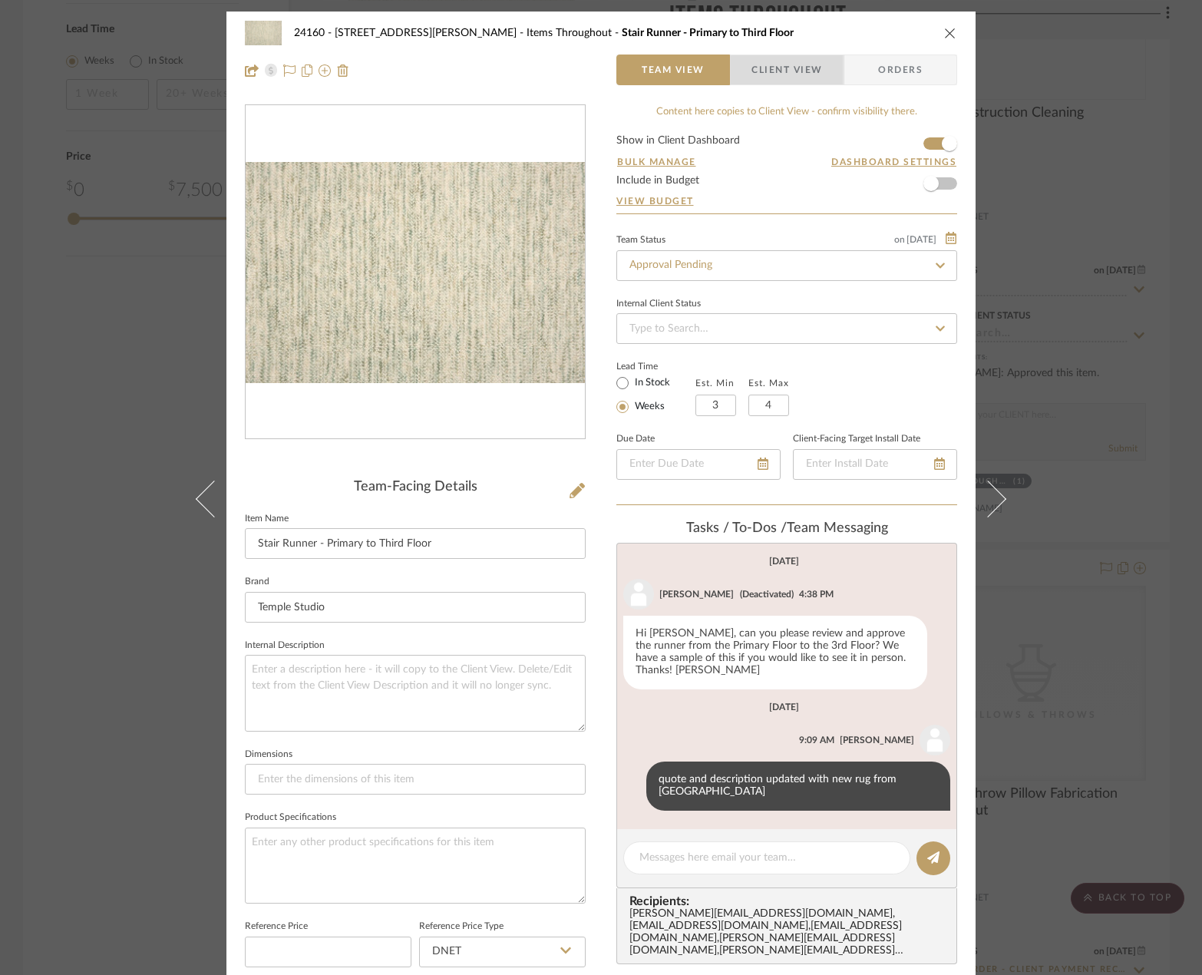
click at [791, 80] on span "Client View" at bounding box center [786, 69] width 71 height 31
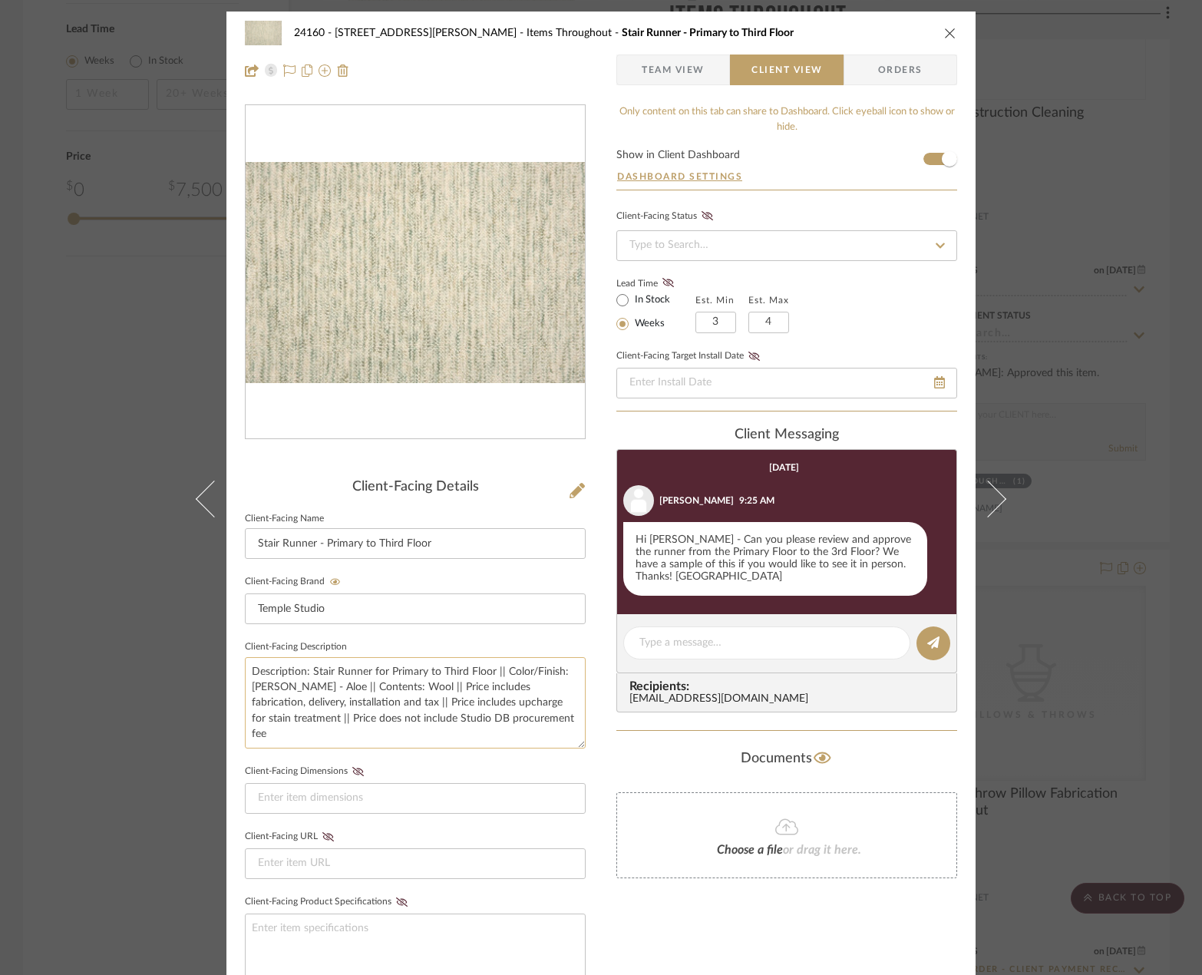
drag, startPoint x: 307, startPoint y: 671, endPoint x: 488, endPoint y: 678, distance: 181.3
click at [488, 678] on textarea "Description: Stair Runner for Primary to Third Floor || Color/Finish: [PERSON_N…" at bounding box center [415, 702] width 341 height 91
drag, startPoint x: 529, startPoint y: 674, endPoint x: 573, endPoint y: 675, distance: 44.5
click at [569, 675] on textarea "Description: [PERSON_NAME] Carpet by Temple Studio || Color/Finish: [PERSON_NAM…" at bounding box center [415, 702] width 341 height 91
click at [543, 712] on textarea "Description: [PERSON_NAME] Carpet by Temple Studio || Color/Finish: Aloe || Con…" at bounding box center [415, 702] width 341 height 91
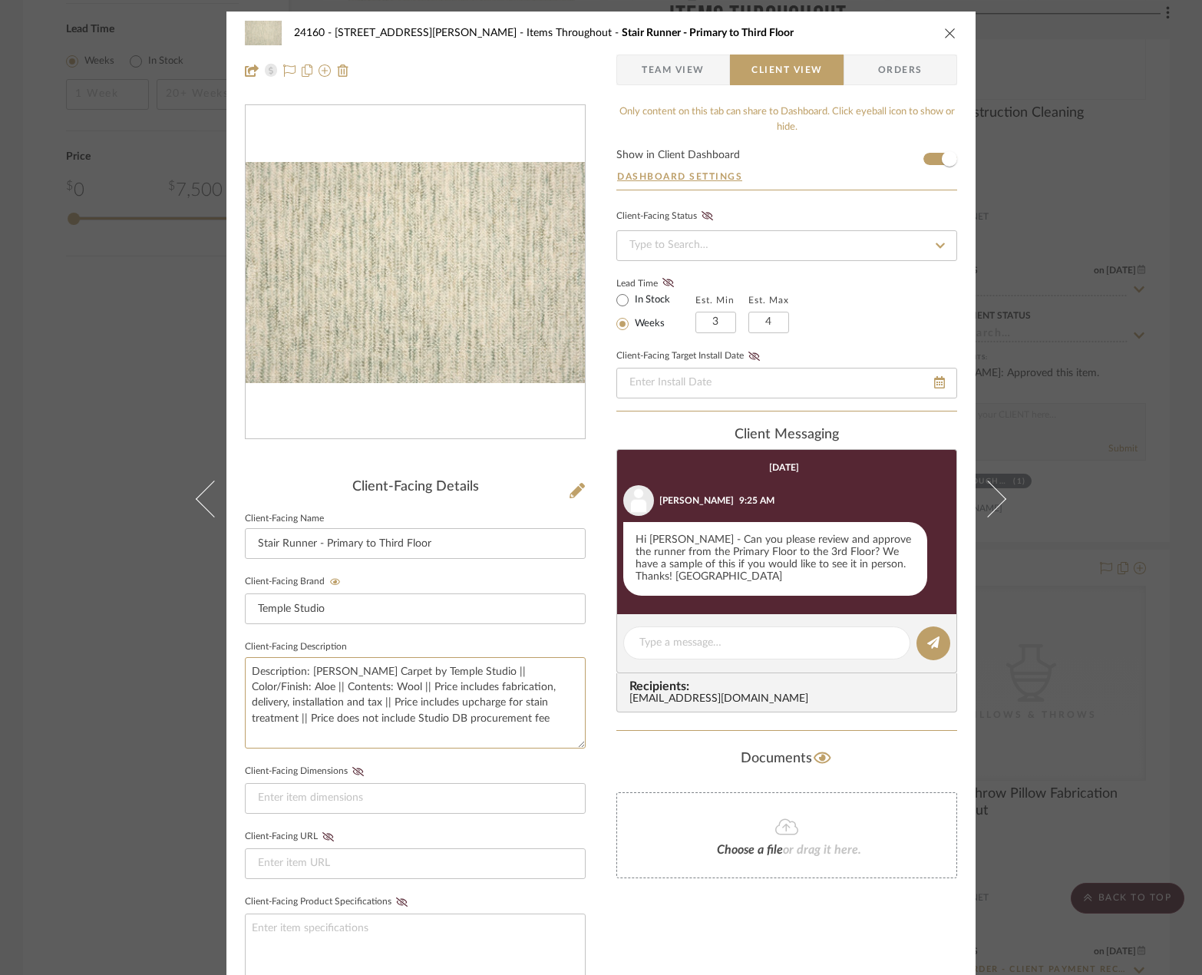
drag, startPoint x: 454, startPoint y: 714, endPoint x: 223, endPoint y: 648, distance: 239.5
click at [226, 648] on div "24160 - [STREET_ADDRESS] - [PERSON_NAME] Items Throughout Stair Runner - Primar…" at bounding box center [600, 651] width 749 height 1278
type textarea "Description: [PERSON_NAME] Carpet by Temple Studio || Color/Finish: Aloe || Con…"
click at [361, 817] on sr-form-field "Client-Facing Dimensions" at bounding box center [415, 793] width 341 height 65
click at [1097, 649] on div "24160 - [STREET_ADDRESS] - [PERSON_NAME] Items Throughout Stair Runner - Primar…" at bounding box center [601, 487] width 1202 height 975
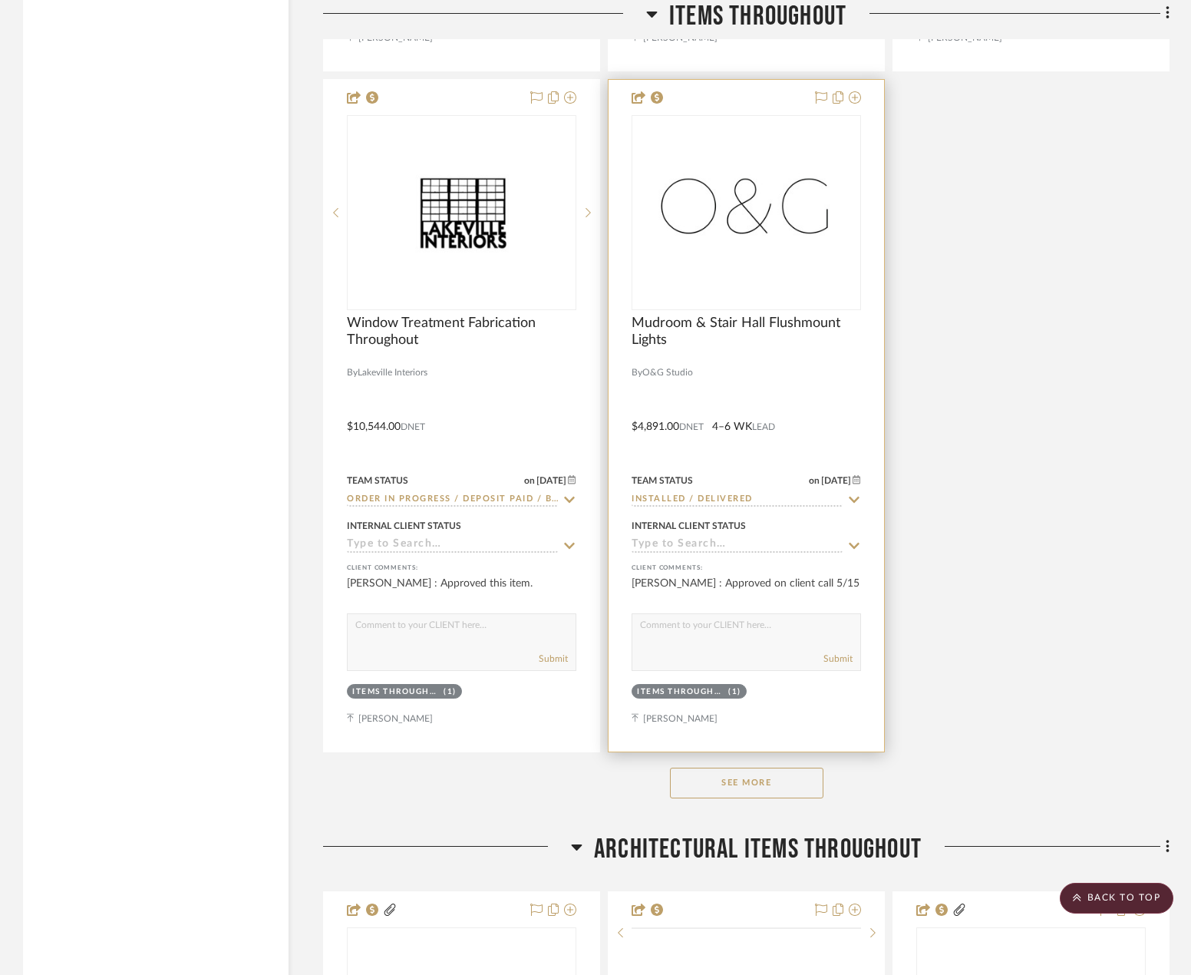
scroll to position [4528, 0]
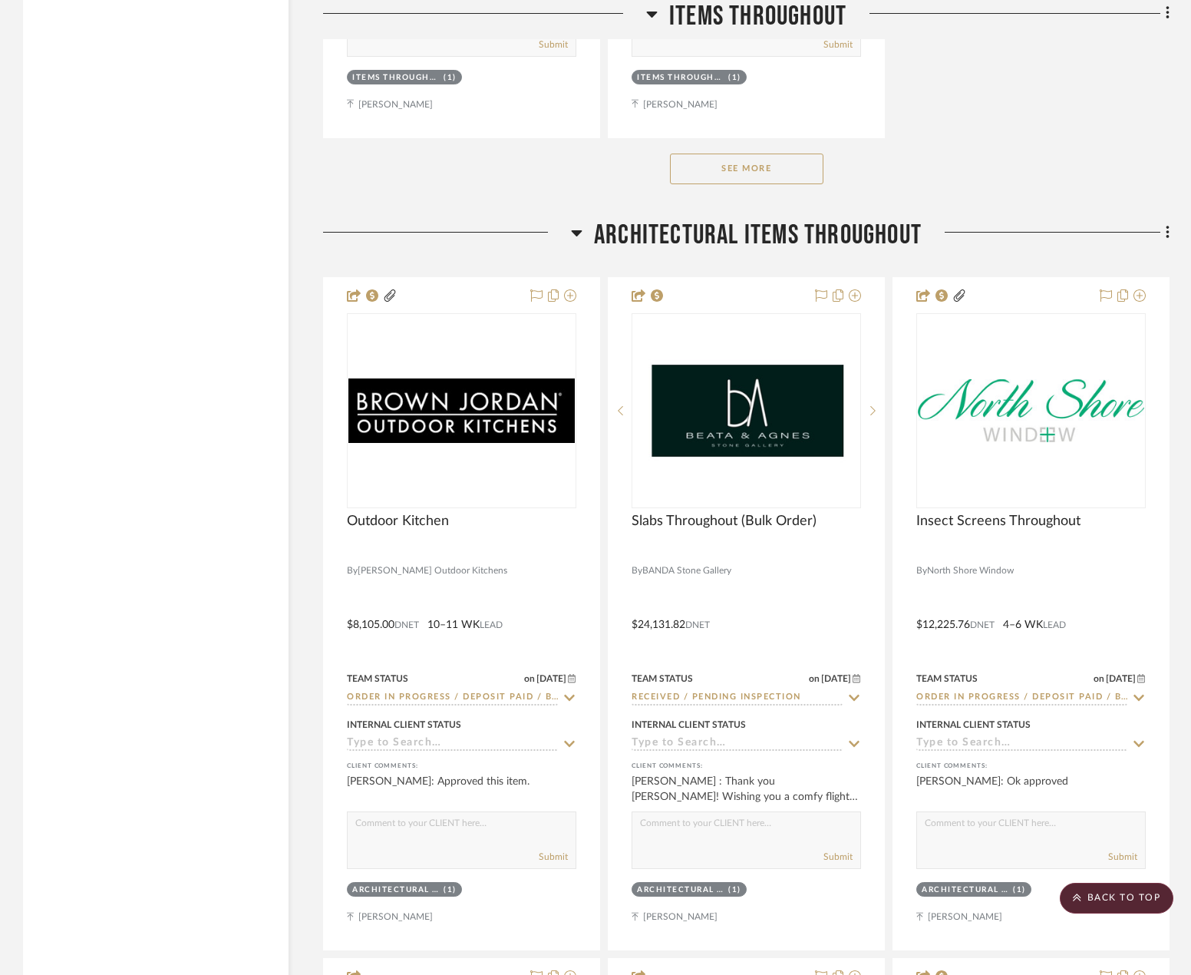
click at [728, 235] on span "Architectural Items Throughout" at bounding box center [758, 235] width 328 height 33
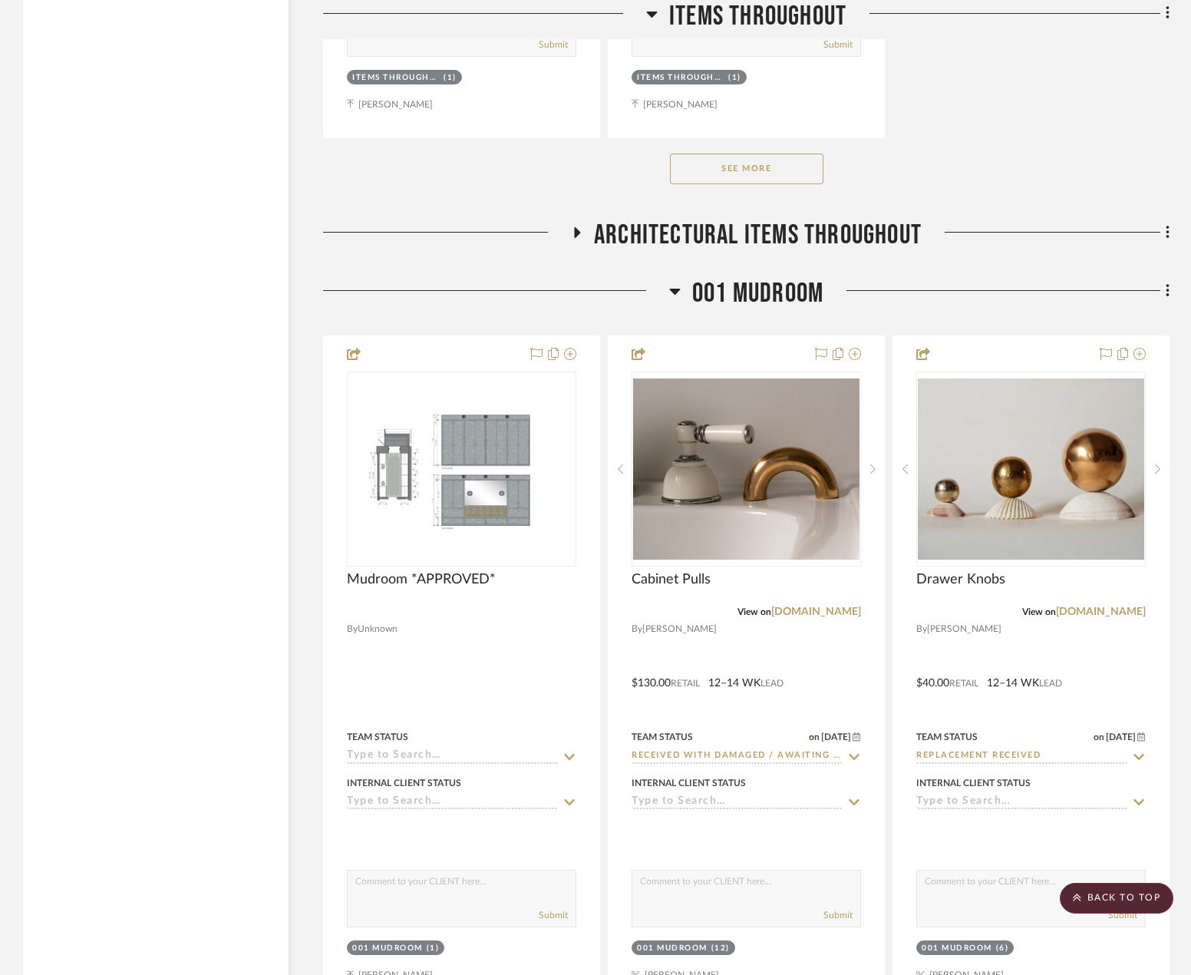
click at [735, 292] on span "001 MUDROOM" at bounding box center [757, 293] width 131 height 33
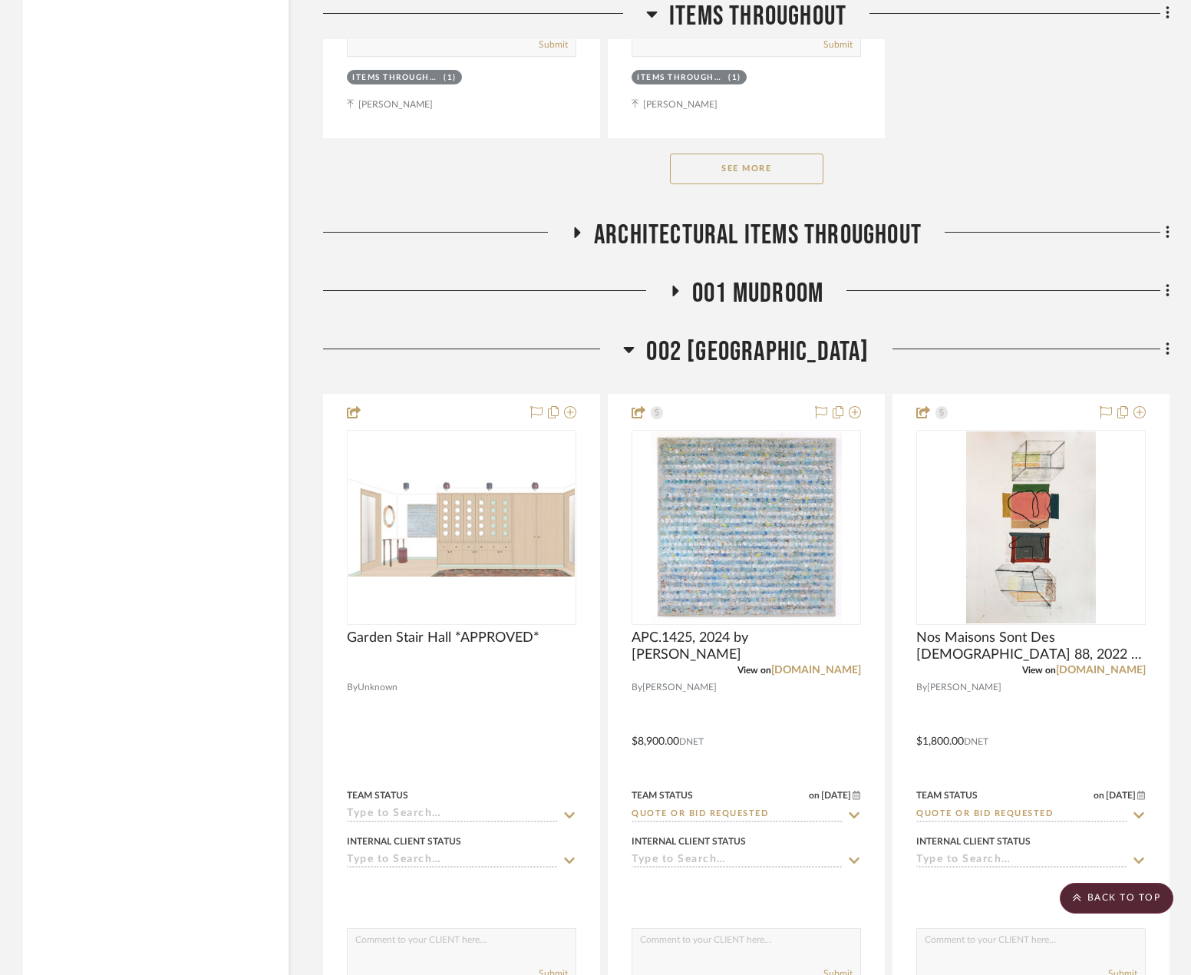
click at [714, 357] on span "002 [GEOGRAPHIC_DATA]" at bounding box center [757, 351] width 223 height 33
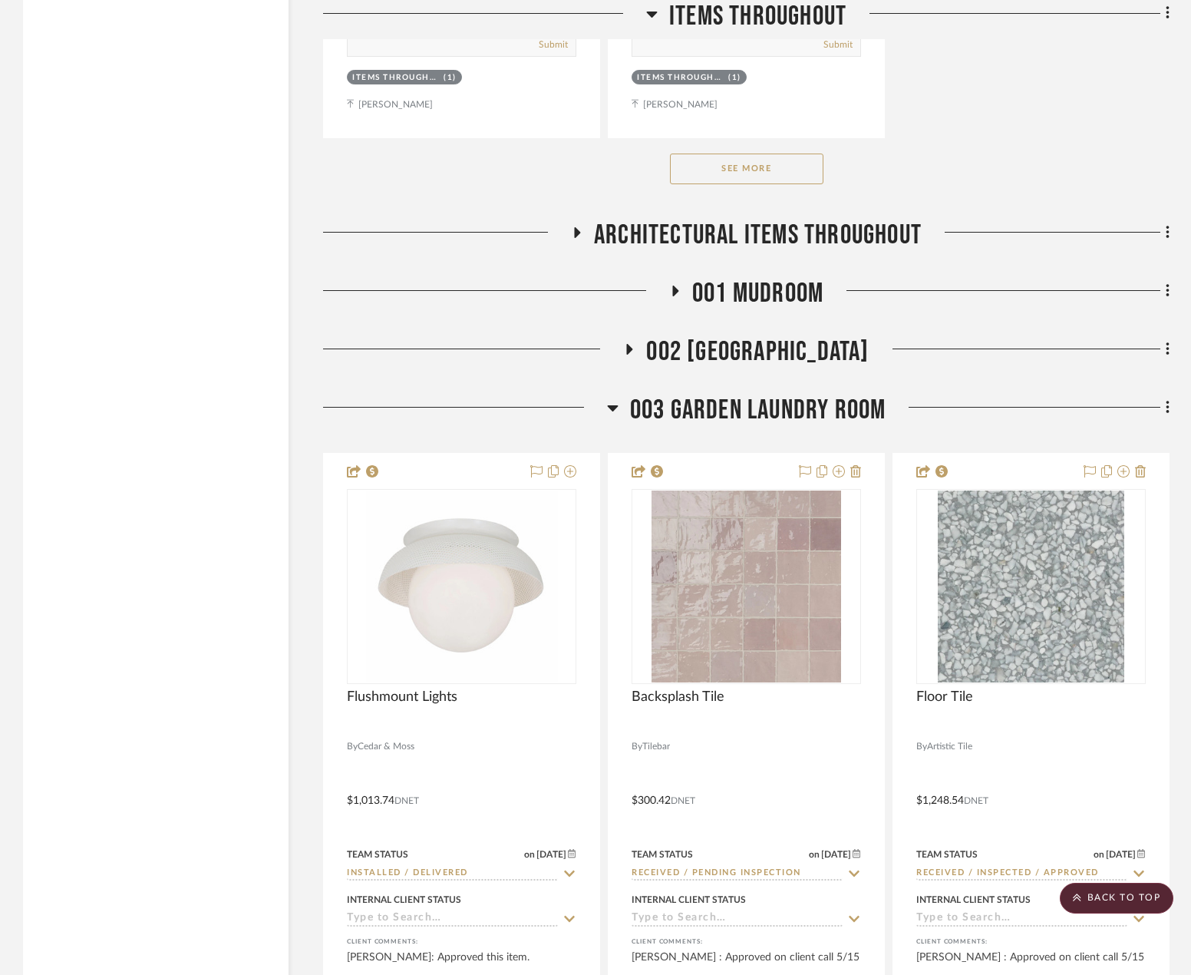
click at [718, 400] on span "003 GARDEN LAUNDRY ROOM" at bounding box center [758, 410] width 256 height 33
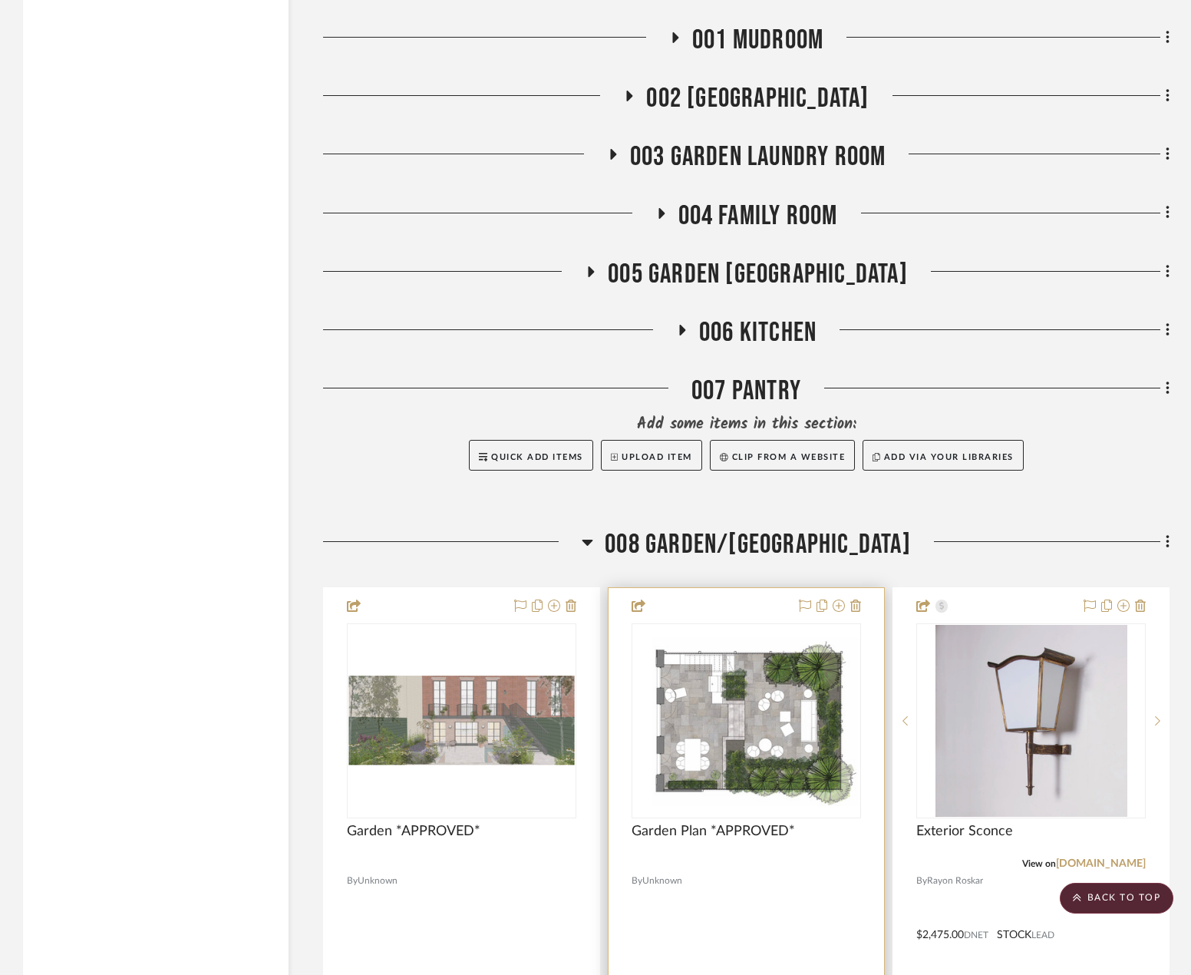
scroll to position [5065, 0]
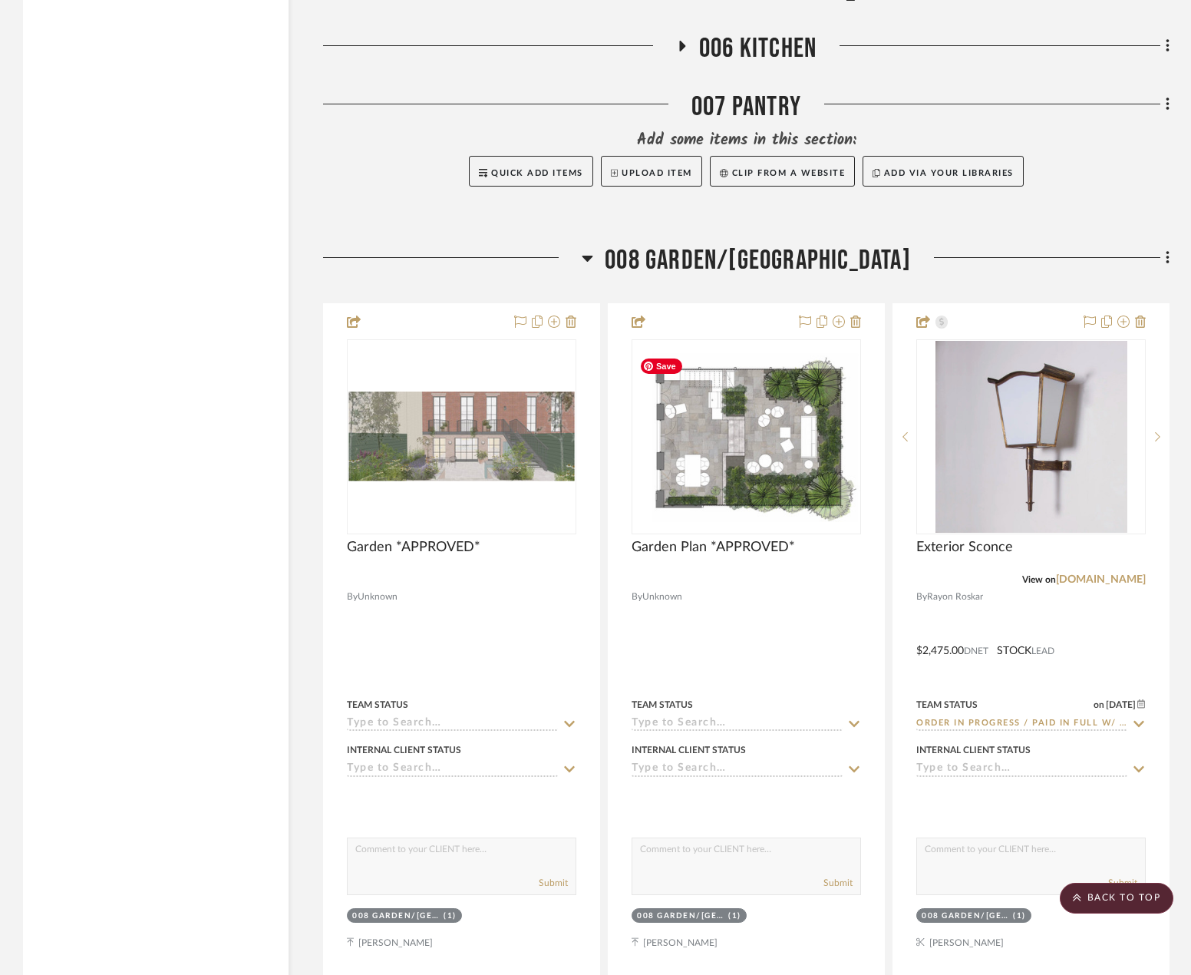
click at [721, 247] on span "008 GARDEN/[GEOGRAPHIC_DATA]" at bounding box center [758, 260] width 306 height 33
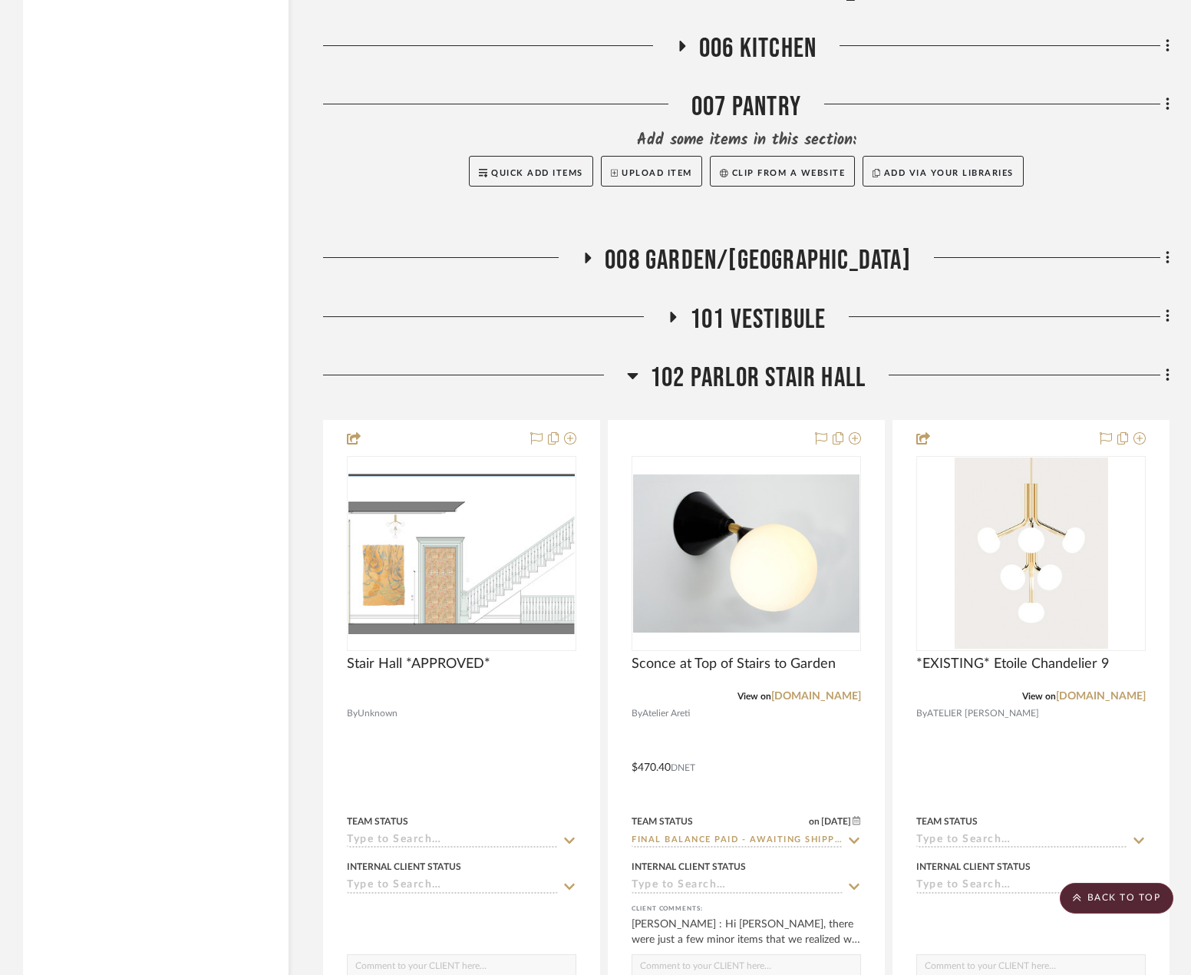
click at [753, 376] on span "102 PARLOR STAIR HALL" at bounding box center [758, 377] width 216 height 33
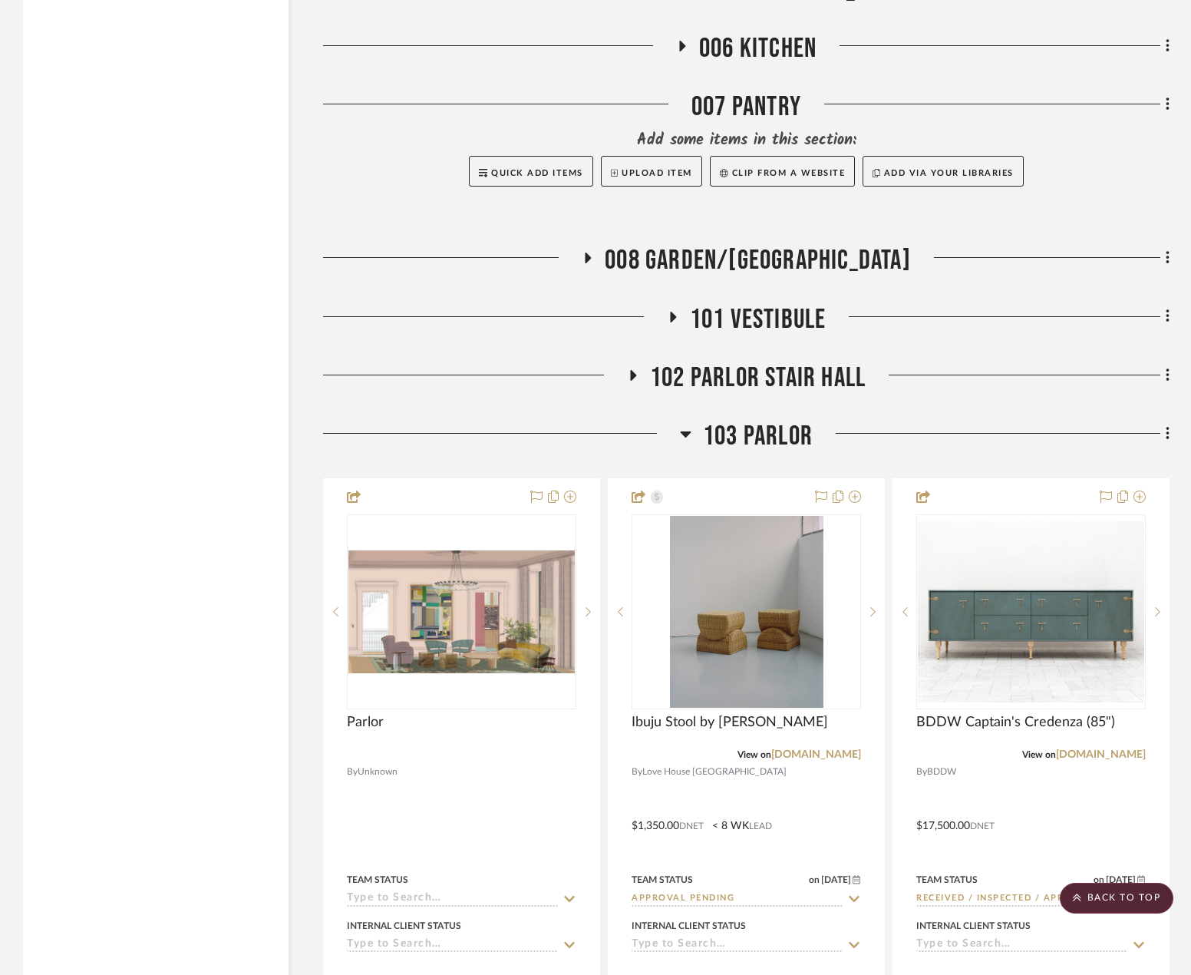
click at [732, 434] on span "103 PARLOR" at bounding box center [758, 436] width 110 height 33
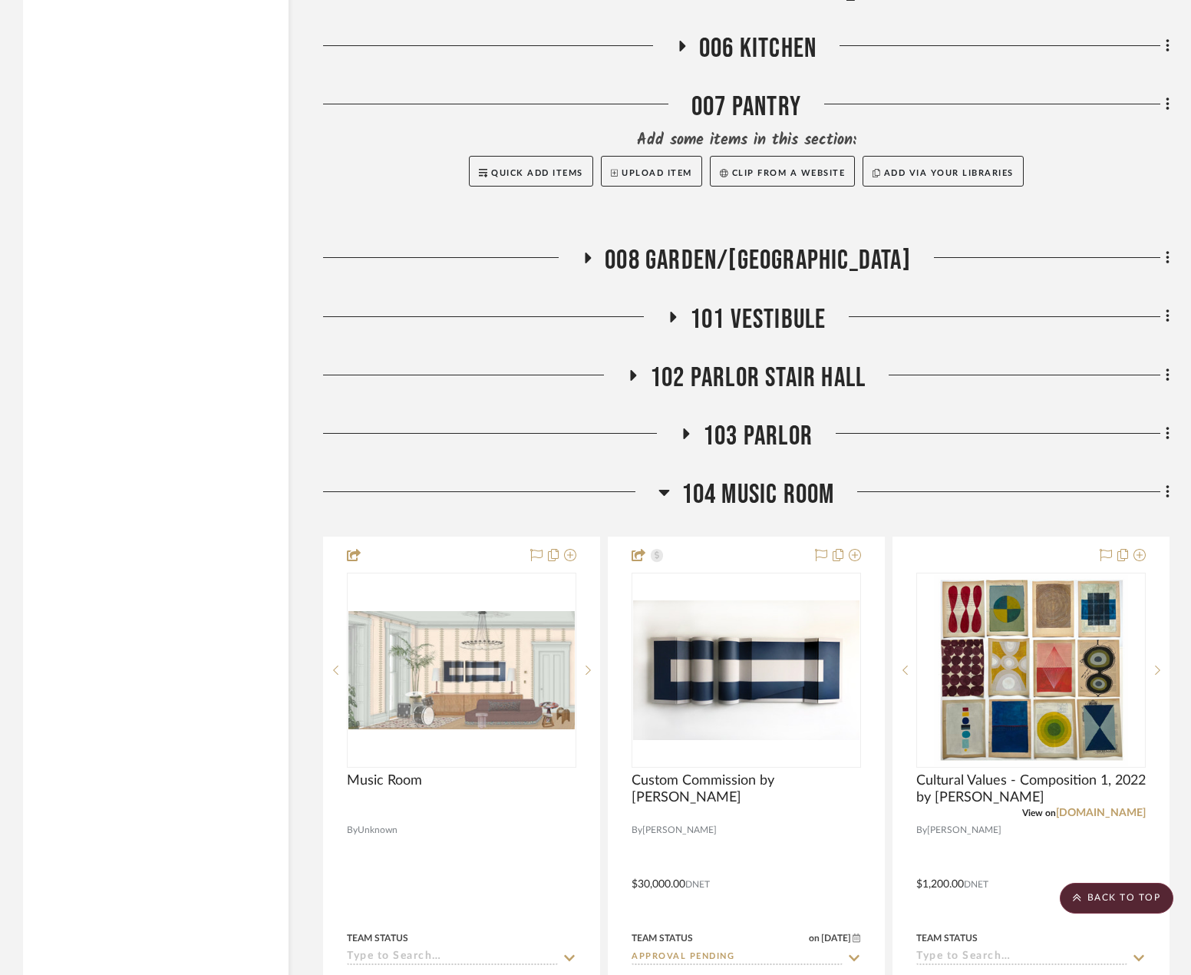
click at [721, 487] on span "104 MUSIC ROOM" at bounding box center [757, 494] width 153 height 33
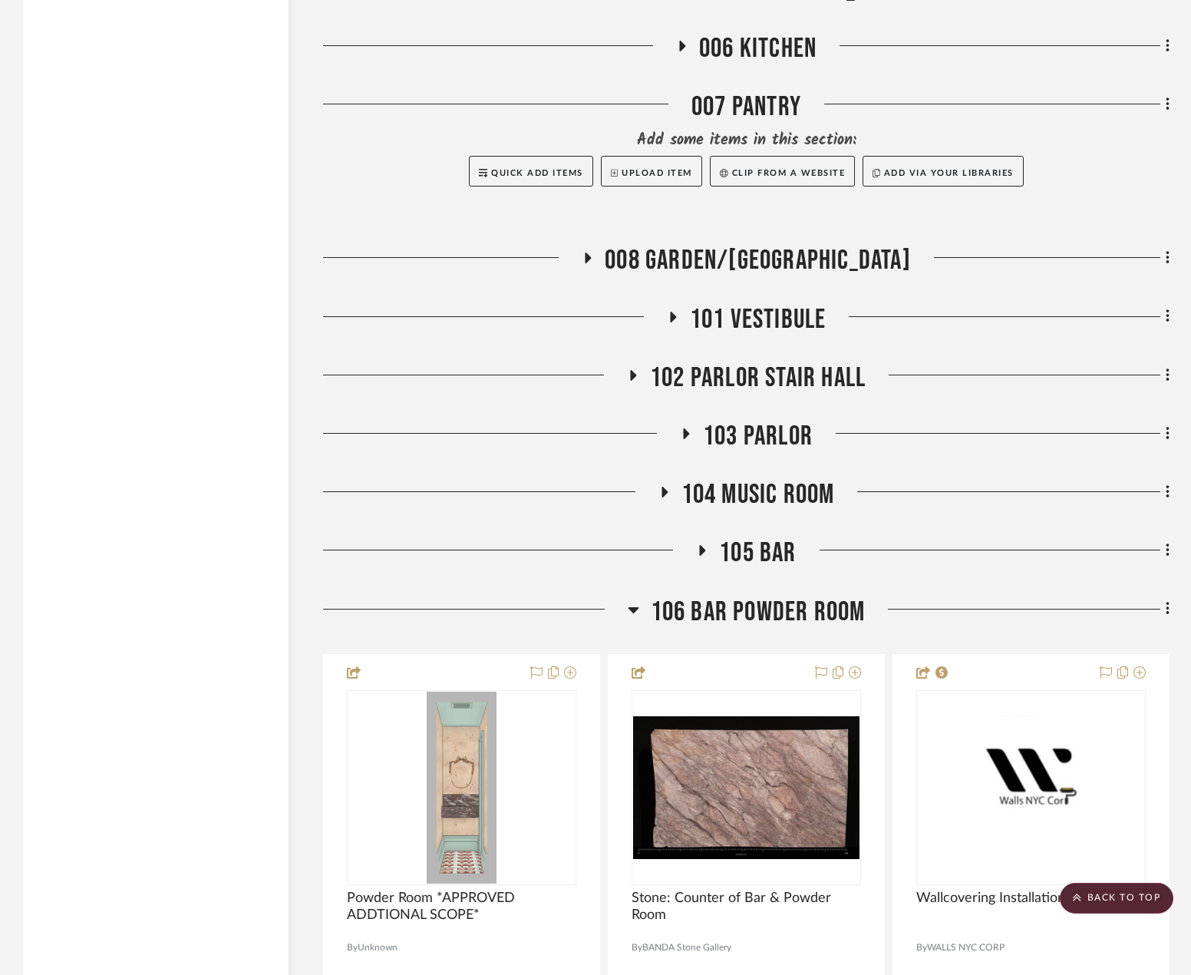
click at [714, 605] on span "106 BAR POWDER ROOM" at bounding box center [758, 612] width 215 height 33
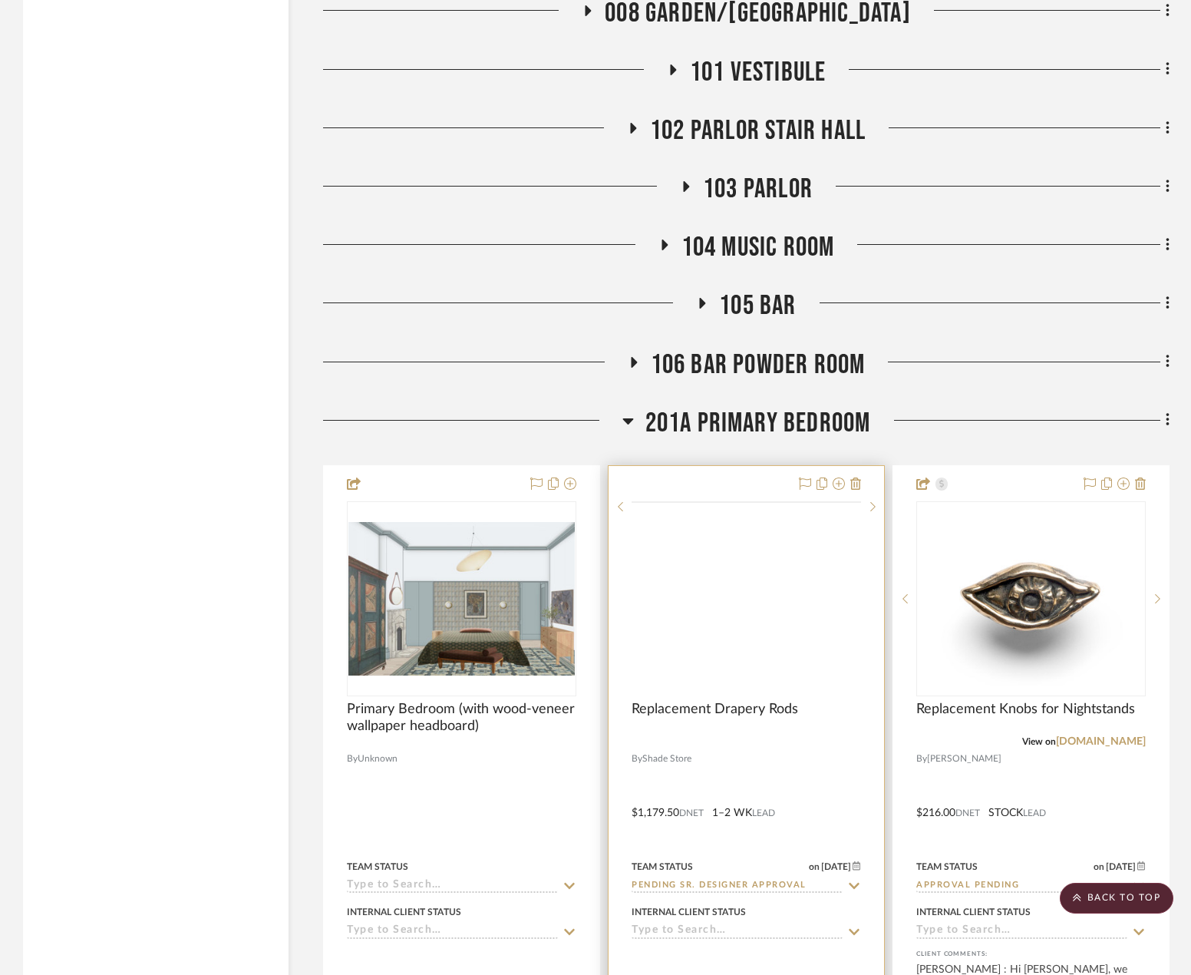
scroll to position [5602, 0]
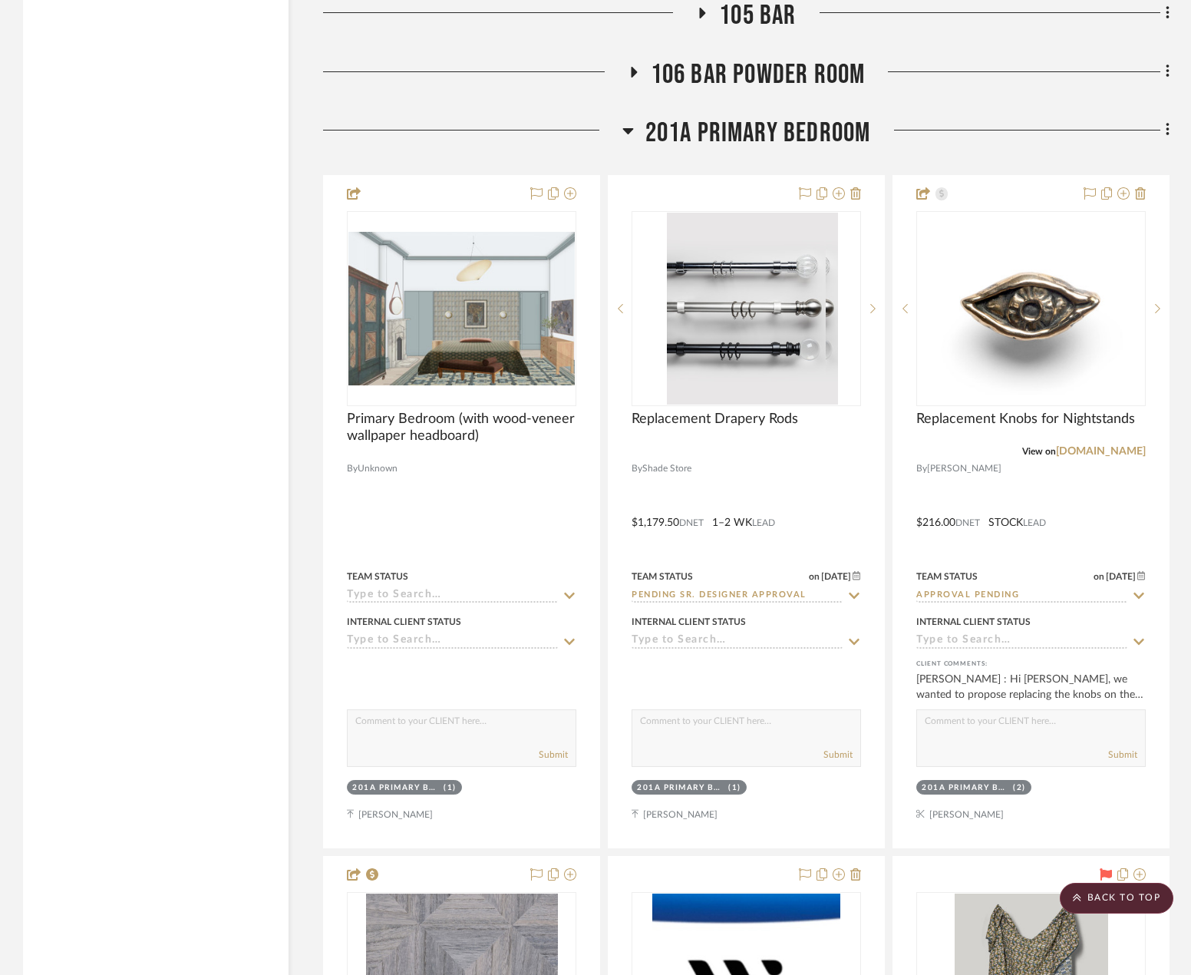
click at [742, 128] on span "201A PRIMARY BEDROOM" at bounding box center [758, 133] width 226 height 33
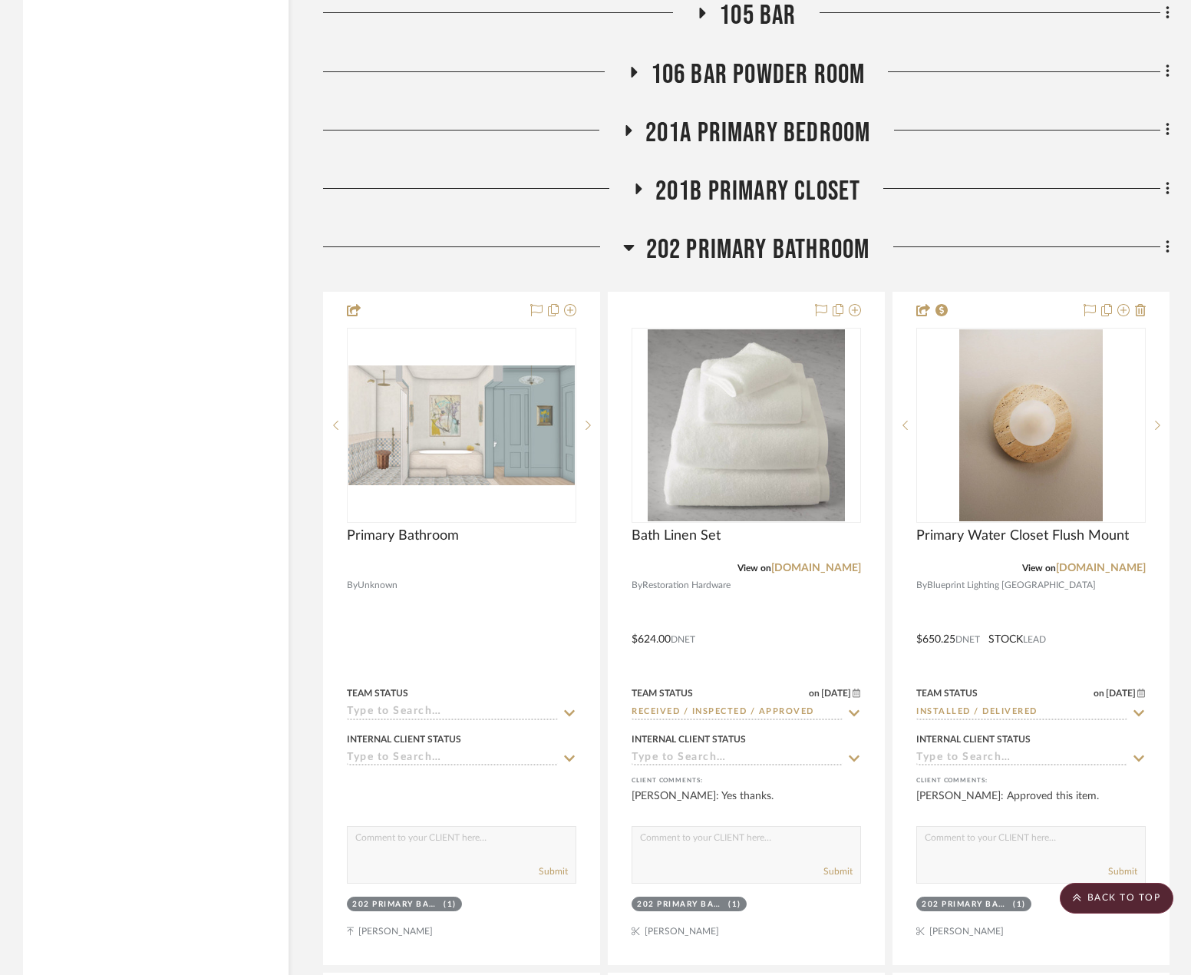
click at [747, 244] on span "202 PRIMARY BATHROOM" at bounding box center [758, 249] width 224 height 33
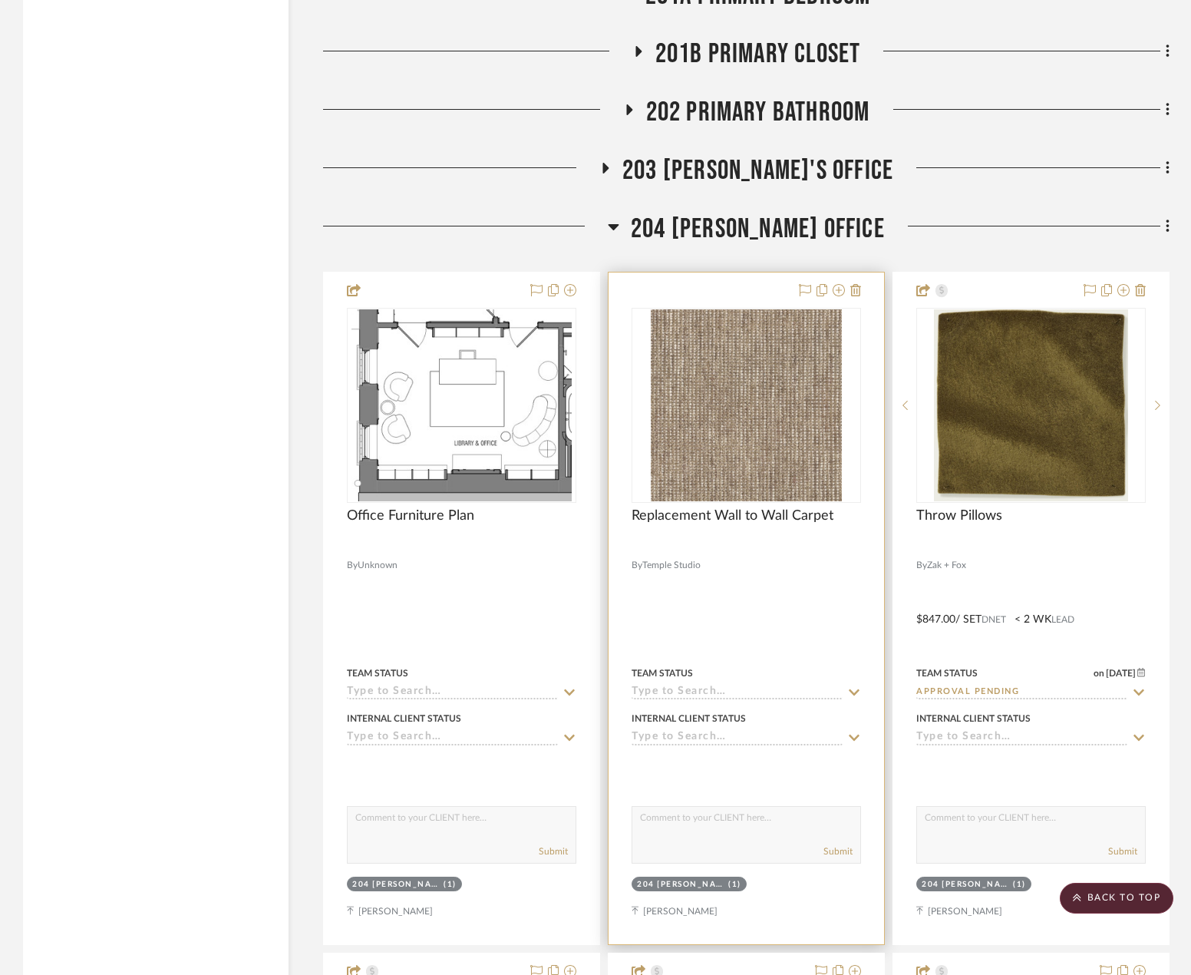
scroll to position [5986, 0]
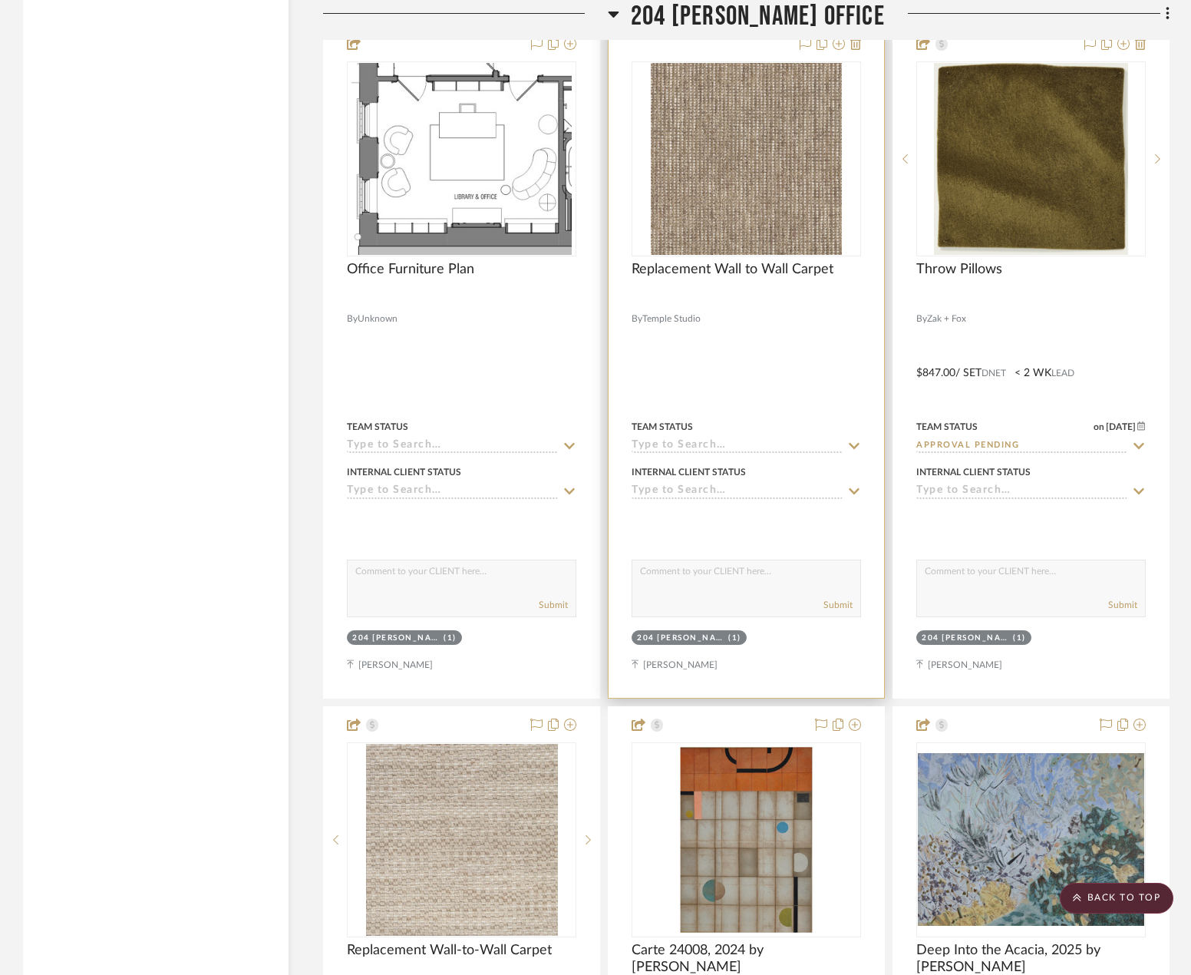
click at [792, 460] on div at bounding box center [747, 362] width 276 height 672
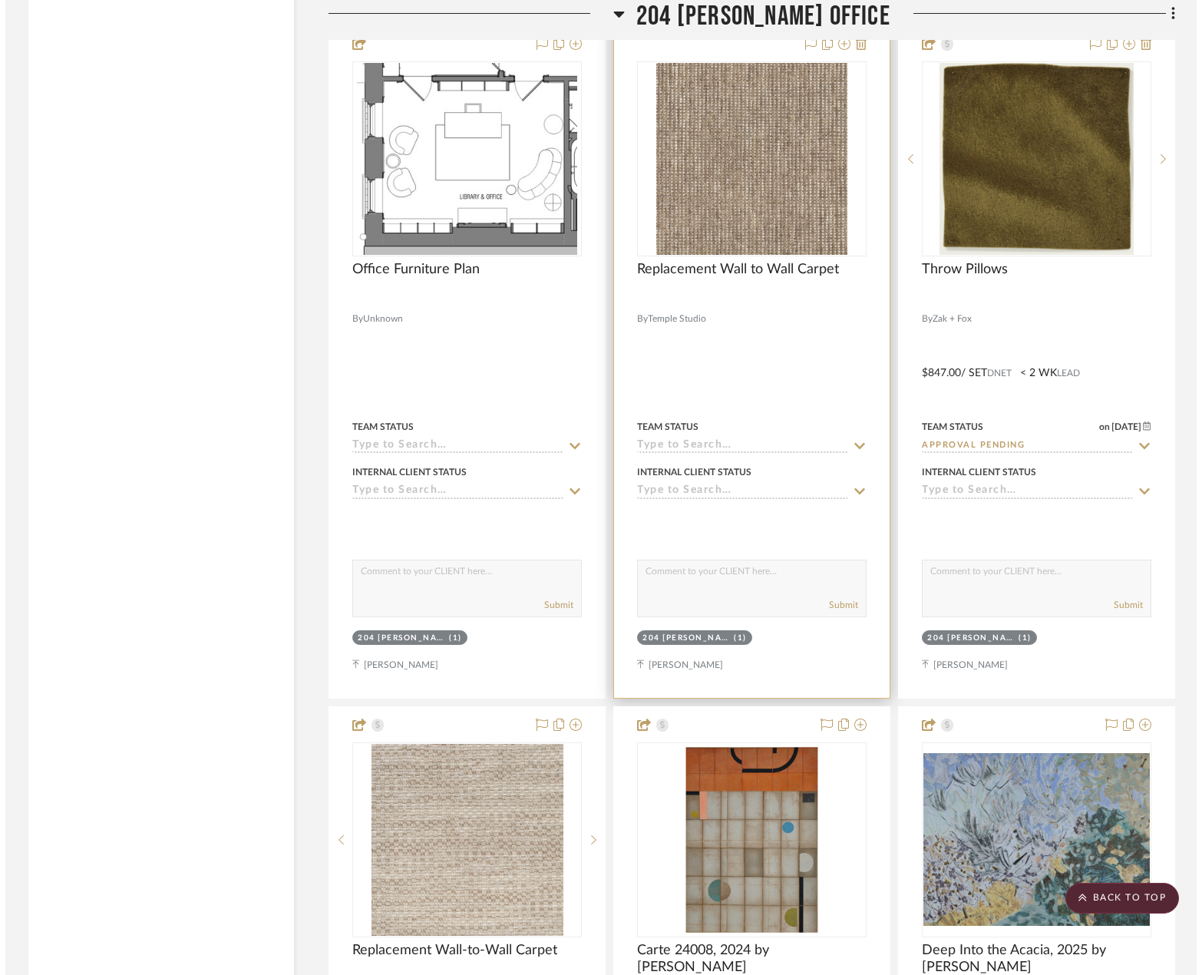
scroll to position [0, 0]
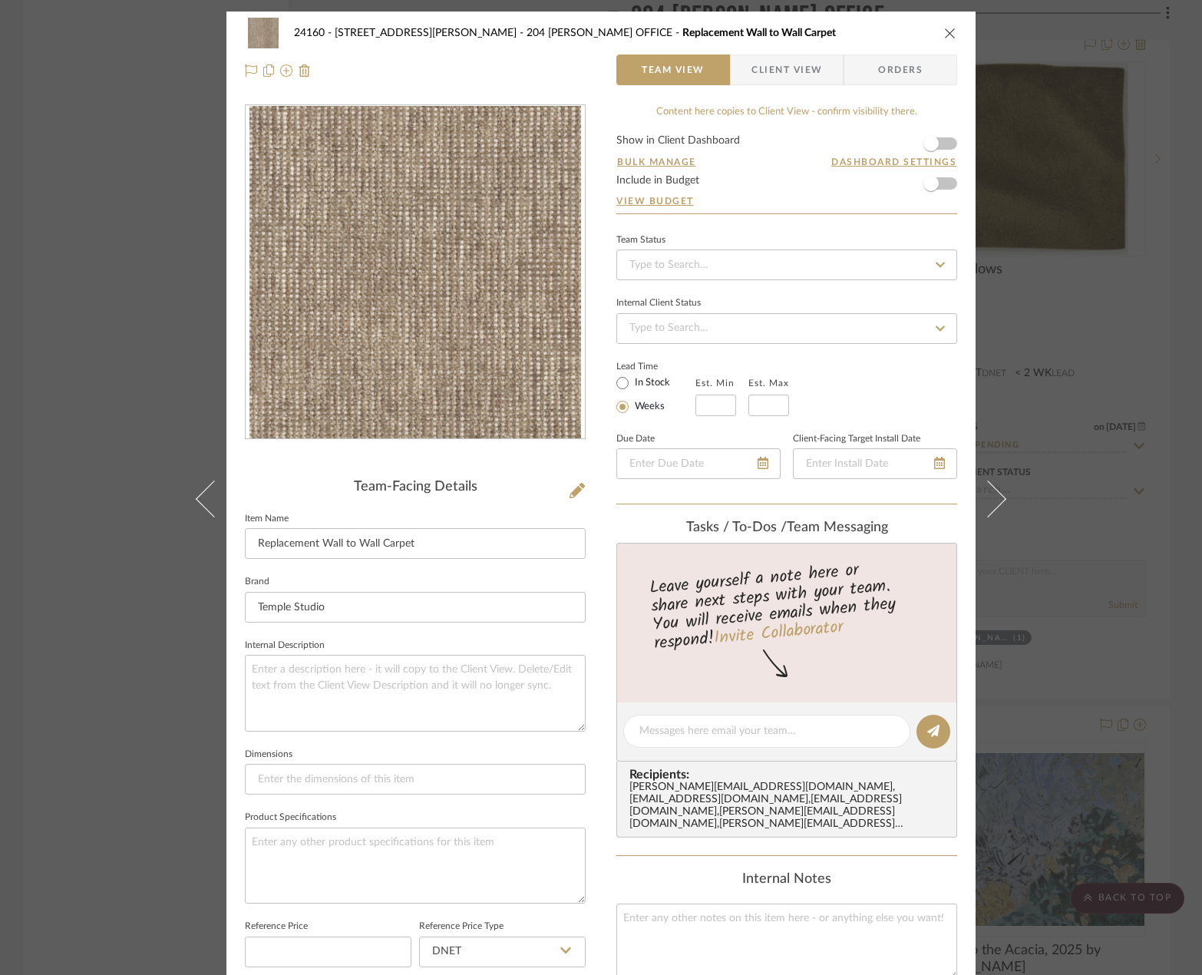
click at [779, 73] on span "Client View" at bounding box center [786, 69] width 71 height 31
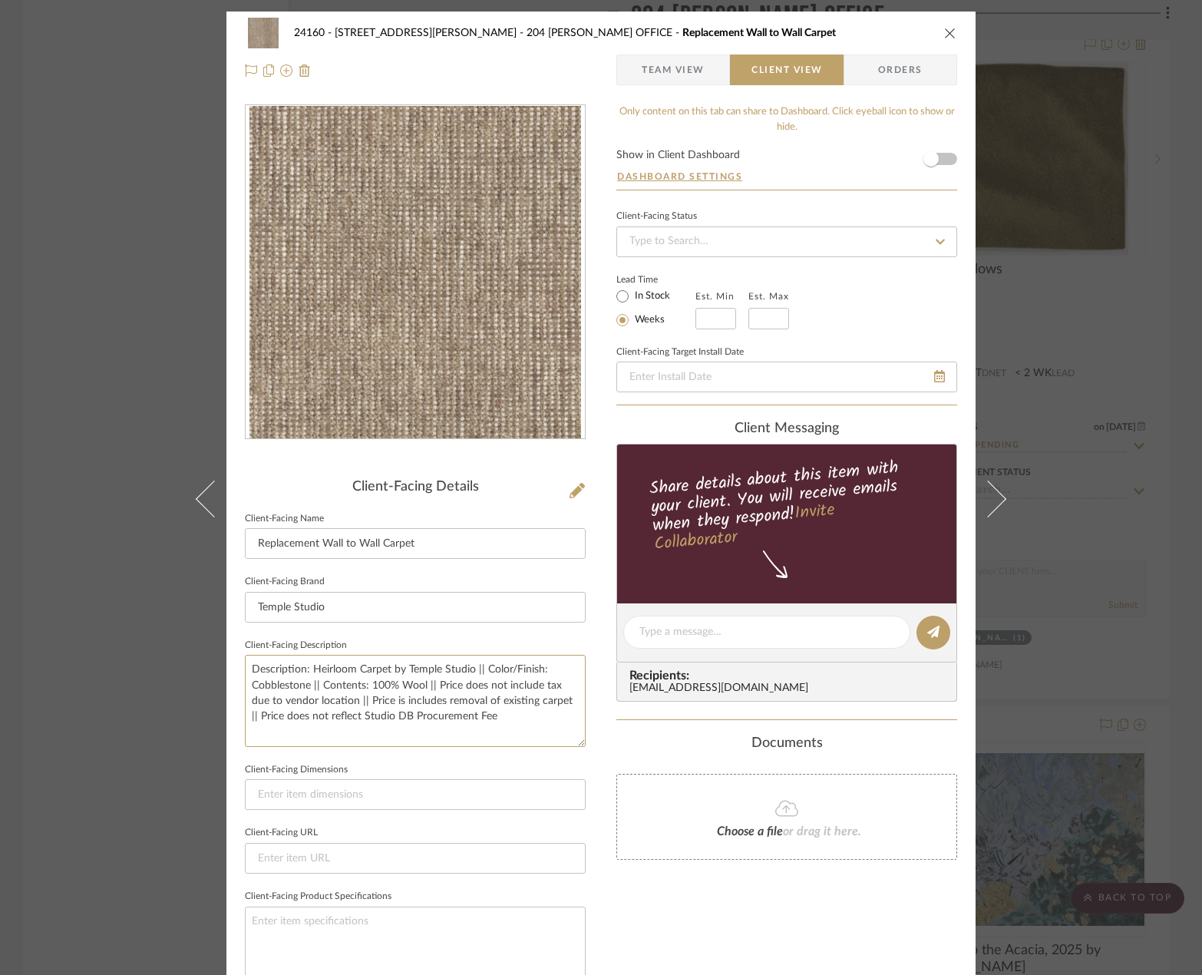
drag, startPoint x: 507, startPoint y: 724, endPoint x: 231, endPoint y: 659, distance: 283.7
click at [231, 659] on div "24160 - [STREET_ADDRESS] - [PERSON_NAME] 204 [PERSON_NAME] OFFICE Replacement W…" at bounding box center [600, 638] width 749 height 1252
paste textarea "[PERSON_NAME] Carpet by Temple Studio || Color/Finish: Aloe || Contents: Wool |…"
drag, startPoint x: 307, startPoint y: 669, endPoint x: 371, endPoint y: 672, distance: 63.8
click at [371, 672] on textarea "Description: [PERSON_NAME] Carpet by Temple Studio || Color/Finish: Aloe || Con…" at bounding box center [415, 700] width 341 height 91
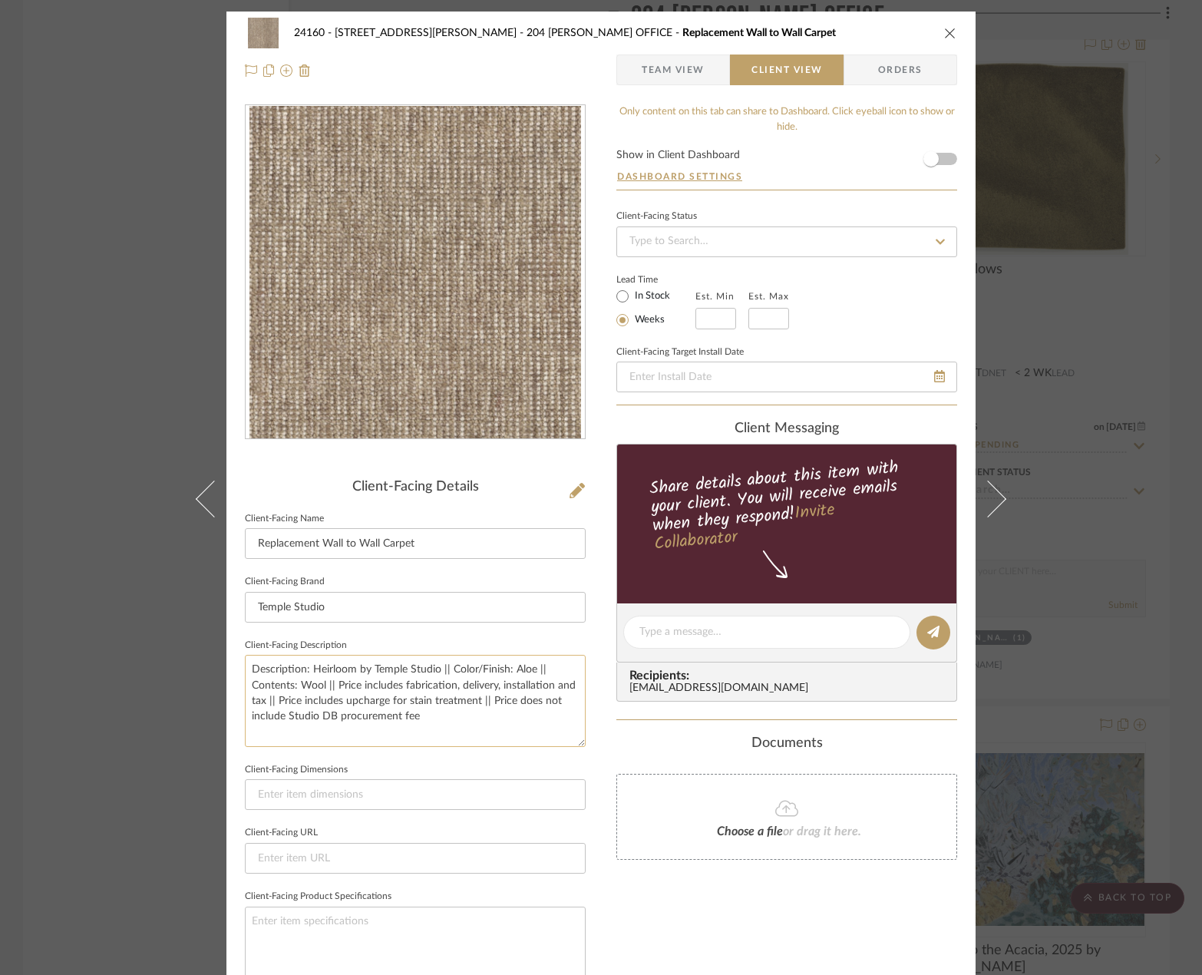
drag, startPoint x: 510, startPoint y: 667, endPoint x: 530, endPoint y: 675, distance: 21.0
click at [530, 675] on textarea "Description: Heirloom by Temple Studio || Color/Finish: Aloe || Contents: Wool …" at bounding box center [415, 700] width 341 height 91
click at [476, 691] on textarea "Description: Heirloom by Temple Studio || Color/Finish: Cobblestone || Contents…" at bounding box center [415, 700] width 341 height 91
click at [475, 691] on textarea "Description: Heirloom by Temple Studio || Color/Finish: Cobblestone || Contents…" at bounding box center [415, 700] width 341 height 91
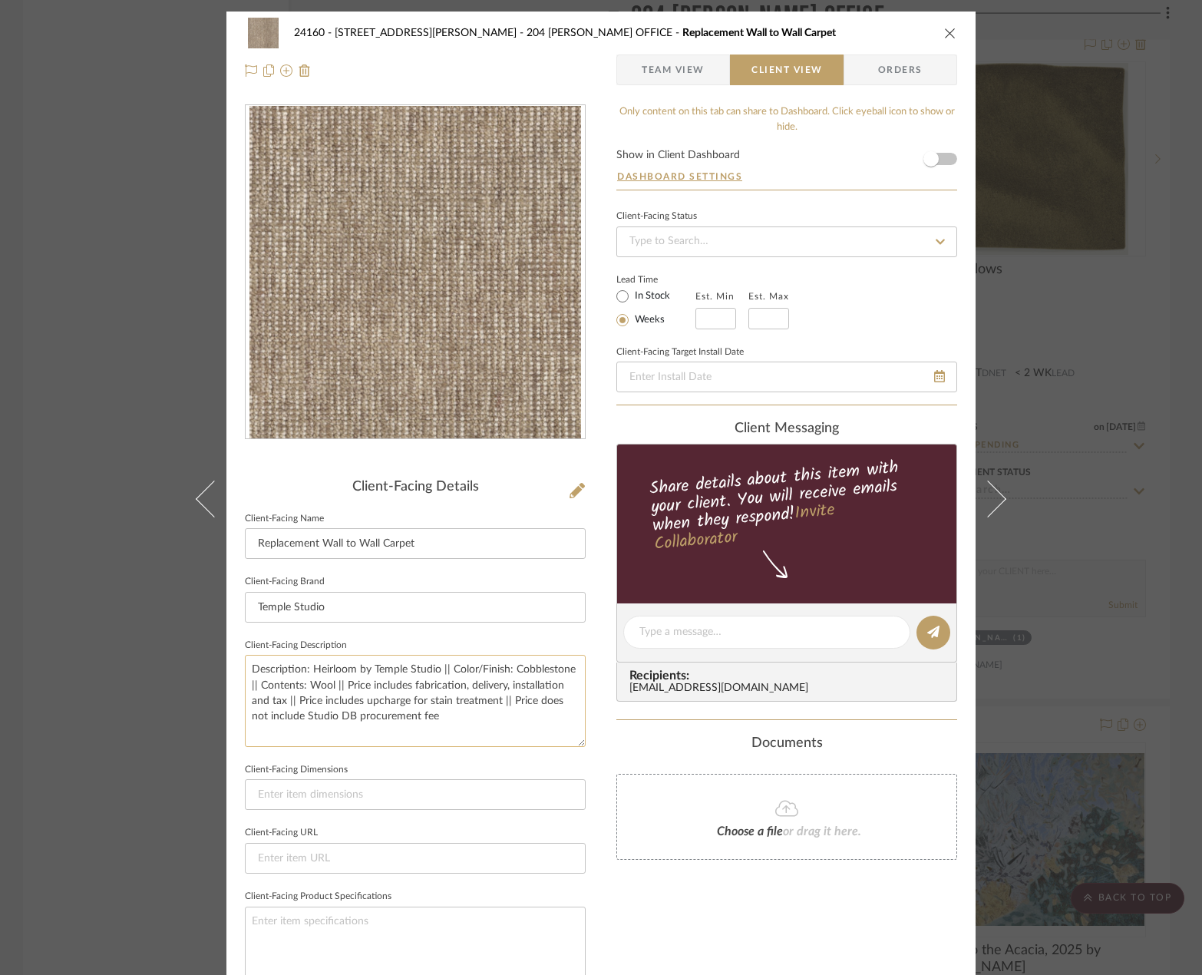
click at [475, 692] on textarea "Description: Heirloom by Temple Studio || Color/Finish: Cobblestone || Contents…" at bounding box center [415, 700] width 341 height 91
click at [469, 726] on textarea "Description: Heirloom by Temple Studio || Color/Finish: Cobblestone || Contents…" at bounding box center [415, 700] width 341 height 91
type textarea "Description: Heirloom by Temple Studio || Color/Finish: Cobblestone || Contents…"
click at [674, 71] on span "Team View" at bounding box center [673, 69] width 63 height 31
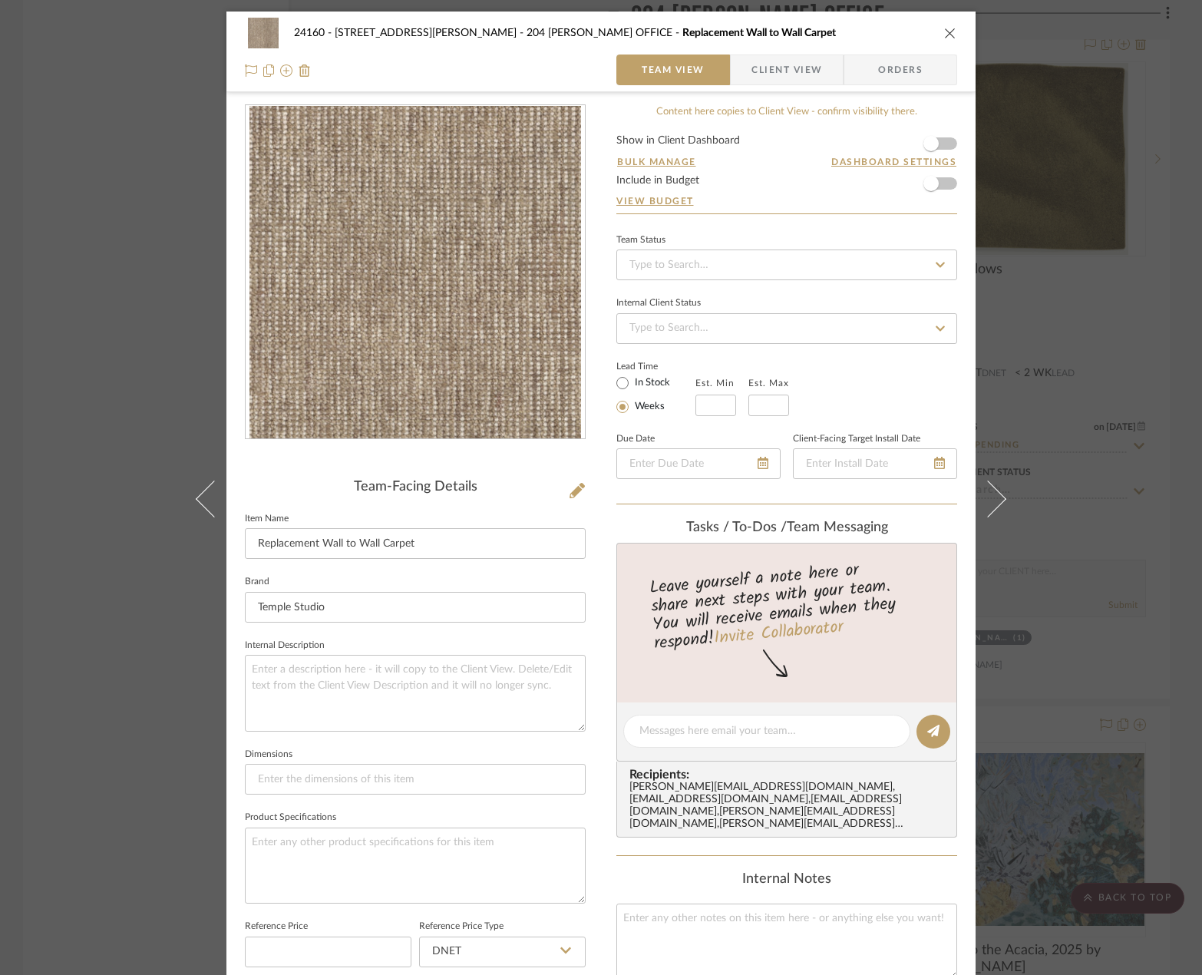
scroll to position [384, 0]
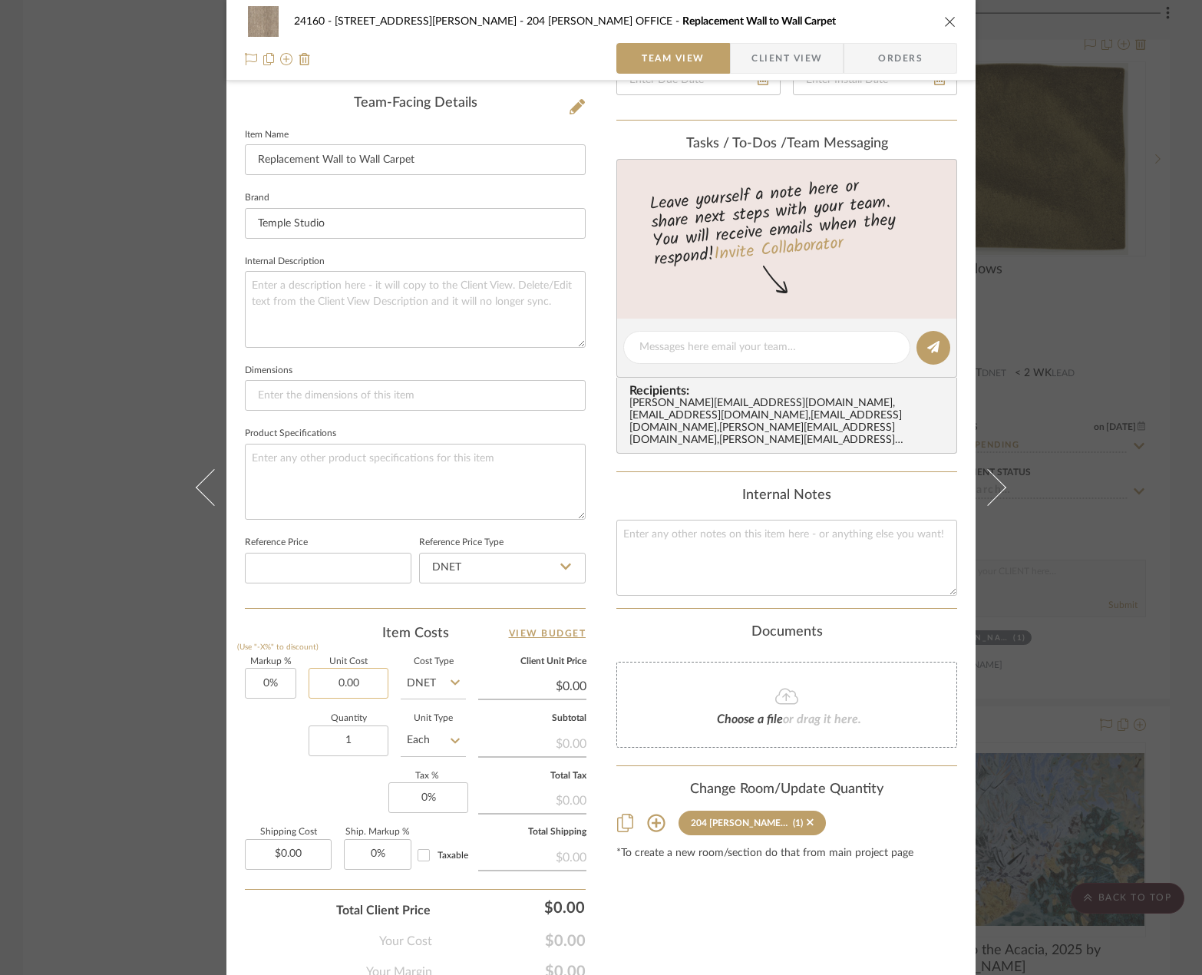
click at [345, 669] on input "0.00" at bounding box center [349, 683] width 80 height 31
type input "$11,146.00"
type input "0"
click at [411, 802] on input "0" at bounding box center [428, 797] width 80 height 31
type input "$11,146.00"
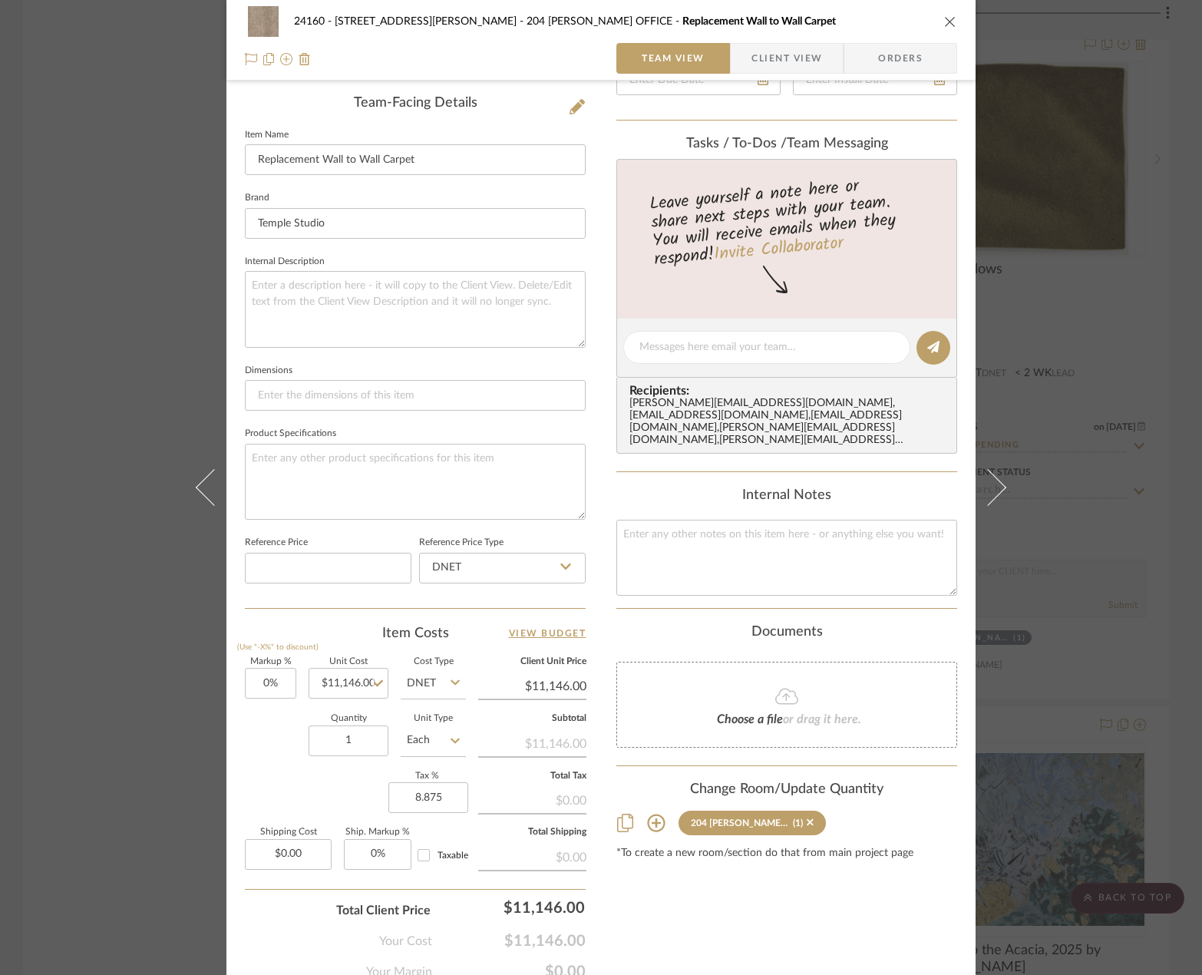
type input "8.875%"
click at [321, 771] on div "Markup % (Use "-X%" to discount) 0% Unit Cost $11,146.00 Cost Type DNET Client …" at bounding box center [415, 770] width 341 height 224
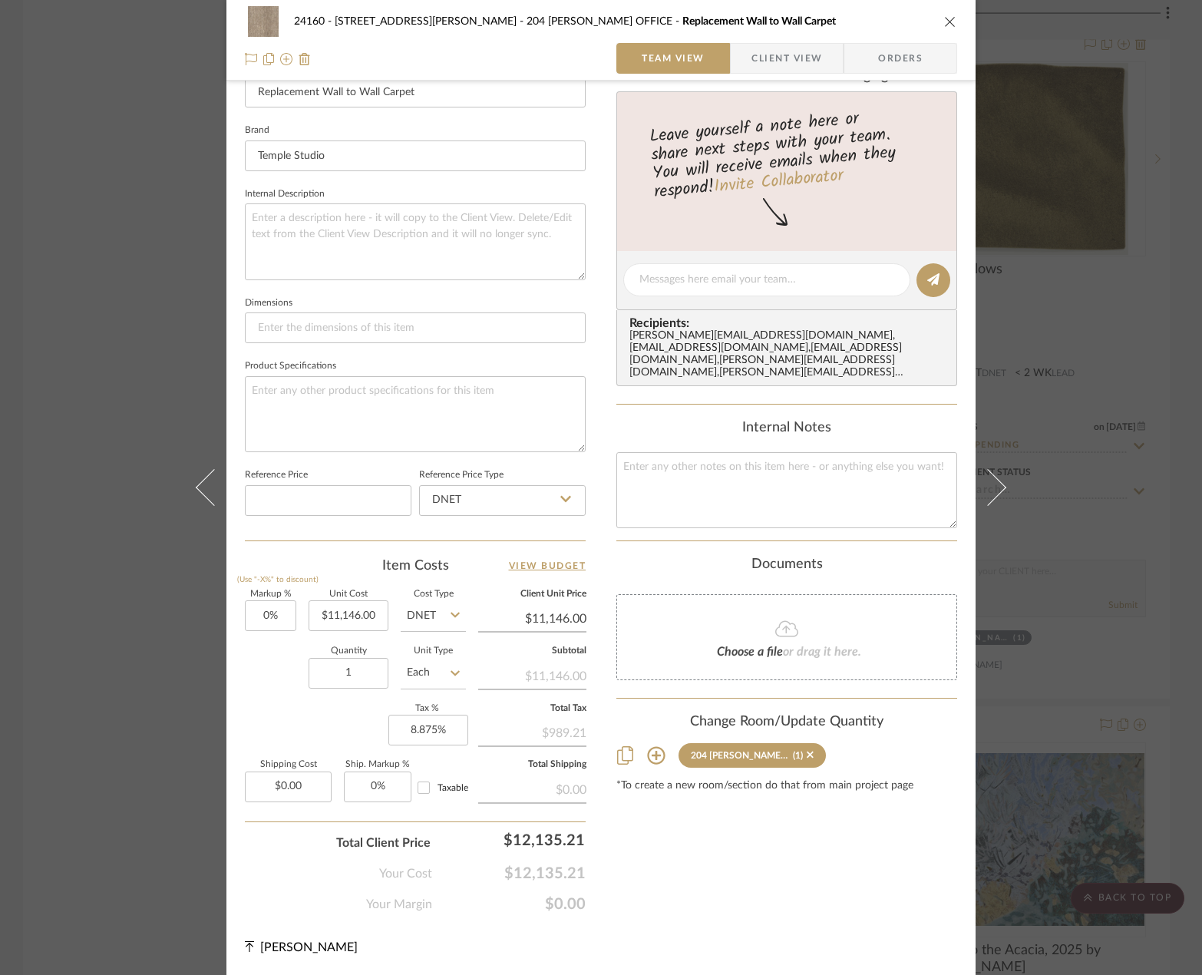
click at [741, 54] on span "button" at bounding box center [741, 58] width 21 height 31
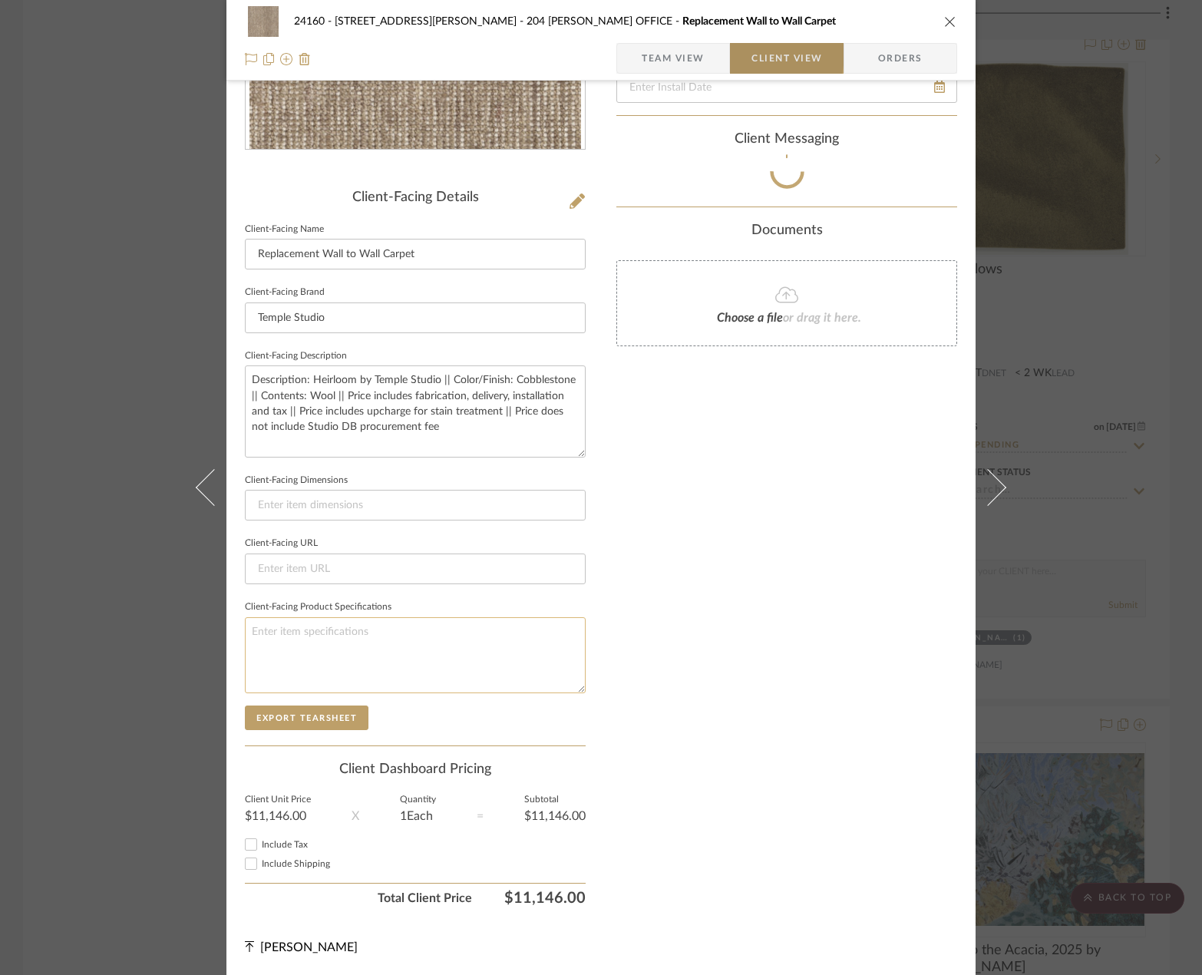
scroll to position [289, 0]
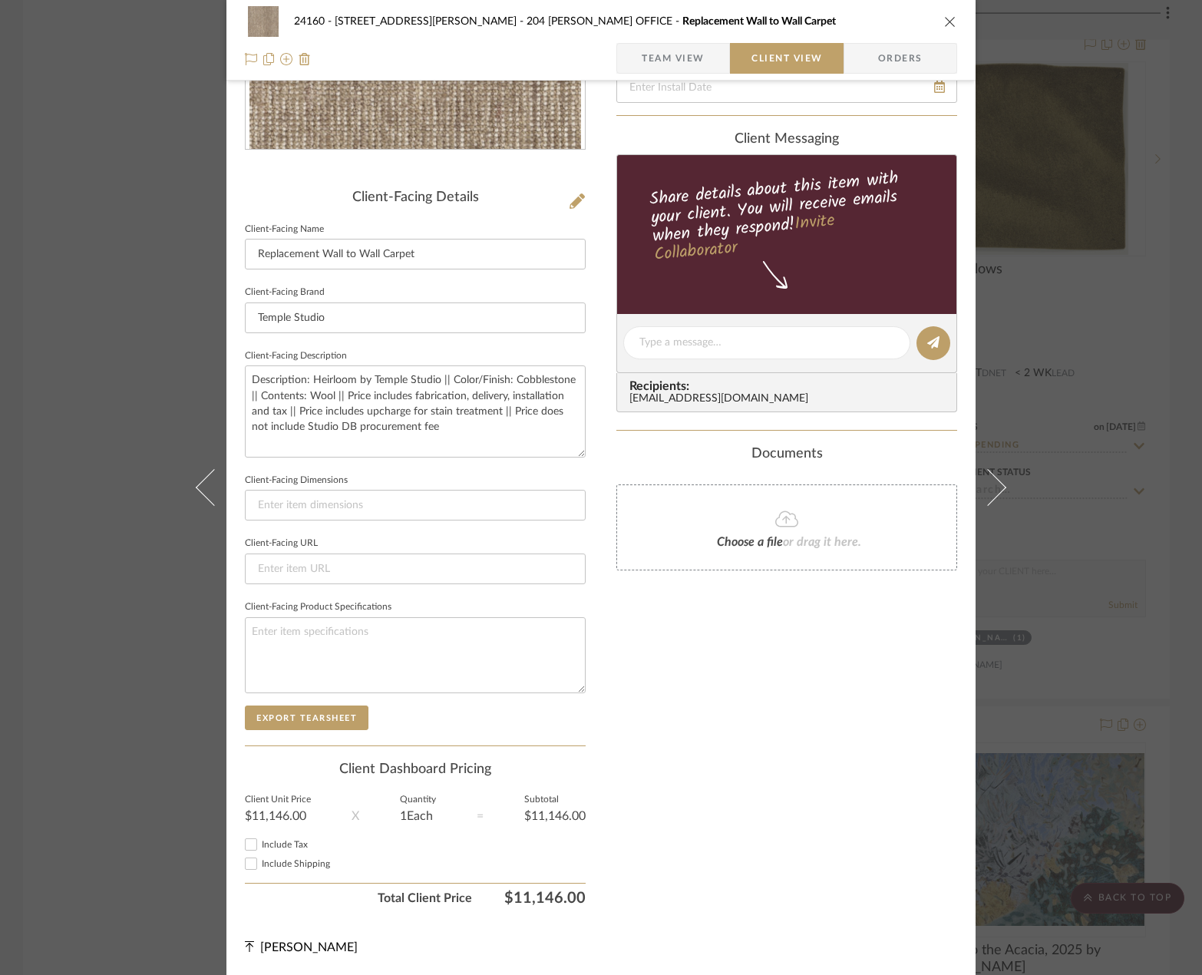
click at [299, 846] on span "Include Tax" at bounding box center [285, 844] width 46 height 9
click at [260, 846] on input "Include Tax" at bounding box center [251, 844] width 18 height 18
checkbox input "true"
click at [447, 447] on textarea "Description: Heirloom by Temple Studio || Color/Finish: Cobblestone || Contents…" at bounding box center [415, 410] width 341 height 91
click at [530, 565] on input at bounding box center [415, 568] width 341 height 31
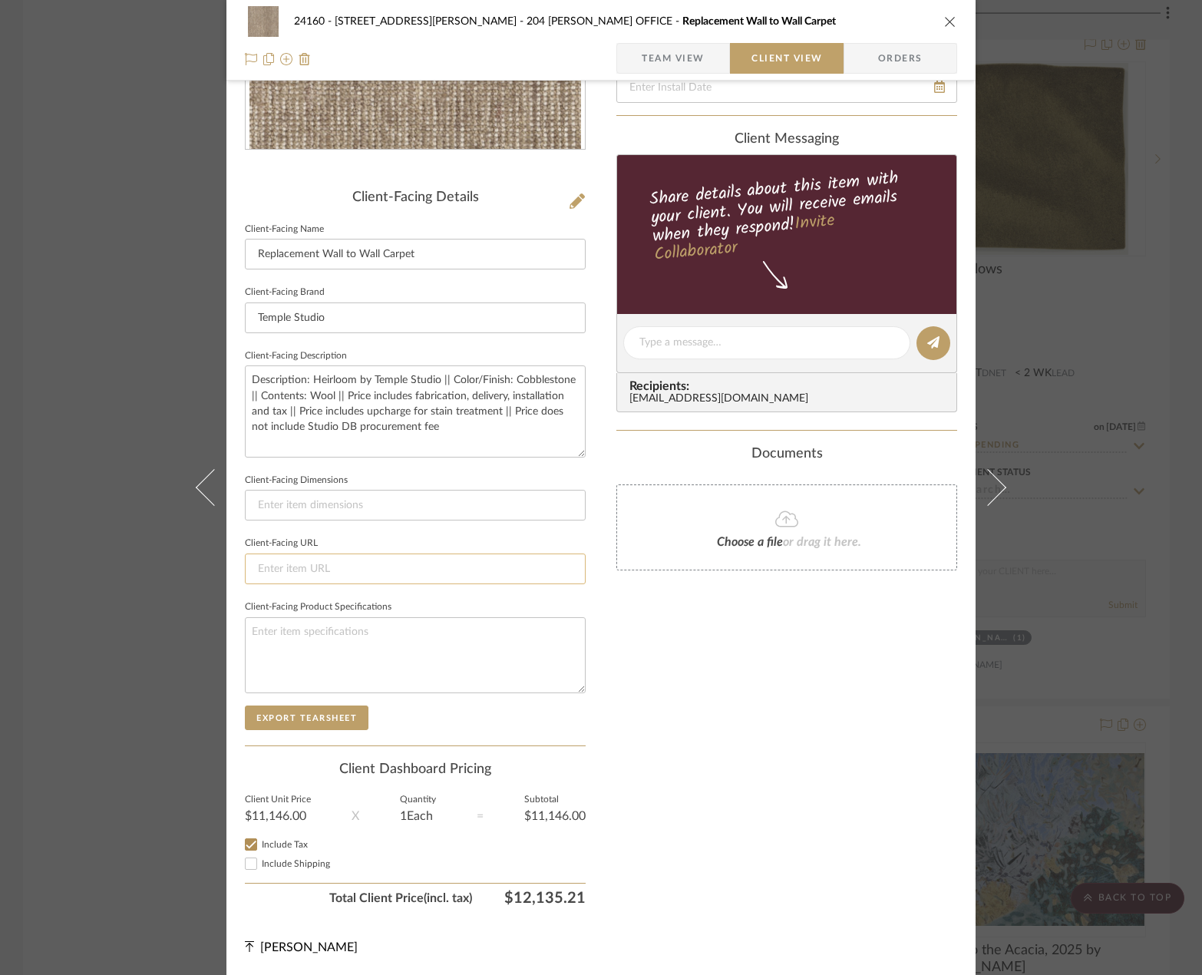
scroll to position [0, 0]
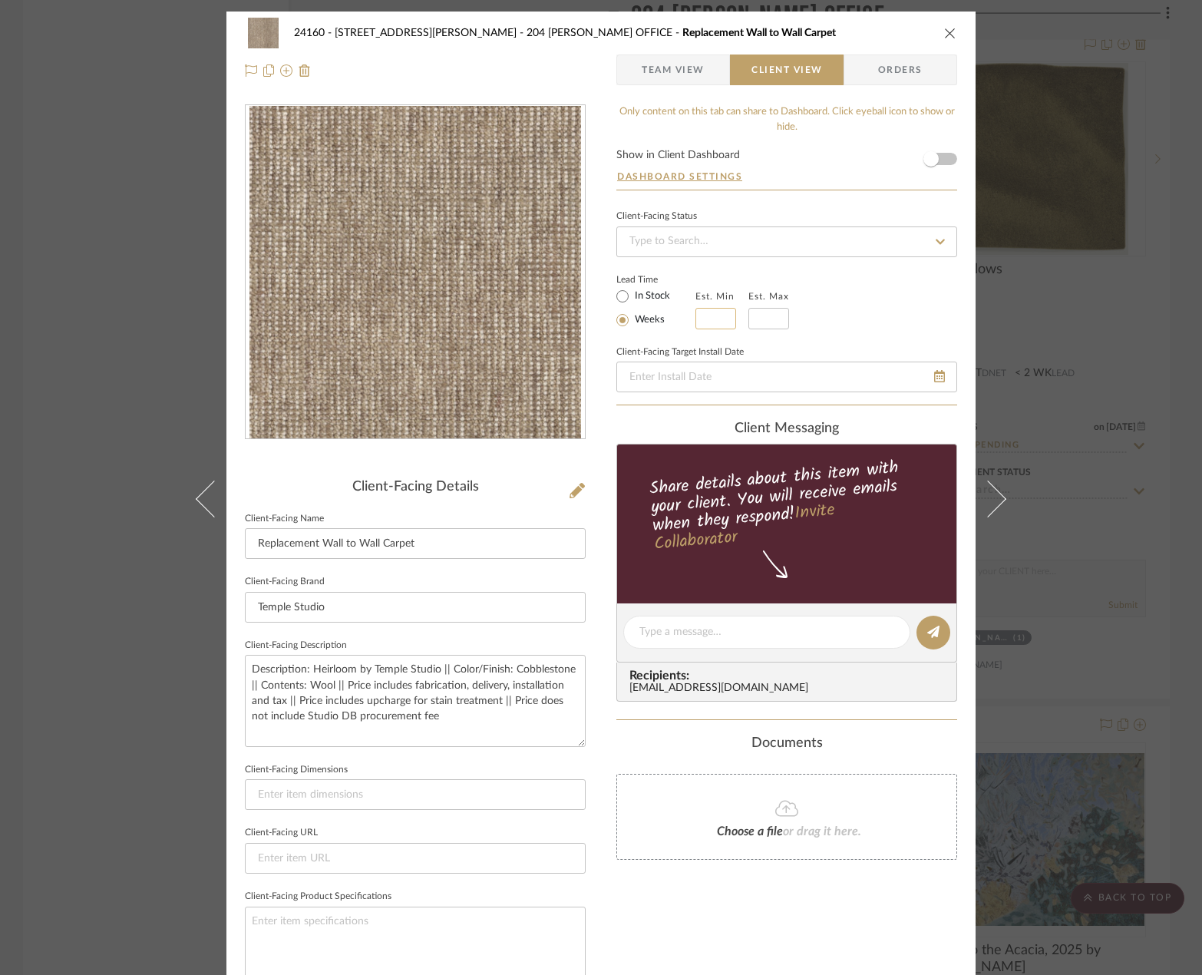
click at [712, 312] on input at bounding box center [715, 318] width 41 height 21
type input "2"
click at [756, 321] on input "text" at bounding box center [768, 318] width 41 height 21
type input "3"
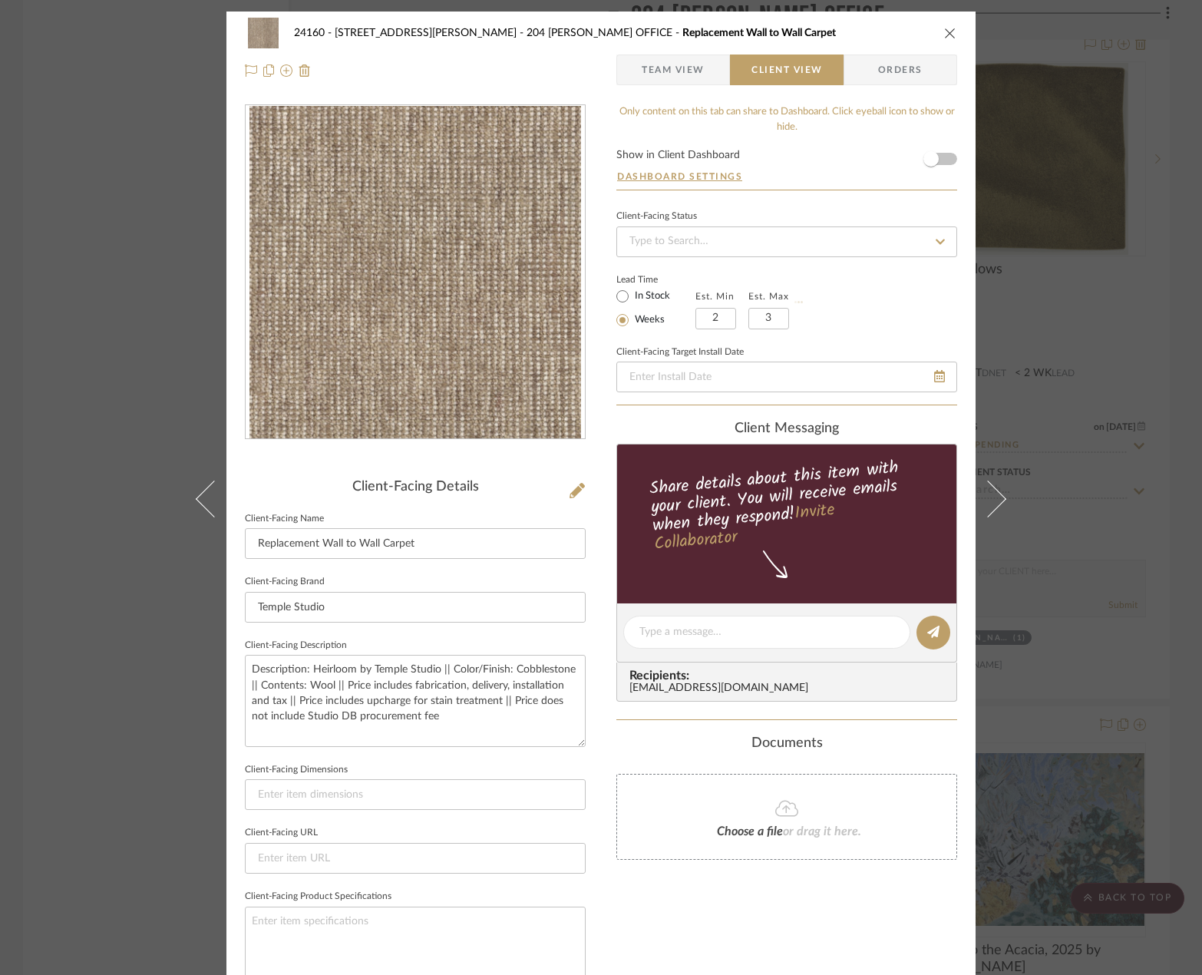
click at [806, 312] on sr-operation-status-container "Lead Time In Stock Weeks Est. Min 2 Est. Max 3" at bounding box center [714, 300] width 196 height 57
click at [651, 71] on span "Team View" at bounding box center [673, 69] width 63 height 31
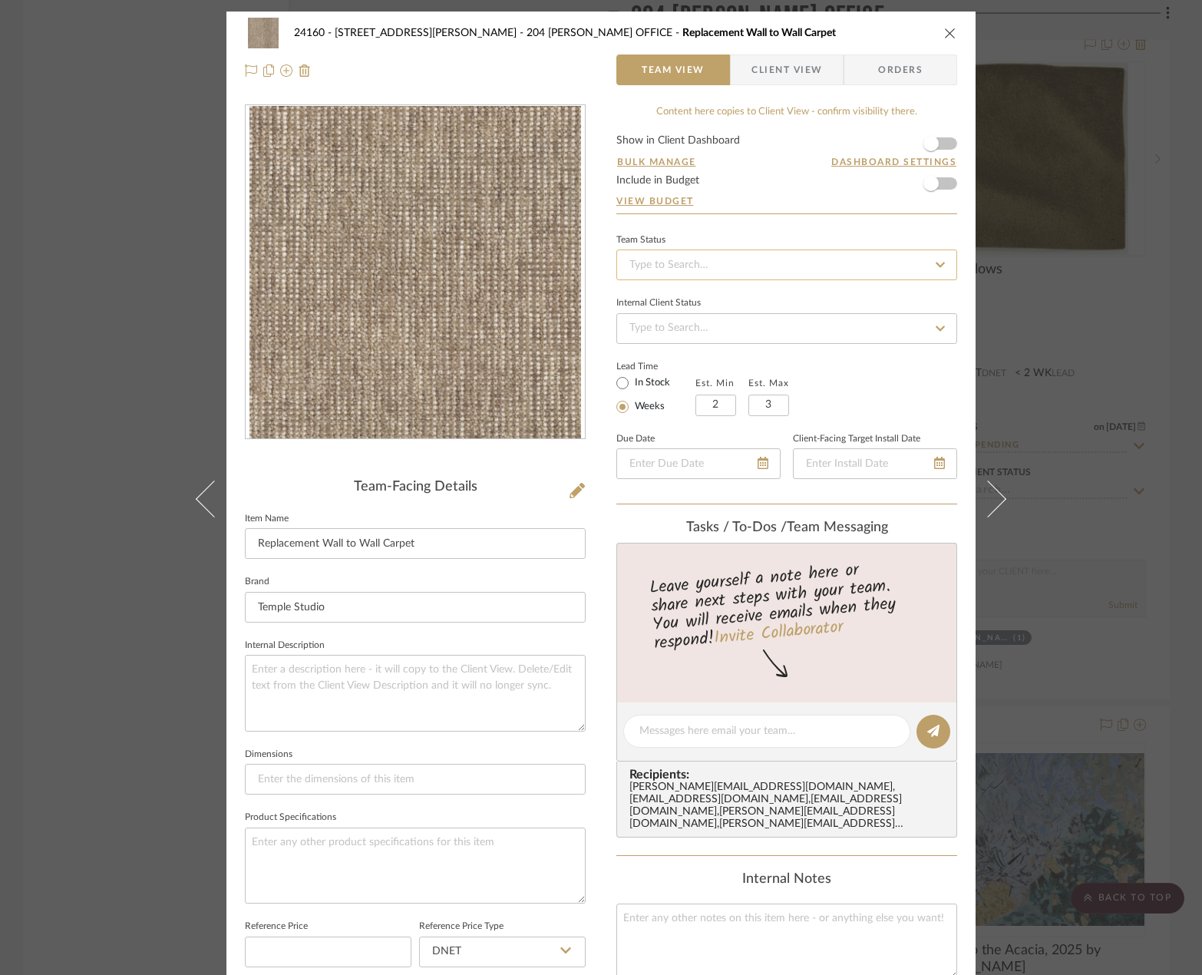
click at [770, 266] on input at bounding box center [786, 264] width 341 height 31
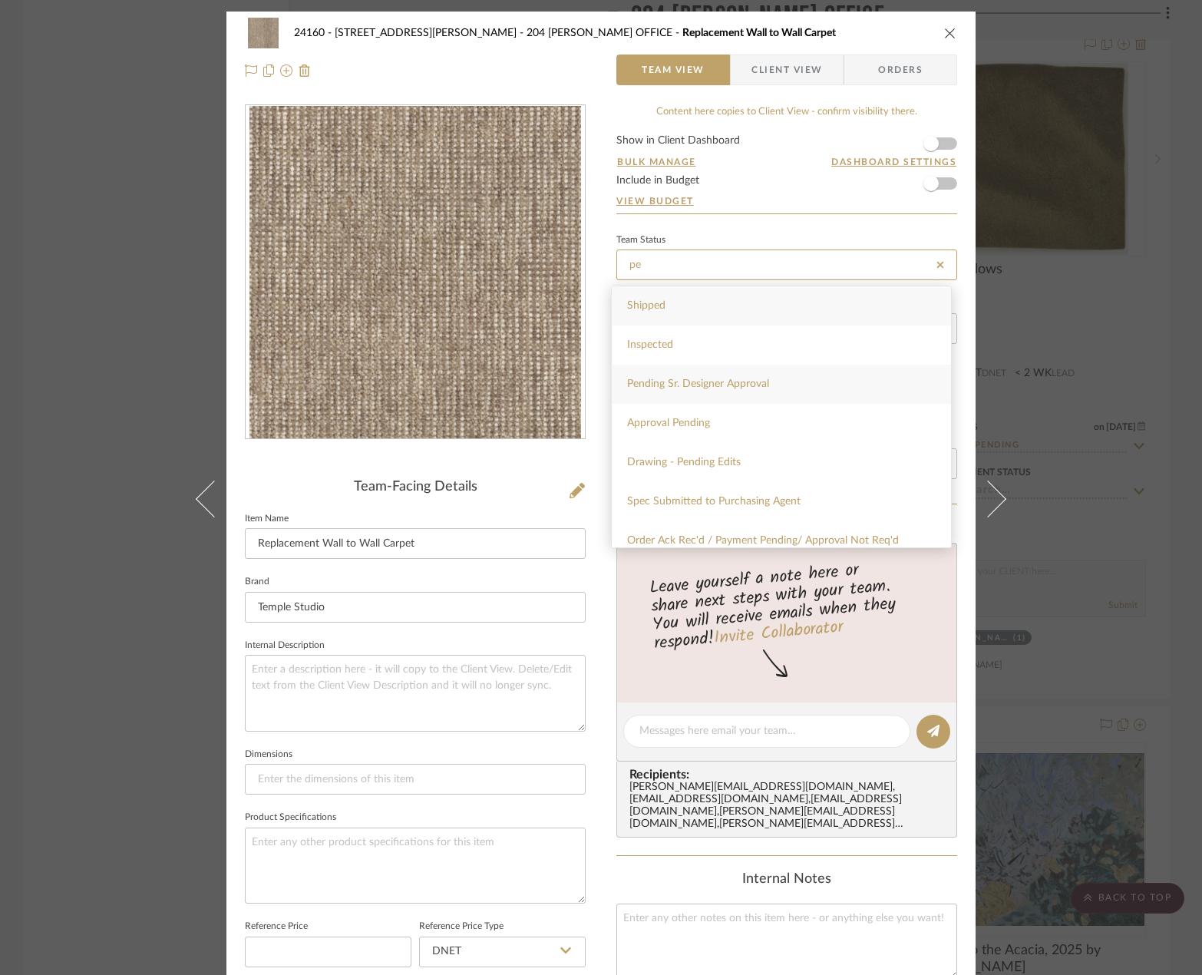
type input "pe"
click at [768, 378] on span "Pending Sr. Designer Approval" at bounding box center [698, 383] width 142 height 11
type input "[DATE]"
type input "Pending Sr. Designer Approval"
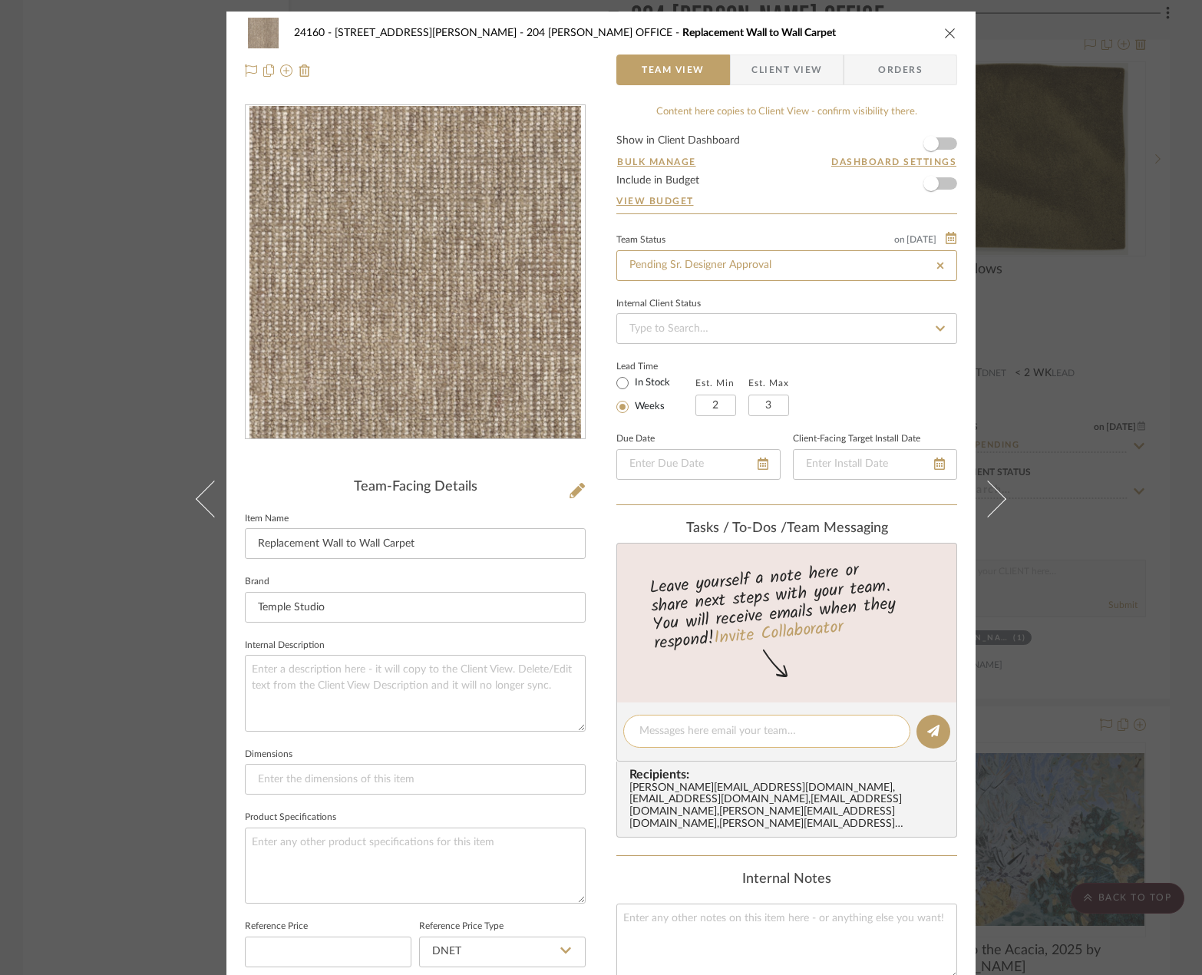
type input "[DATE]"
type input "Pending Sr. Designer Approval"
click at [735, 739] on textarea at bounding box center [766, 731] width 255 height 16
type textarea "New specification for Stuarts Office Rug updated"
drag, startPoint x: 862, startPoint y: 731, endPoint x: 569, endPoint y: 687, distance: 295.6
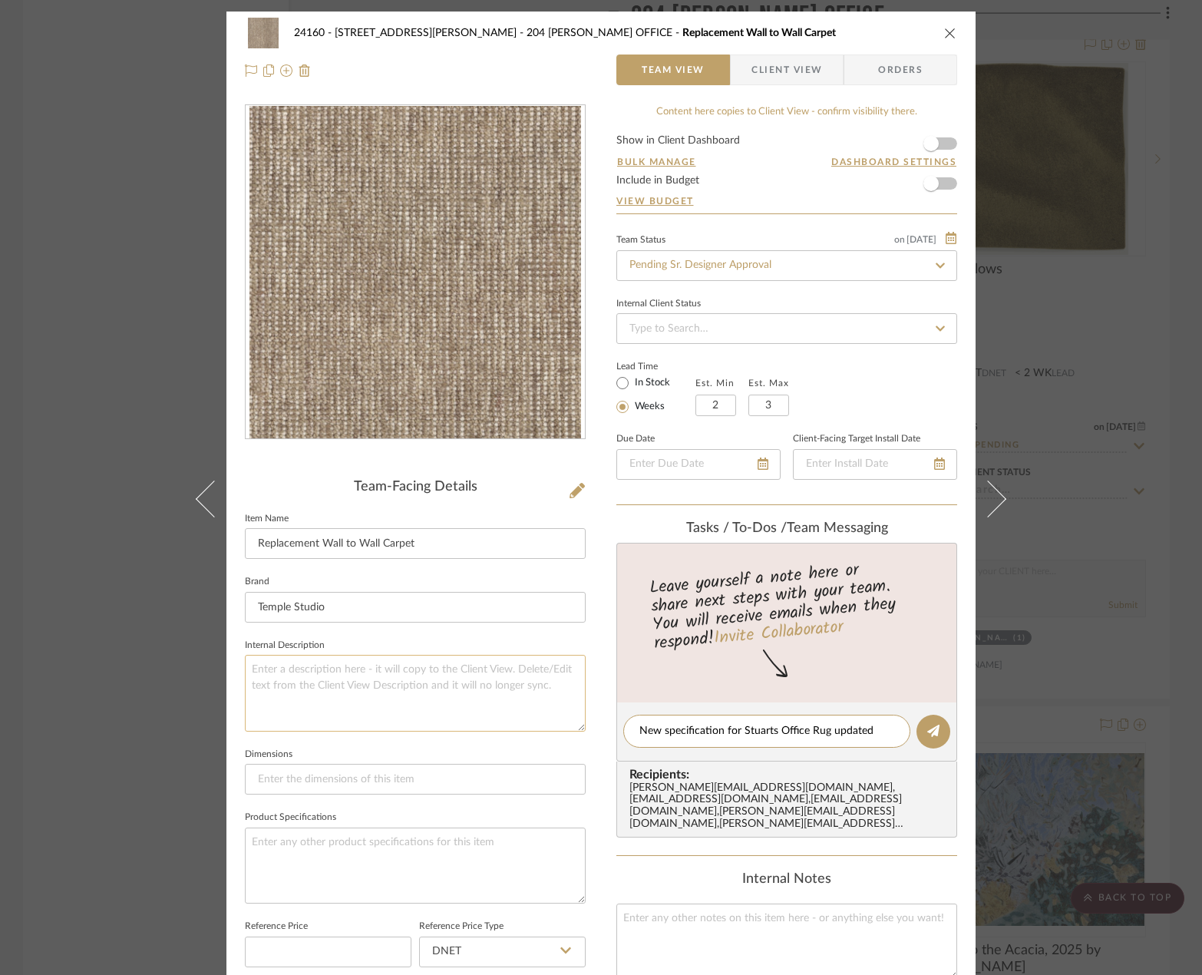
click at [569, 687] on div "24160 - [STREET_ADDRESS] - [PERSON_NAME] 204 [PERSON_NAME] OFFICE Replacement W…" at bounding box center [600, 719] width 749 height 1414
click at [1067, 513] on div "24160 - [STREET_ADDRESS] - [PERSON_NAME] 204 [PERSON_NAME] OFFICE Replacement W…" at bounding box center [601, 487] width 1202 height 975
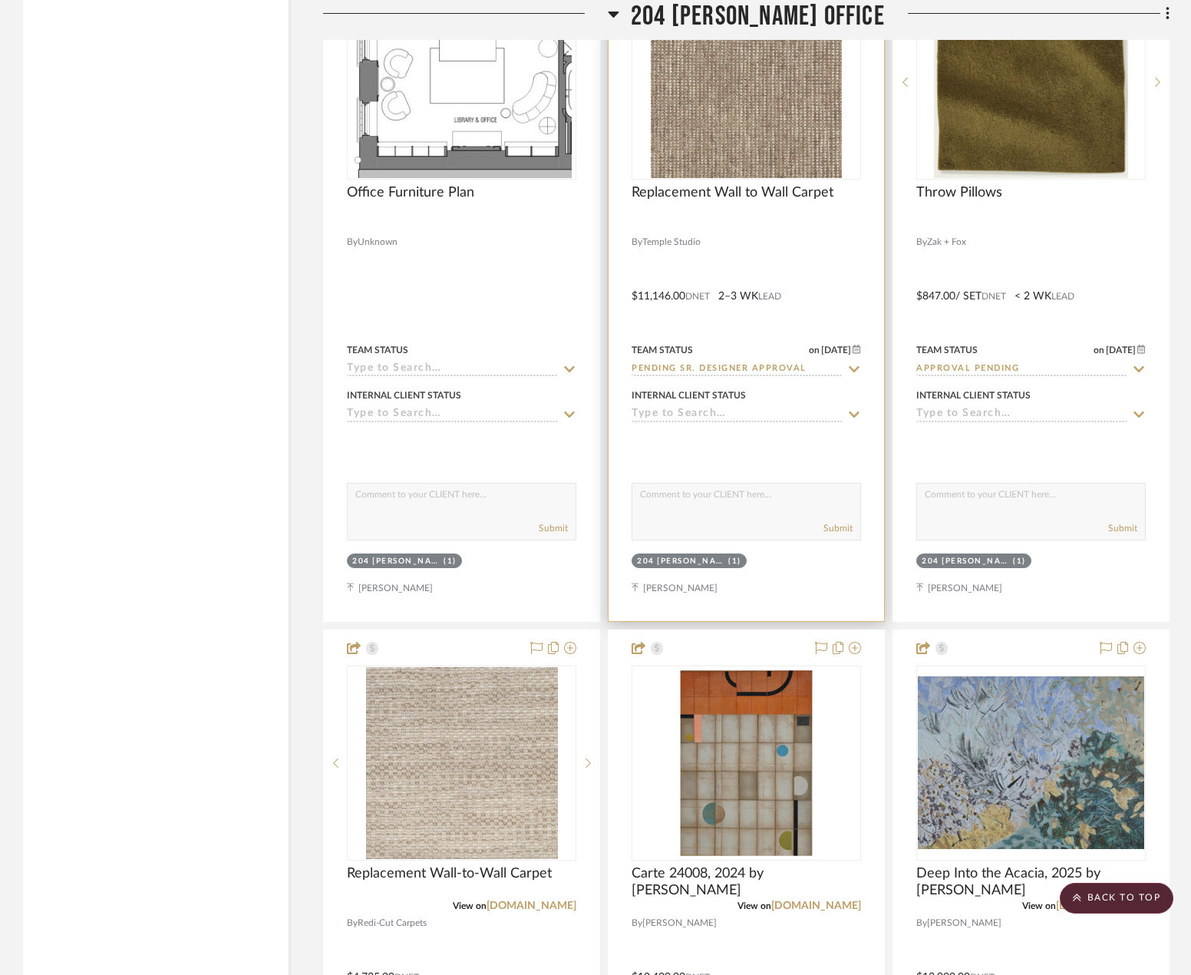
scroll to position [6446, 0]
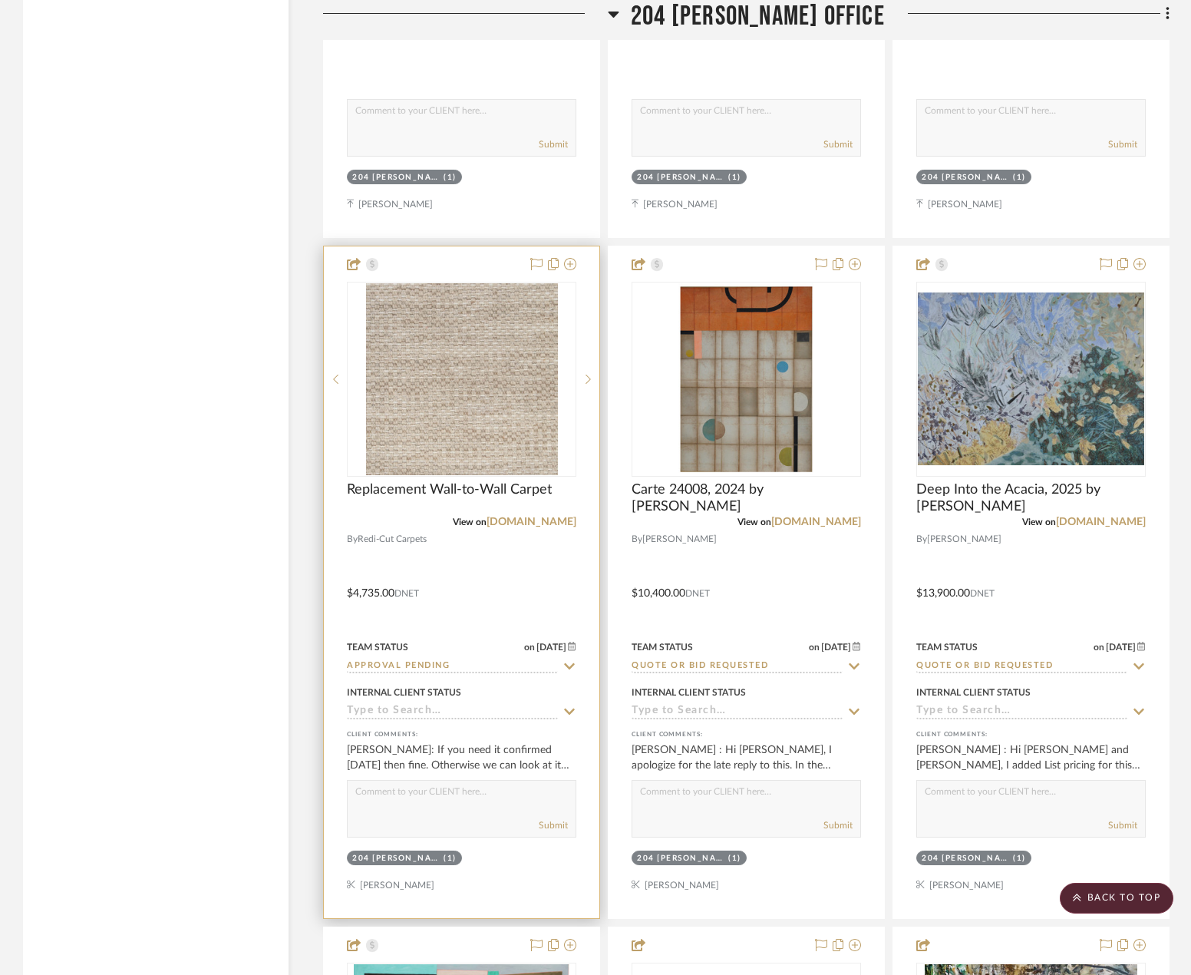
click at [467, 609] on div at bounding box center [462, 582] width 276 height 672
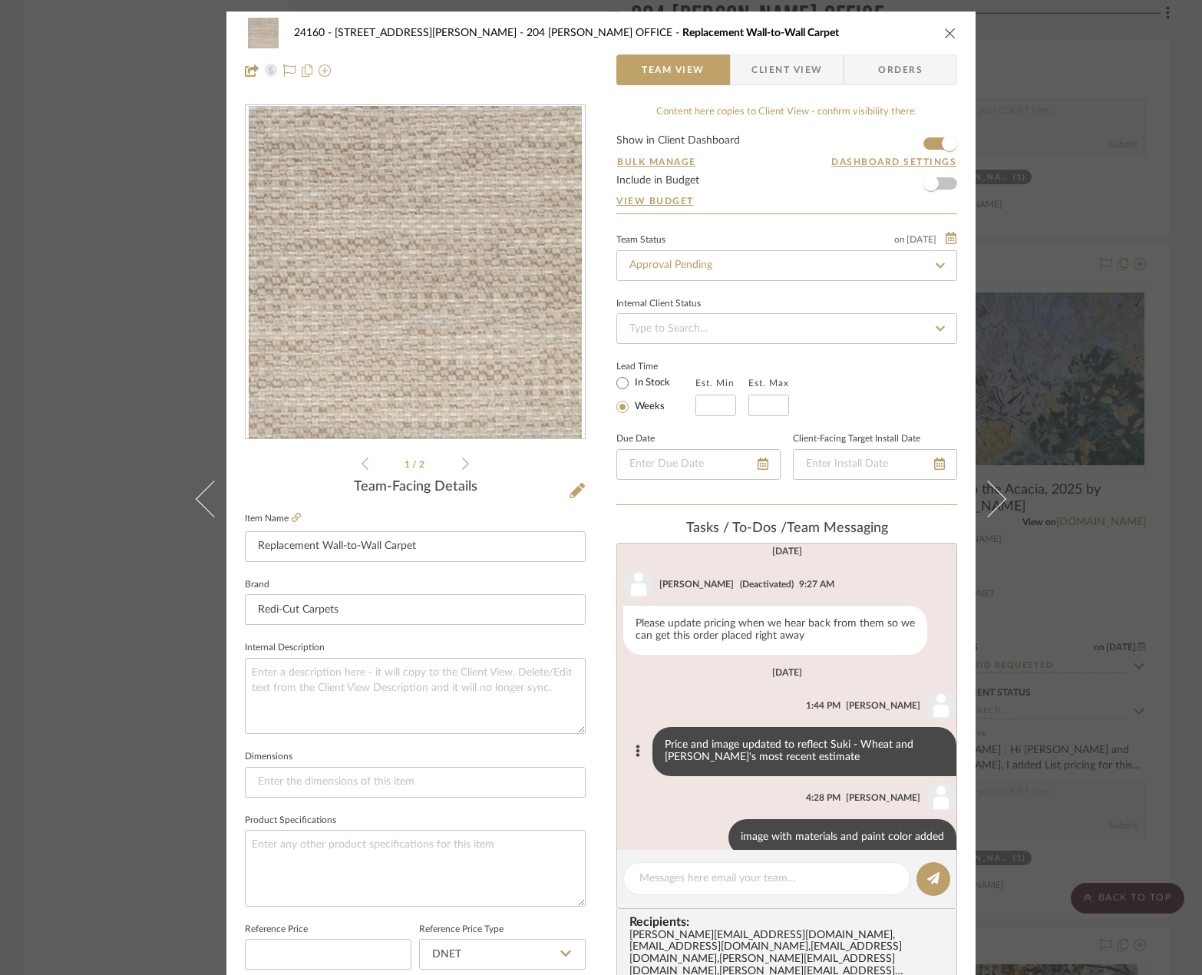
scroll to position [0, 0]
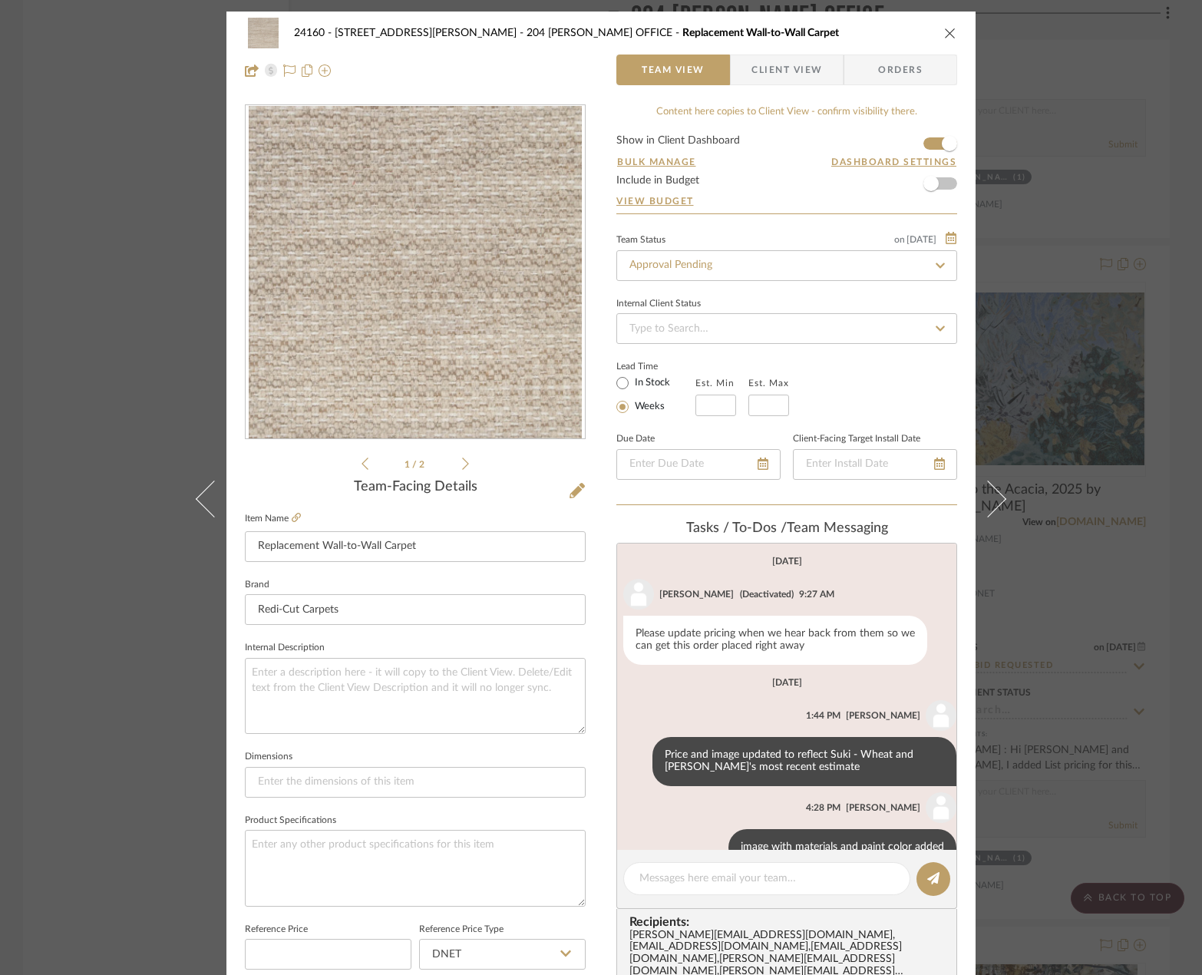
drag, startPoint x: 756, startPoint y: 78, endPoint x: 762, endPoint y: 68, distance: 12.4
click at [760, 71] on span "Client View" at bounding box center [786, 69] width 71 height 31
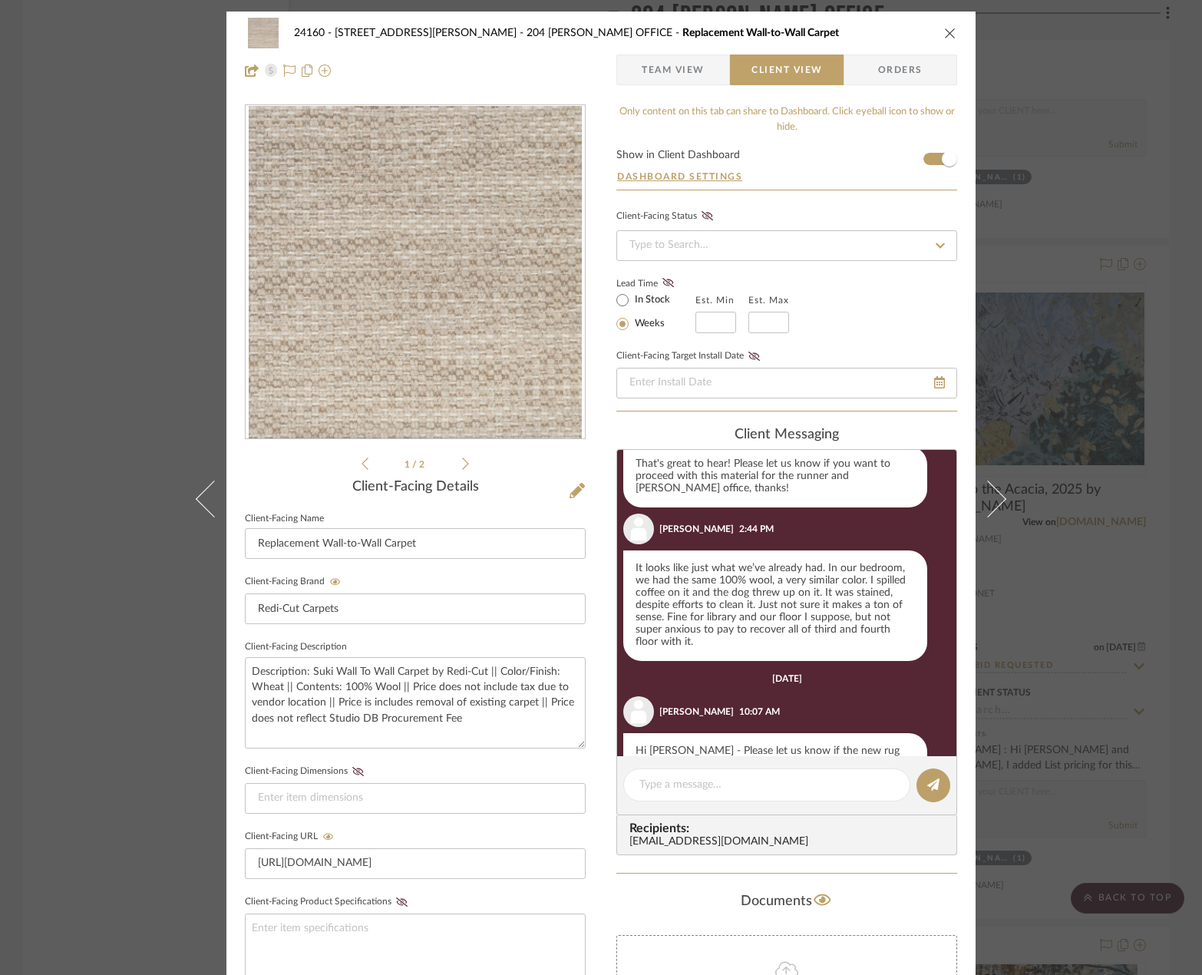
scroll to position [583, 0]
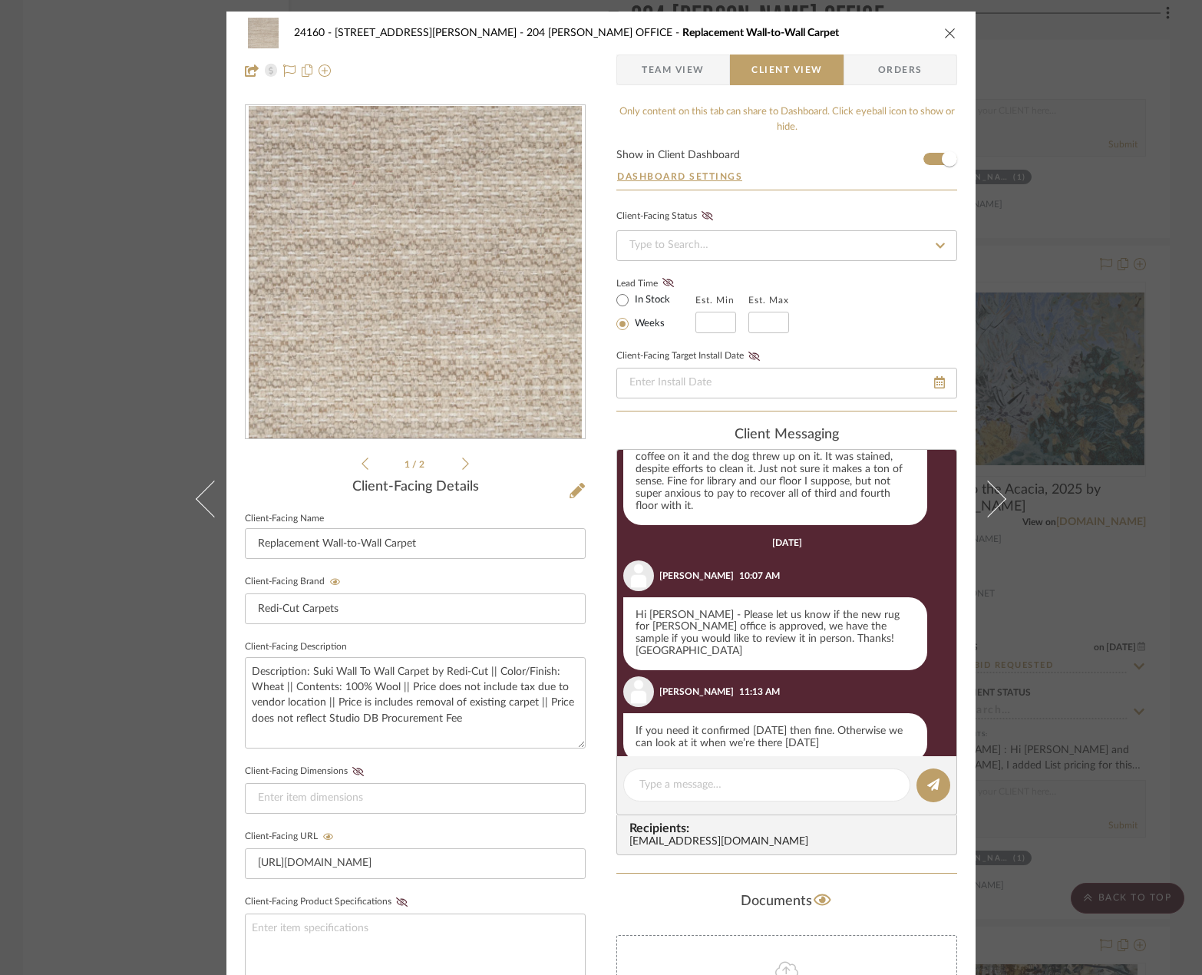
click at [1102, 385] on div "24160 - [STREET_ADDRESS] - [PERSON_NAME] 204 [PERSON_NAME] OFFICE Replacement W…" at bounding box center [601, 487] width 1202 height 975
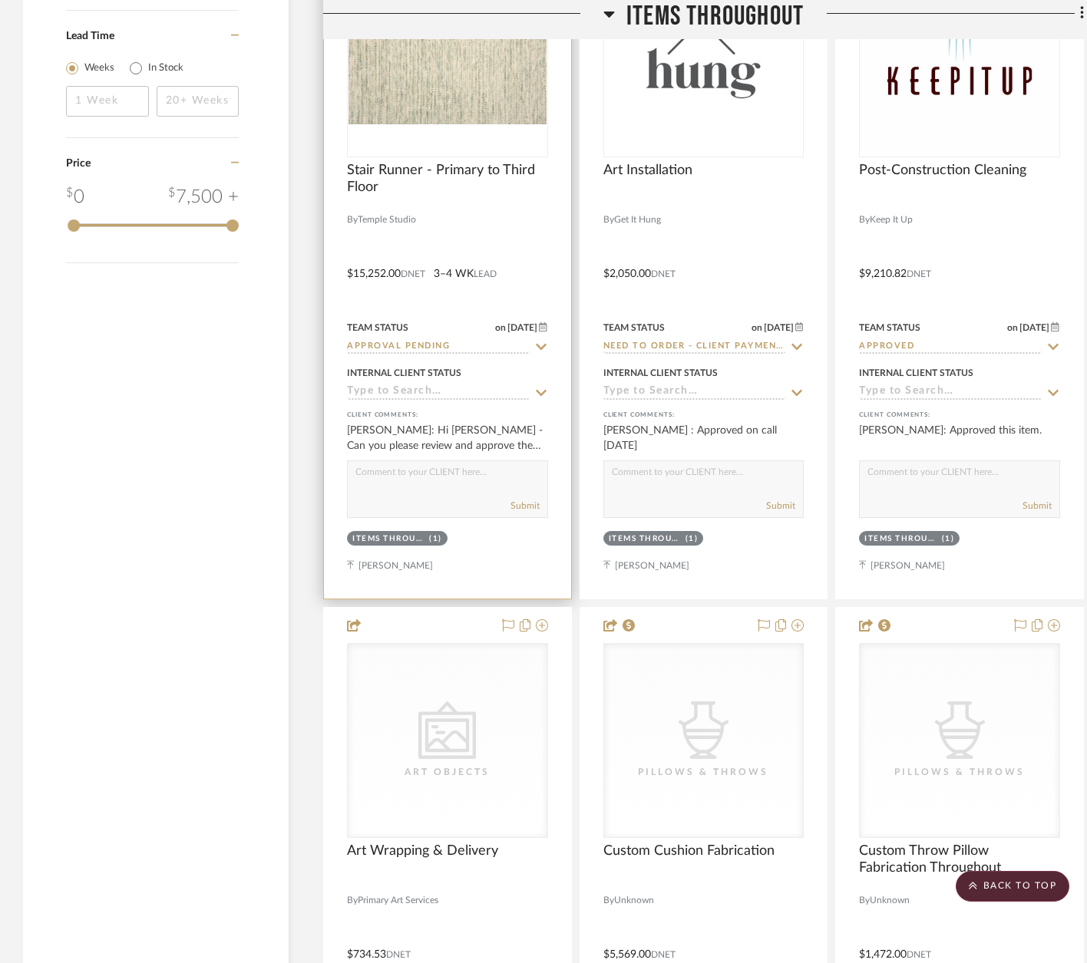
scroll to position [2763, 0]
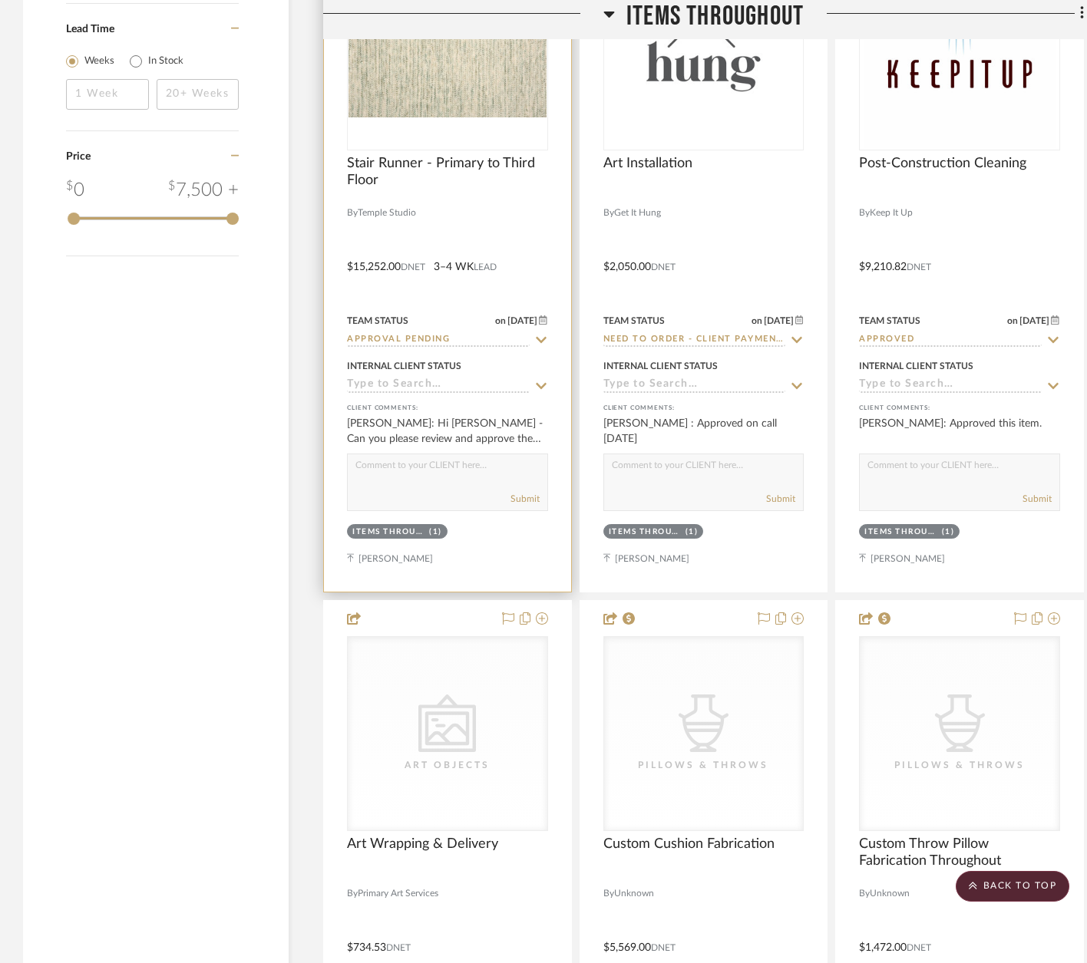
click at [512, 216] on div at bounding box center [447, 256] width 247 height 672
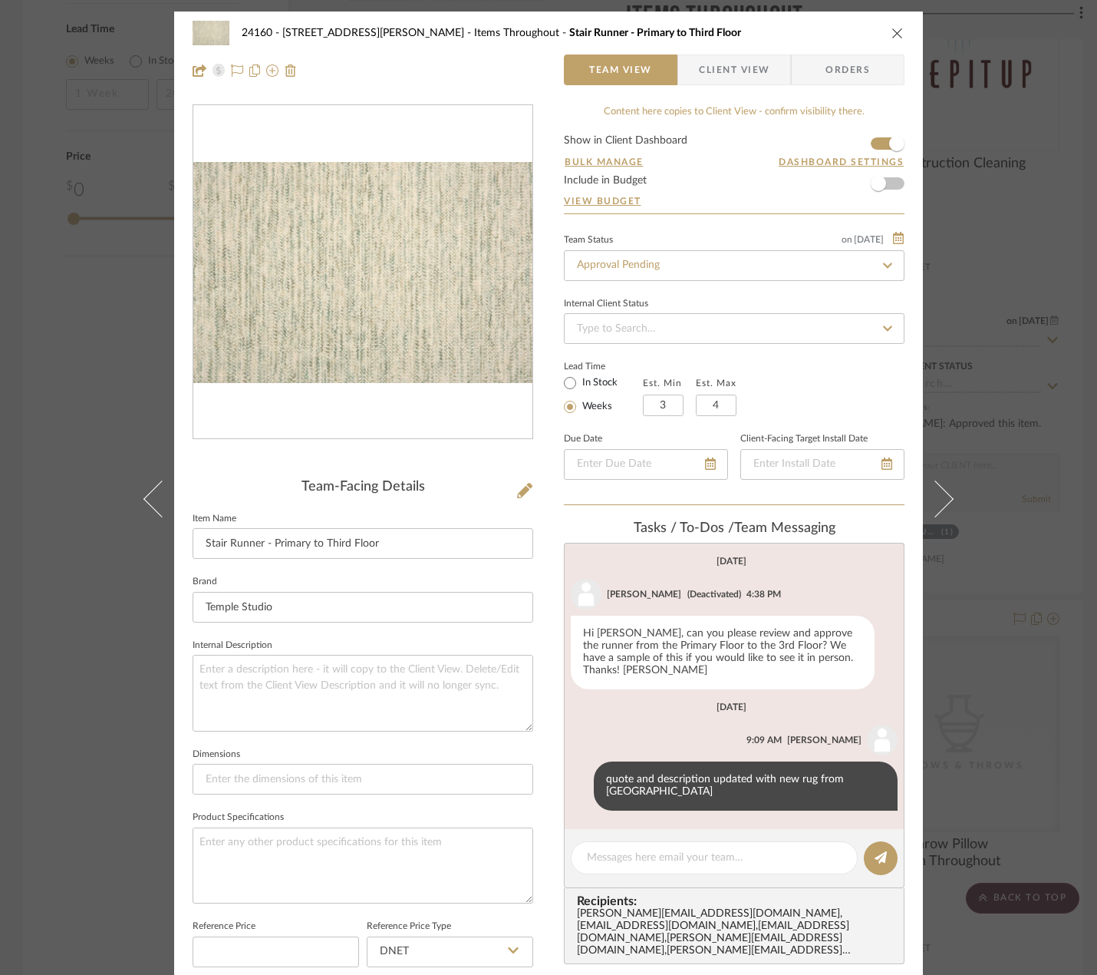
drag, startPoint x: 762, startPoint y: 64, endPoint x: 735, endPoint y: 417, distance: 353.3
click at [762, 64] on span "Client View" at bounding box center [734, 69] width 71 height 31
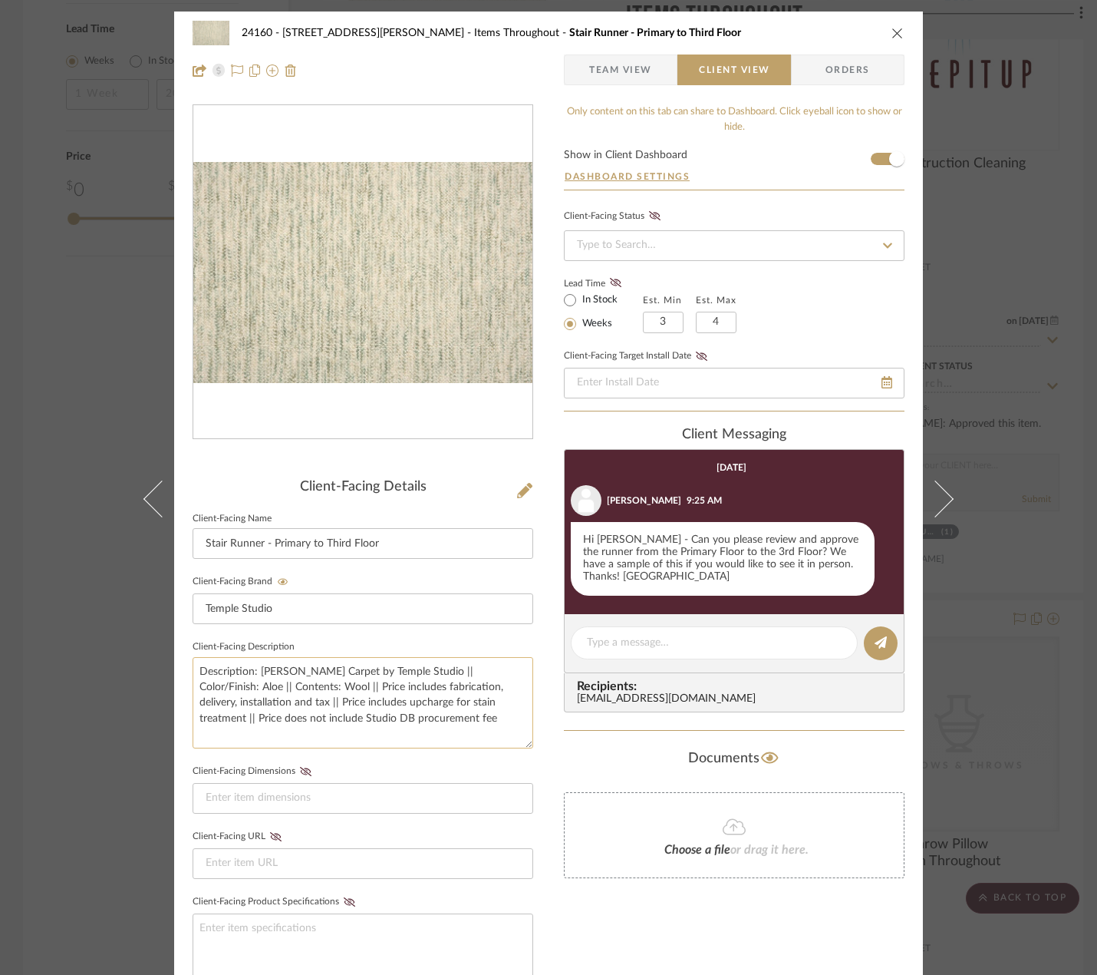
click at [482, 705] on textarea "Description: [PERSON_NAME] Carpet by Temple Studio || Color/Finish: Aloe || Con…" at bounding box center [363, 702] width 341 height 91
click at [482, 703] on textarea "Description: [PERSON_NAME] Carpet by Temple Studio || Color/Finish: Aloe || Con…" at bounding box center [363, 702] width 341 height 91
click at [434, 729] on textarea "Description: [PERSON_NAME] Carpet by Temple Studio || Color/Finish: Aloe || Con…" at bounding box center [363, 702] width 341 height 91
click at [476, 716] on textarea "Description: [PERSON_NAME] Carpet by Temple Studio || Color/Finish: Aloe || Con…" at bounding box center [363, 702] width 341 height 91
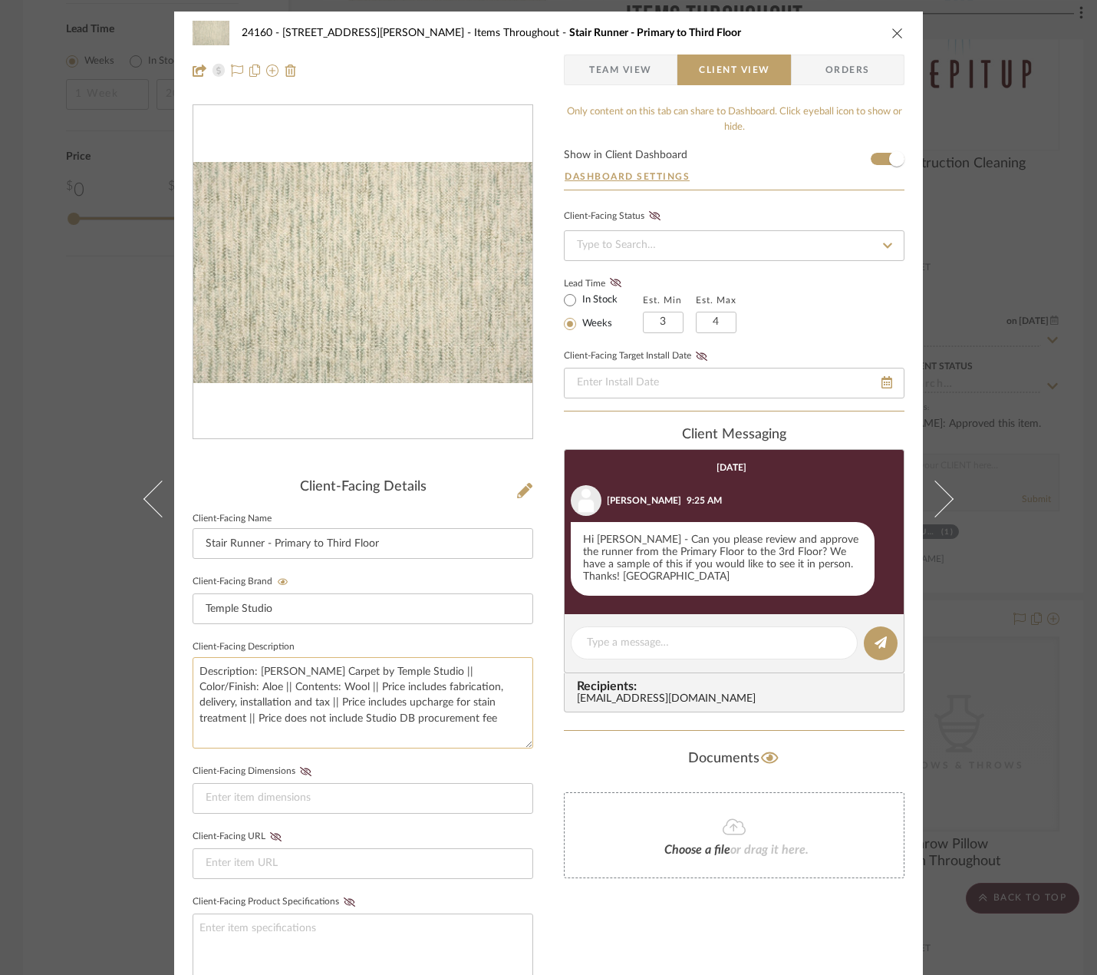
click at [476, 716] on textarea "Description: [PERSON_NAME] Carpet by Temple Studio || Color/Finish: Aloe || Con…" at bounding box center [363, 702] width 341 height 91
click at [476, 715] on textarea "Description: [PERSON_NAME] Carpet by Temple Studio || Color/Finish: Aloe || Con…" at bounding box center [363, 702] width 341 height 91
click at [425, 806] on input at bounding box center [363, 798] width 341 height 31
click at [1030, 677] on div "24160 - [STREET_ADDRESS] - [PERSON_NAME] Items Throughout Stair Runner - Primar…" at bounding box center [548, 487] width 1097 height 975
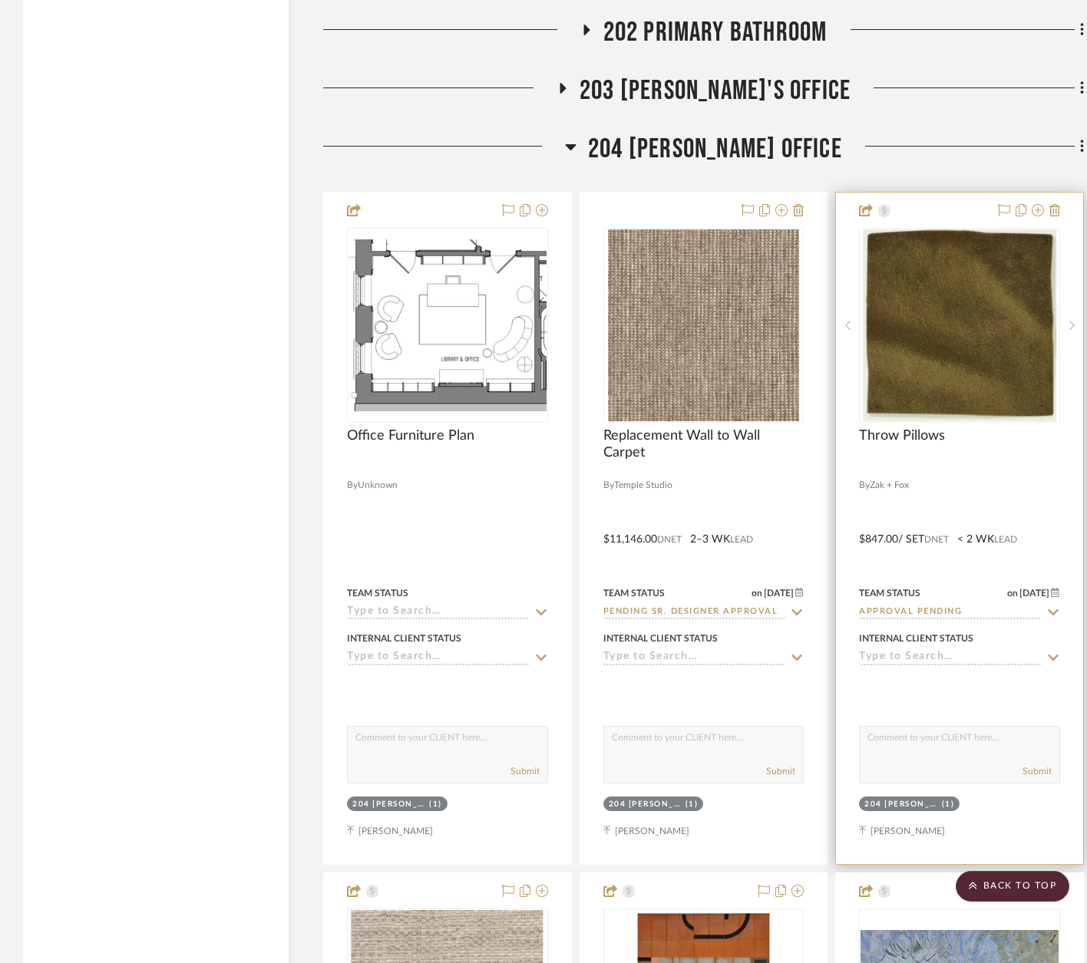
scroll to position [5860, 0]
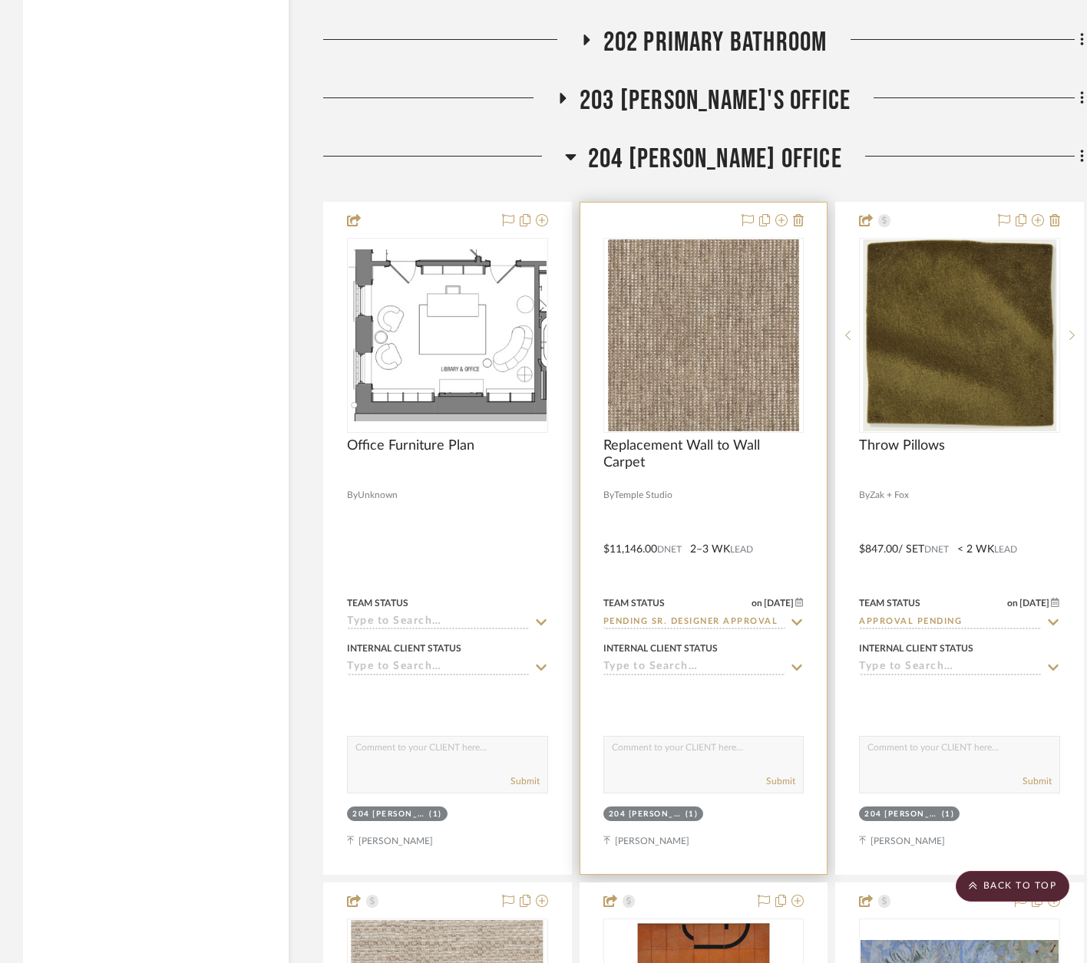
click at [790, 477] on div at bounding box center [703, 478] width 201 height 14
click at [768, 465] on div "Replacement Wall to Wall Carpet" at bounding box center [703, 454] width 201 height 34
click at [760, 446] on span "Replacement Wall to Wall Carpet" at bounding box center [703, 454] width 201 height 34
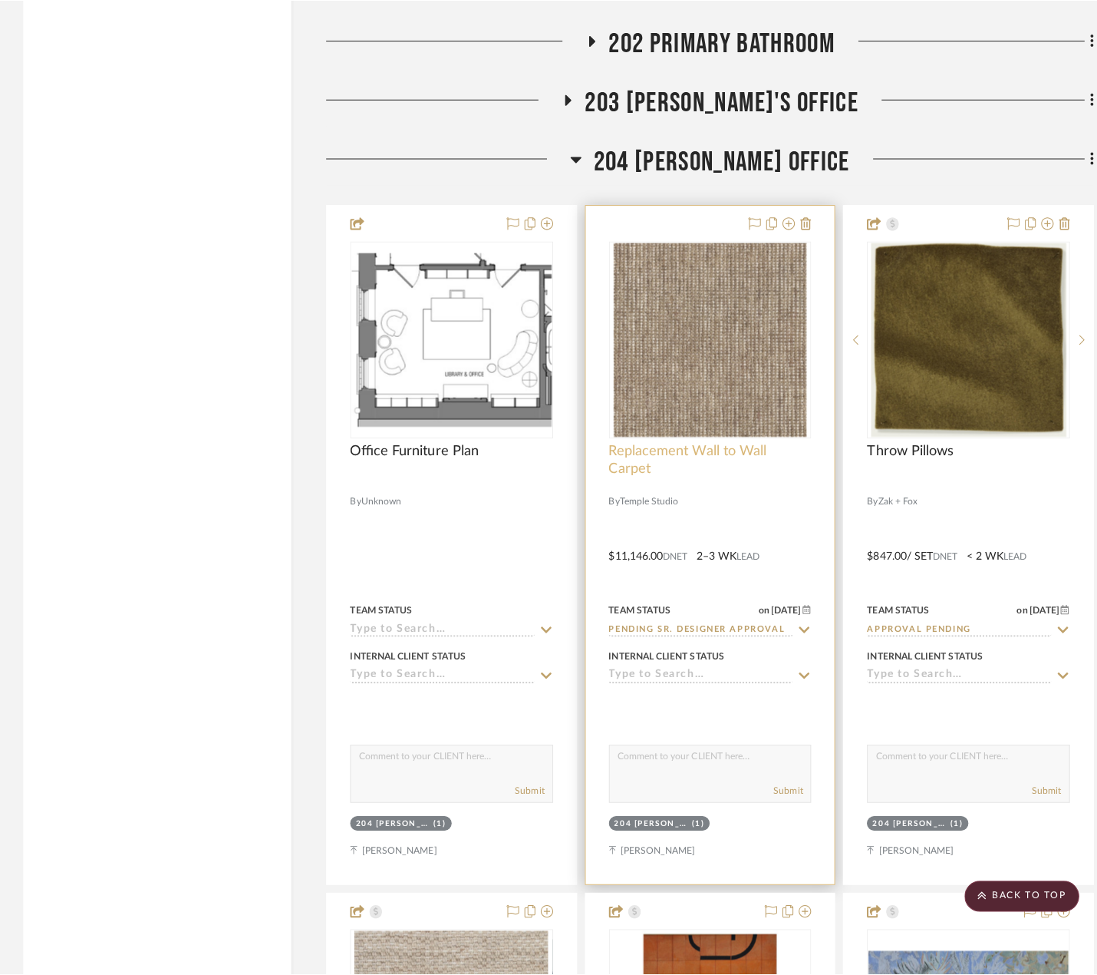
scroll to position [0, 0]
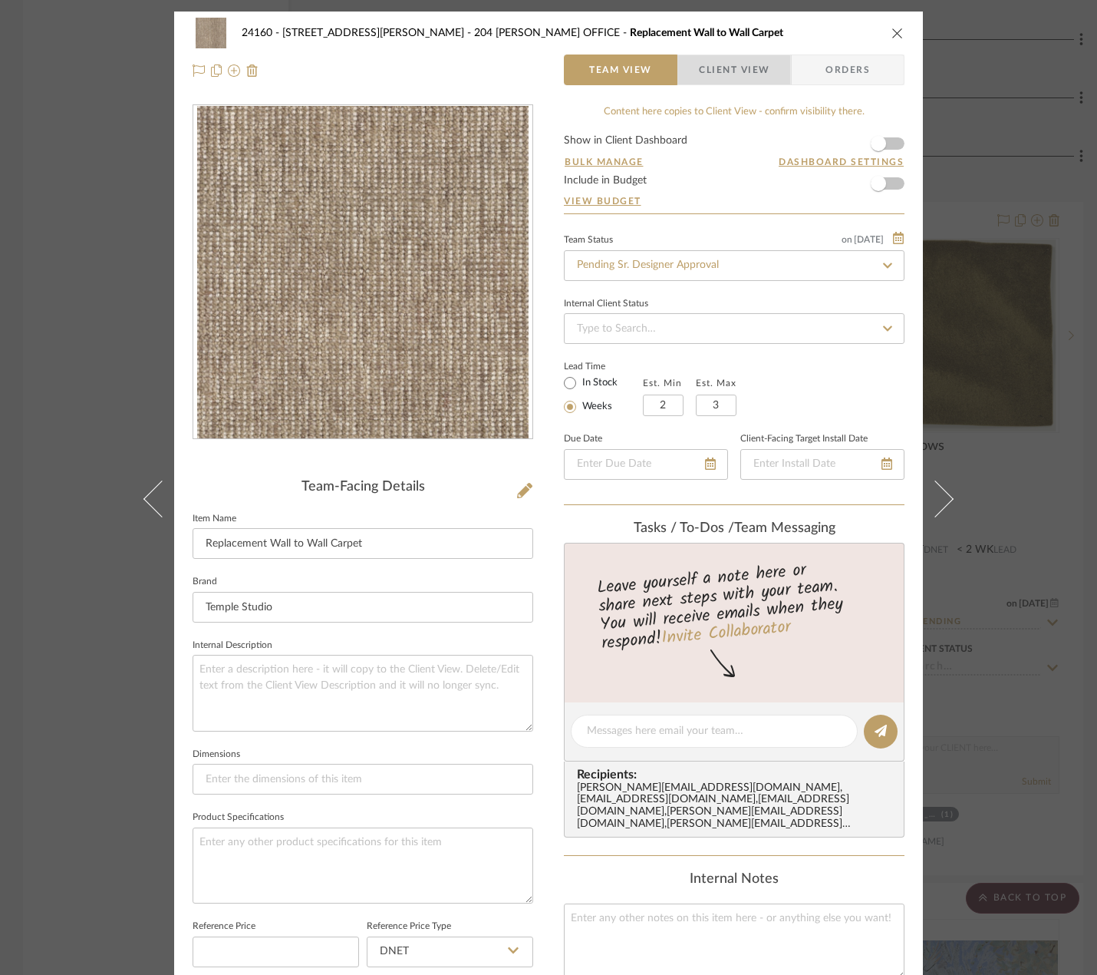
click at [713, 71] on span "Client View" at bounding box center [734, 69] width 71 height 31
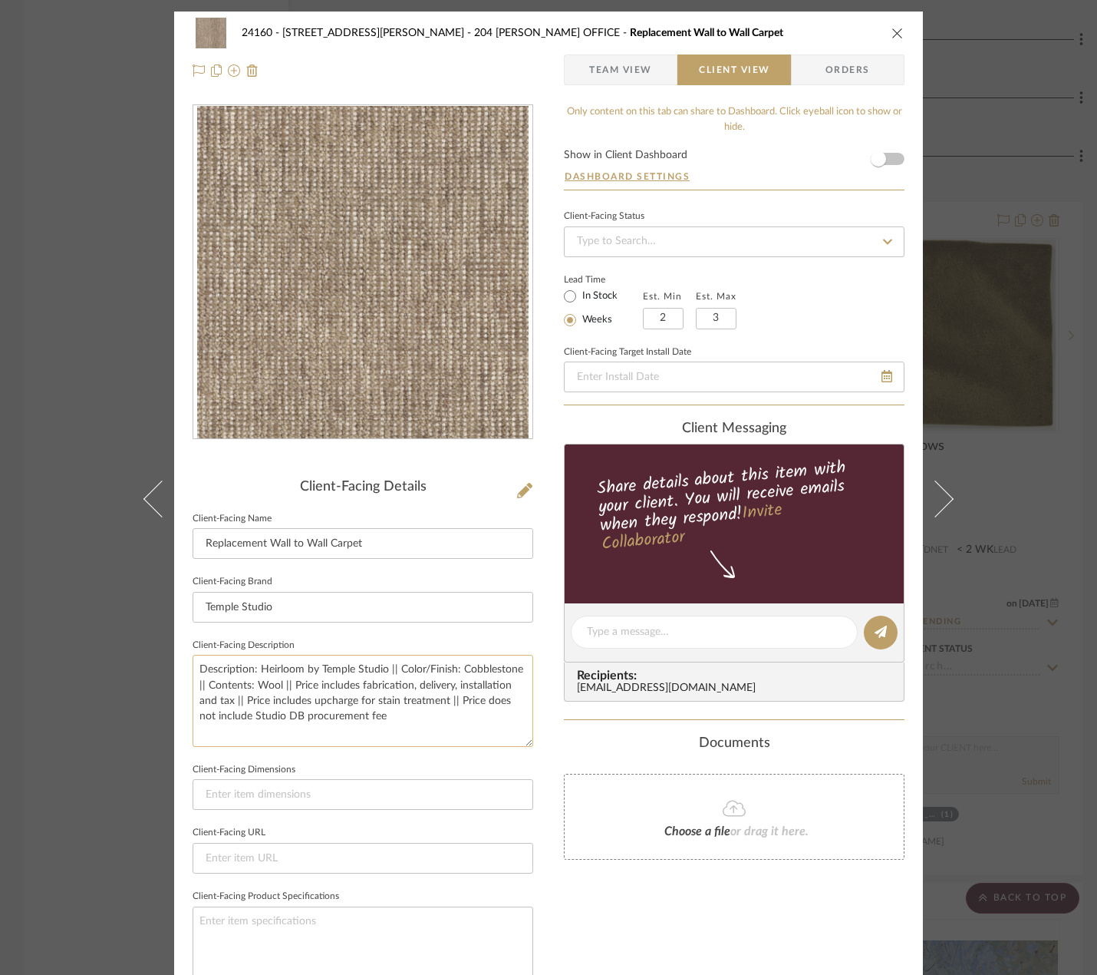
drag, startPoint x: 309, startPoint y: 704, endPoint x: 350, endPoint y: 708, distance: 40.9
click at [350, 708] on textarea "Description: Heirloom by Temple Studio || Color/Finish: Cobblestone || Contents…" at bounding box center [363, 700] width 341 height 91
type textarea "Description: Heirloom by Temple Studio || Color/Finish: Cobblestone || Contents…"
click at [464, 797] on input at bounding box center [363, 794] width 341 height 31
click at [1056, 705] on div "24160 - [STREET_ADDRESS] - [PERSON_NAME] 204 [PERSON_NAME] OFFICE Replacement W…" at bounding box center [548, 487] width 1097 height 975
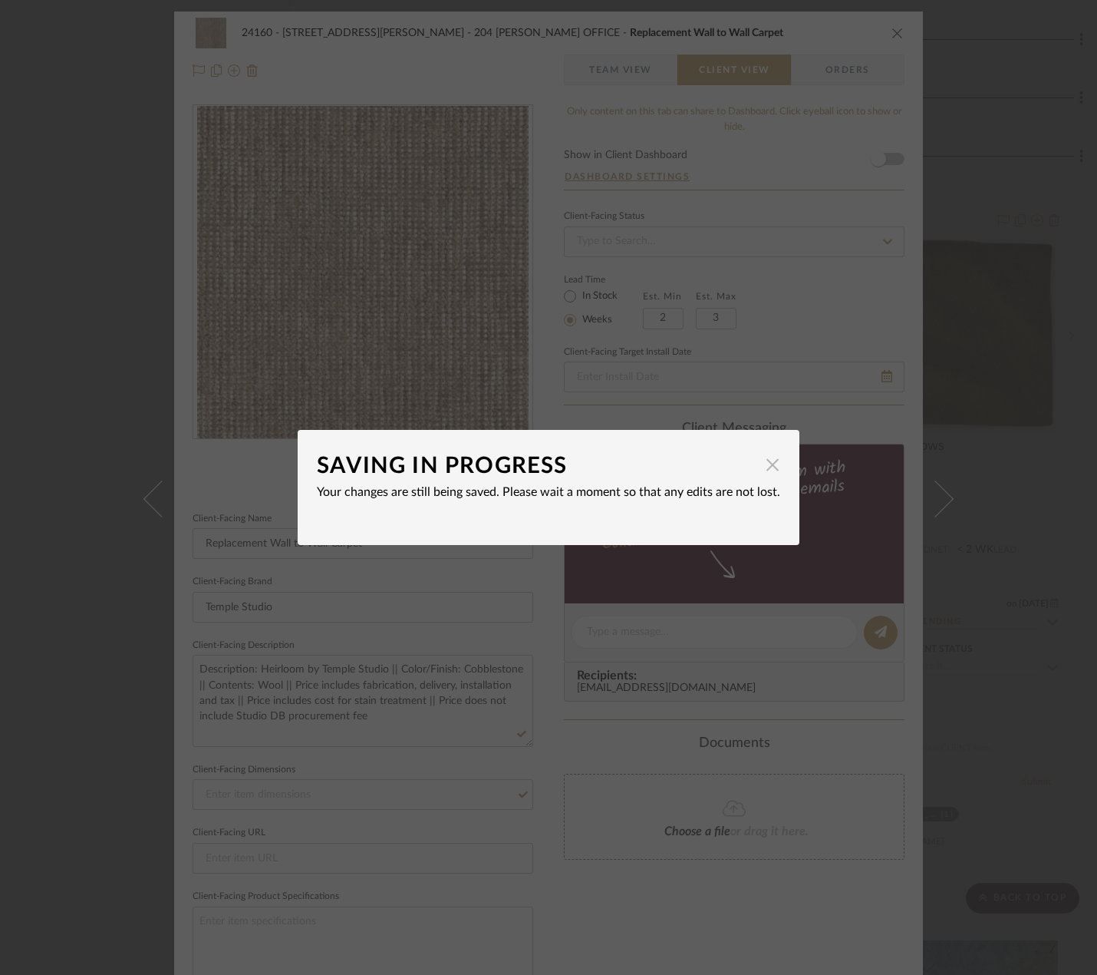
click at [767, 464] on span "button" at bounding box center [772, 464] width 31 height 31
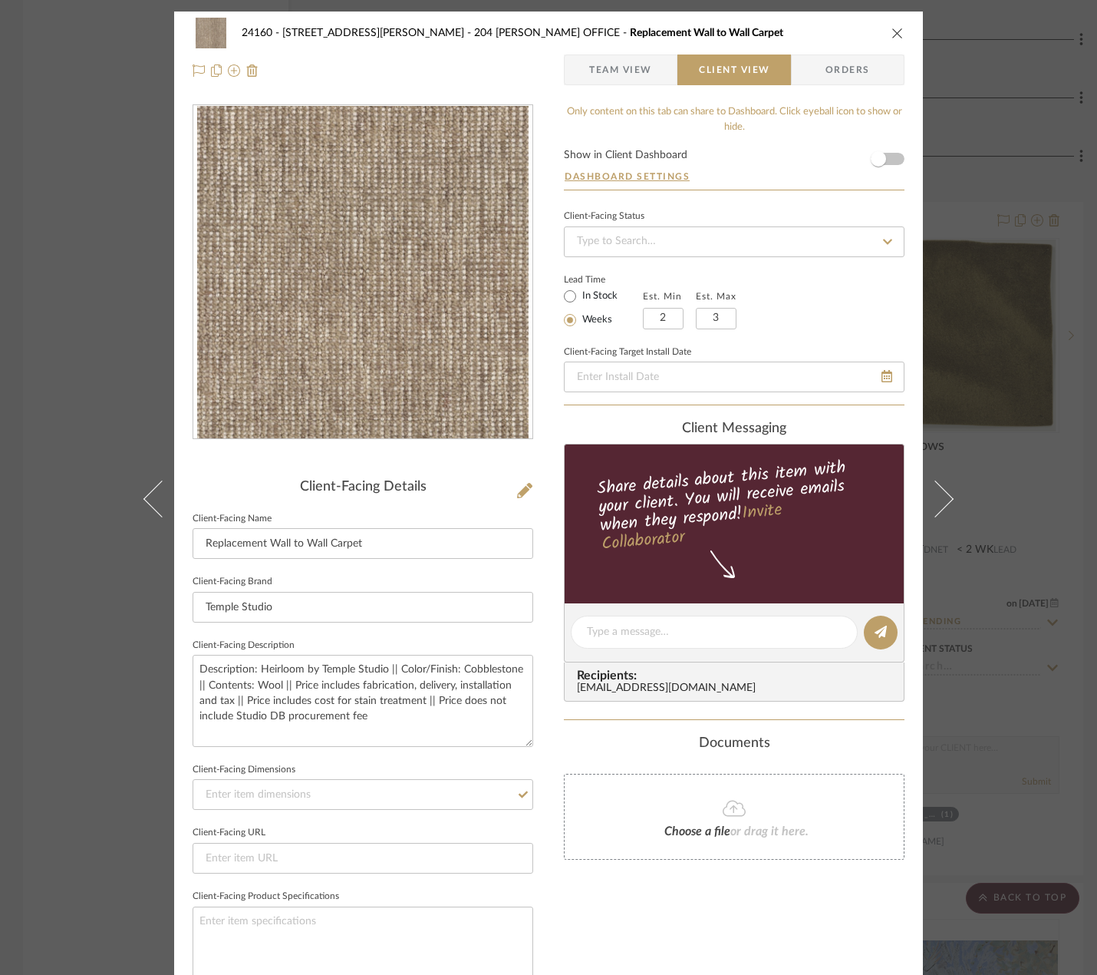
click at [1013, 284] on div "24160 - [STREET_ADDRESS] - [PERSON_NAME] 204 [PERSON_NAME] OFFICE Replacement W…" at bounding box center [548, 487] width 1097 height 975
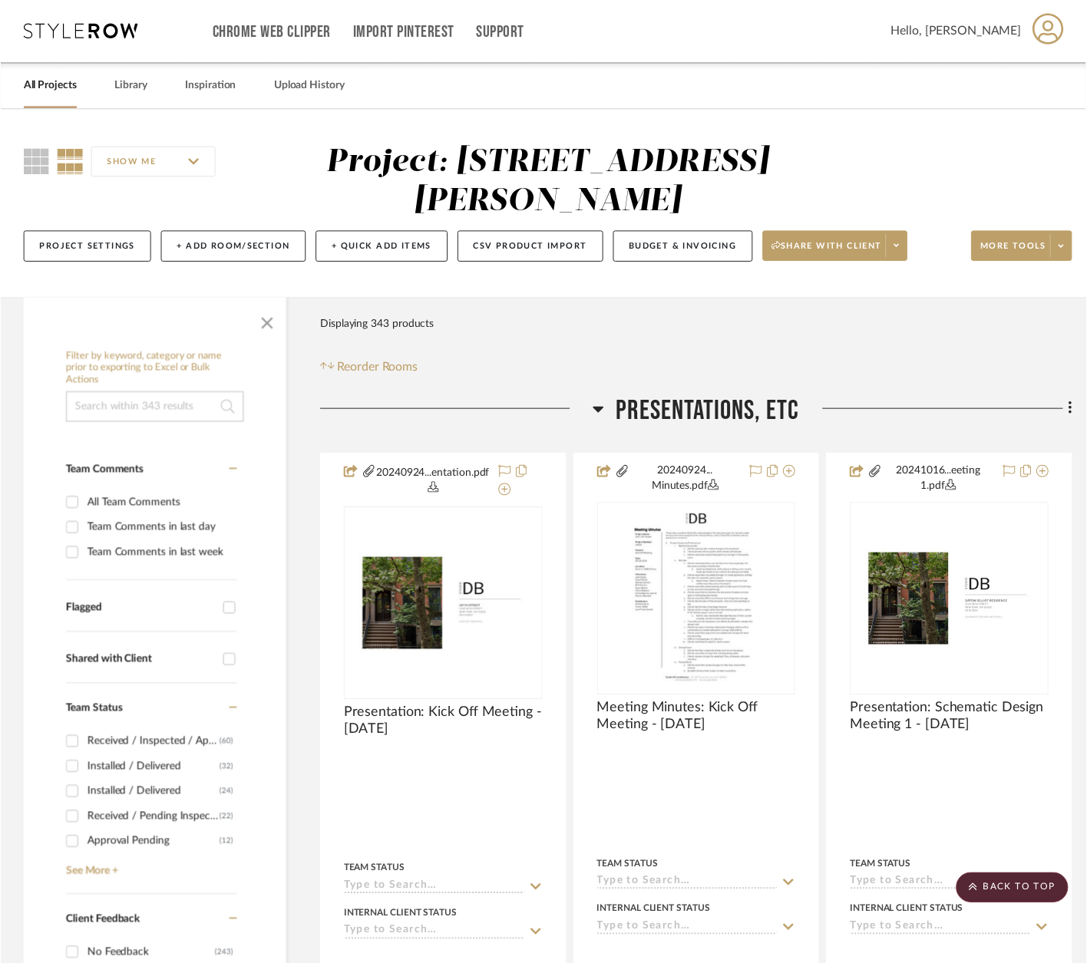
scroll to position [5860, 0]
